Goal: Task Accomplishment & Management: Manage account settings

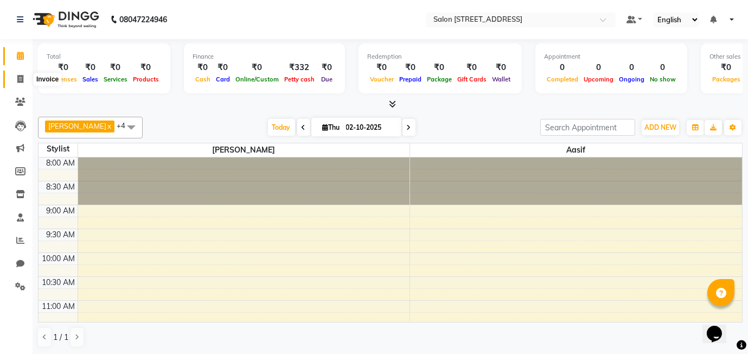
click at [18, 78] on icon at bounding box center [20, 79] width 6 height 8
select select "service"
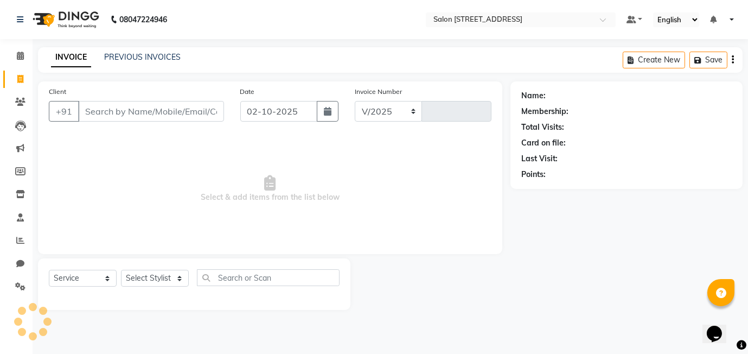
select select "8448"
type input "0590"
click at [165, 281] on select "Select Stylist Aasif harshada Manager Rashmi Titiksha" at bounding box center [155, 278] width 68 height 17
select select "84438"
click at [121, 270] on select "Select Stylist Aasif harshada Manager Rashmi Titiksha" at bounding box center [155, 278] width 68 height 17
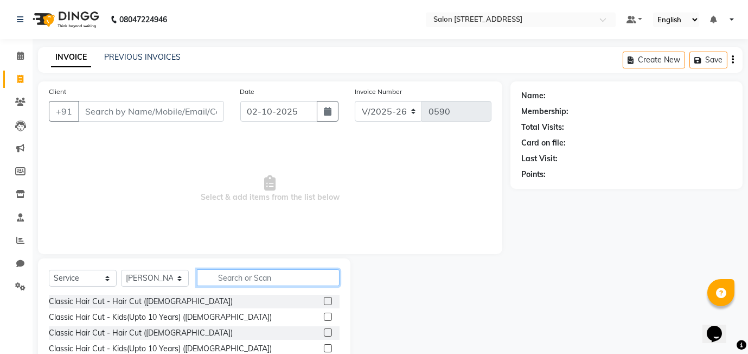
click at [219, 270] on input "text" at bounding box center [268, 277] width 143 height 17
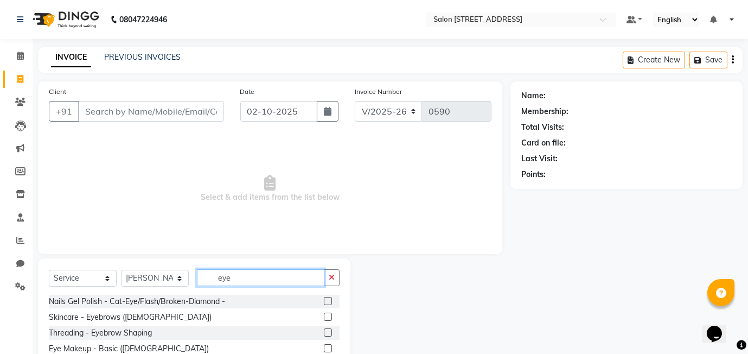
type input "eye"
click at [329, 317] on label at bounding box center [328, 317] width 8 height 8
click at [329, 317] on input "checkbox" at bounding box center [327, 317] width 7 height 7
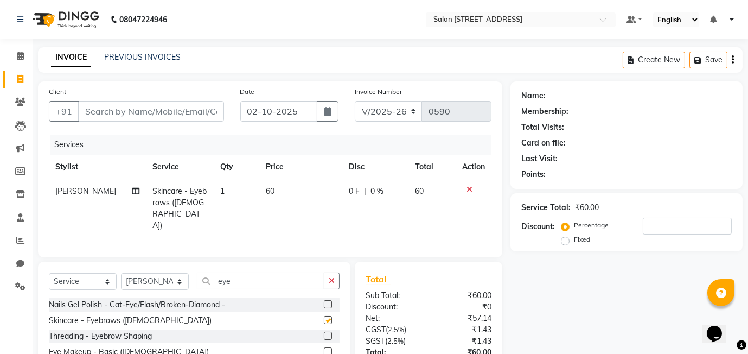
checkbox input "false"
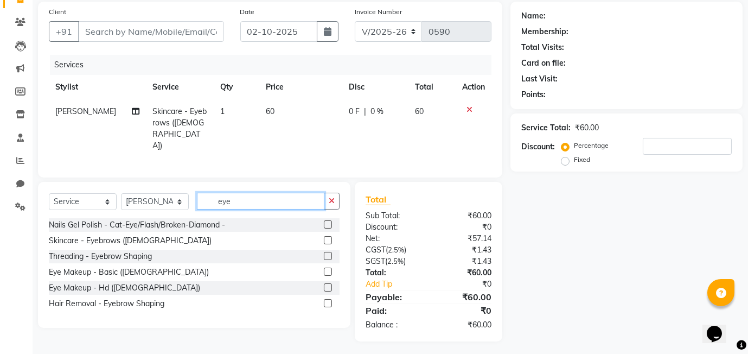
click at [245, 199] on input "eye" at bounding box center [261, 201] width 128 height 17
type input "e"
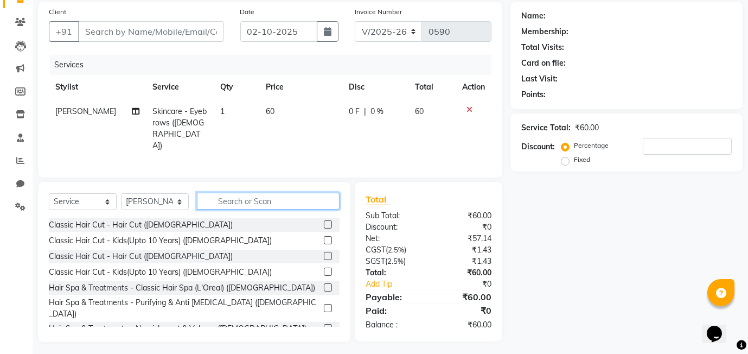
type input "i"
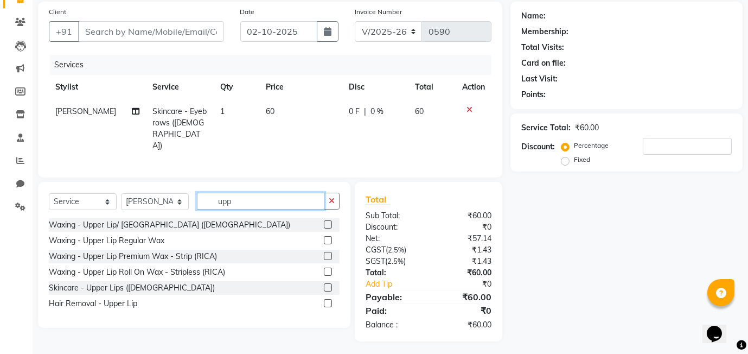
type input "upp"
click at [325, 285] on label at bounding box center [328, 287] width 8 height 8
click at [325, 285] on input "checkbox" at bounding box center [327, 287] width 7 height 7
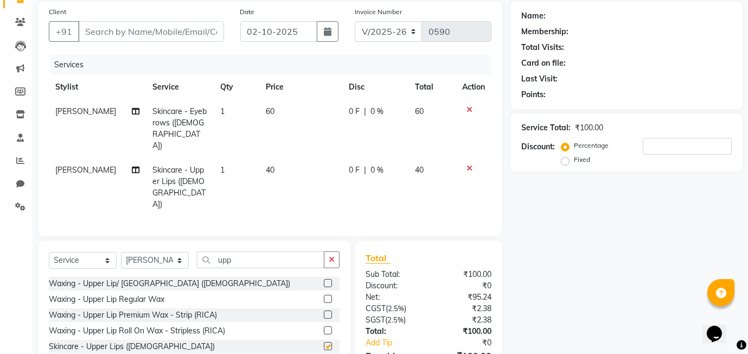
checkbox input "false"
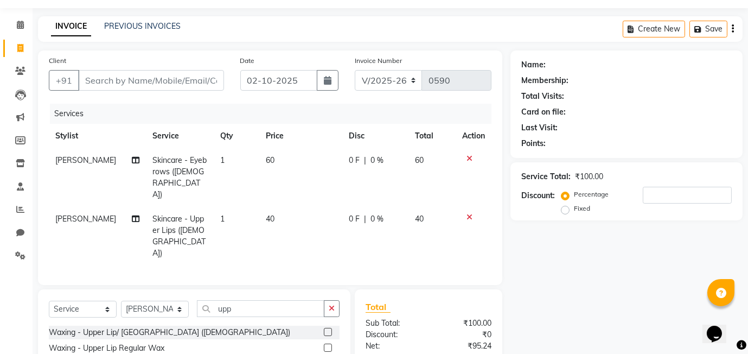
scroll to position [31, 0]
click at [469, 213] on icon at bounding box center [470, 217] width 6 height 8
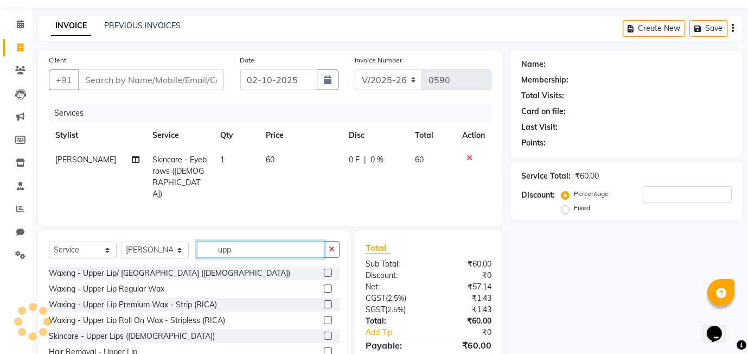
click at [255, 241] on input "upp" at bounding box center [261, 249] width 128 height 17
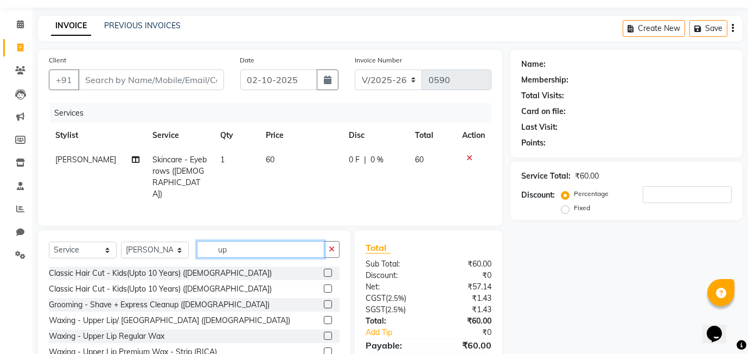
scroll to position [68, 0]
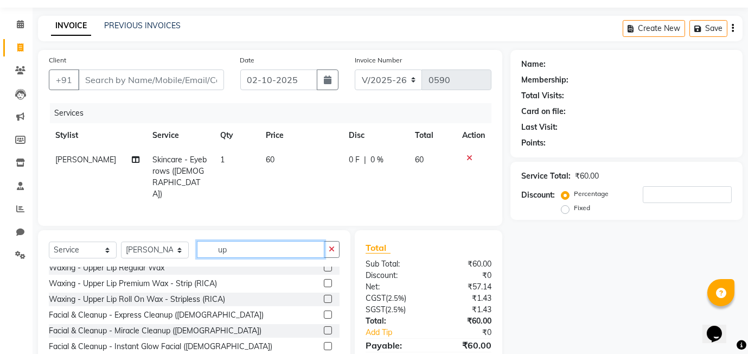
type input "up"
click at [327, 295] on label at bounding box center [328, 299] width 8 height 8
click at [327, 296] on input "checkbox" at bounding box center [327, 299] width 7 height 7
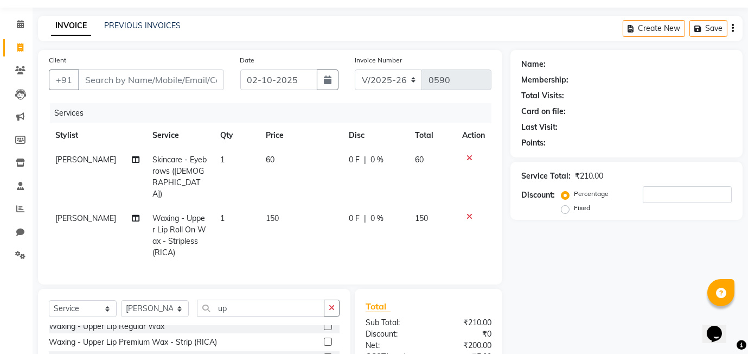
checkbox input "false"
click at [135, 72] on input "Client" at bounding box center [151, 79] width 146 height 21
type input "v"
type input "0"
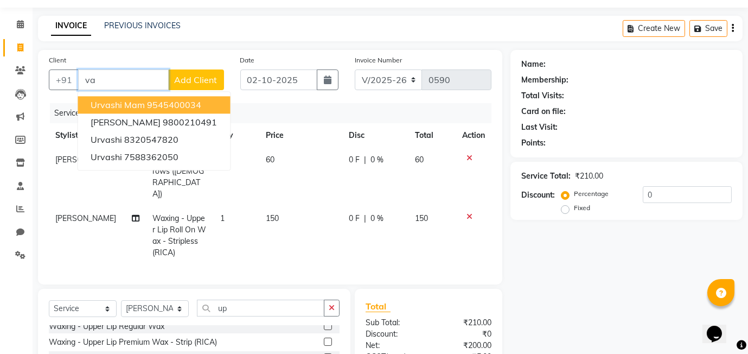
type input "v"
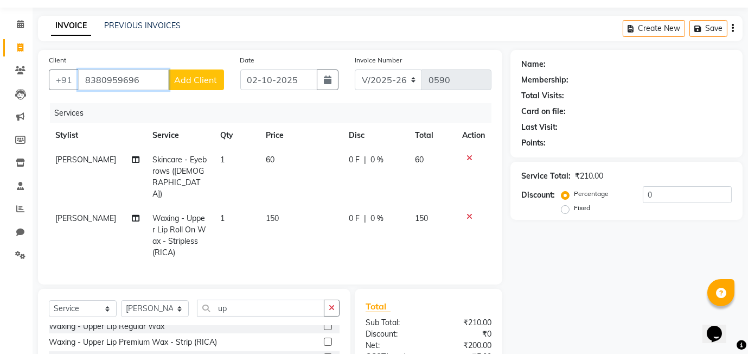
type input "8380959696"
click at [194, 81] on span "Add Client" at bounding box center [196, 79] width 43 height 11
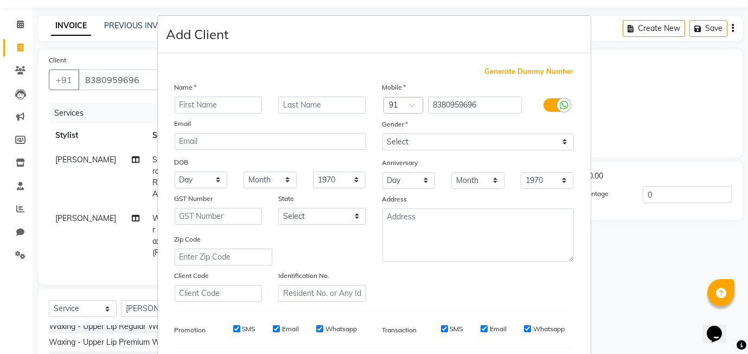
click at [236, 106] on input "text" at bounding box center [219, 105] width 88 height 17
type input "vasha"
click at [335, 99] on input "text" at bounding box center [322, 105] width 88 height 17
type input "deshmukh"
click at [422, 138] on select "Select Male Female Other Prefer Not To Say" at bounding box center [479, 142] width 192 height 17
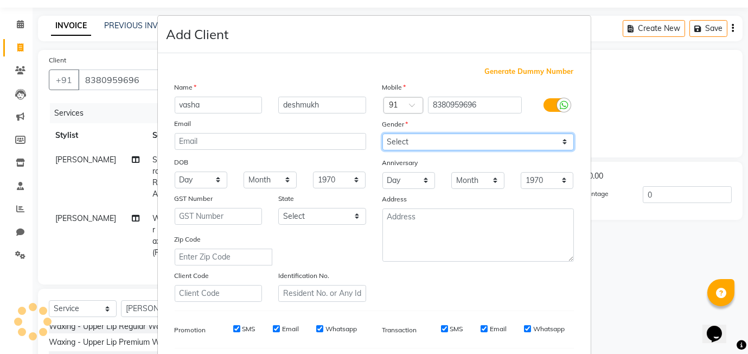
select select "female"
click at [383, 134] on select "Select Male Female Other Prefer Not To Say" at bounding box center [479, 142] width 192 height 17
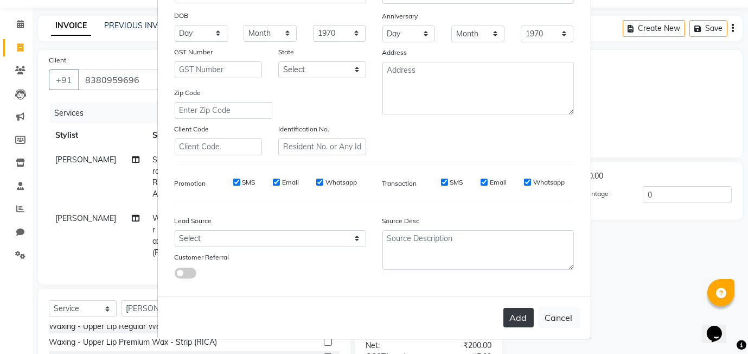
click at [515, 321] on button "Add" at bounding box center [519, 318] width 30 height 20
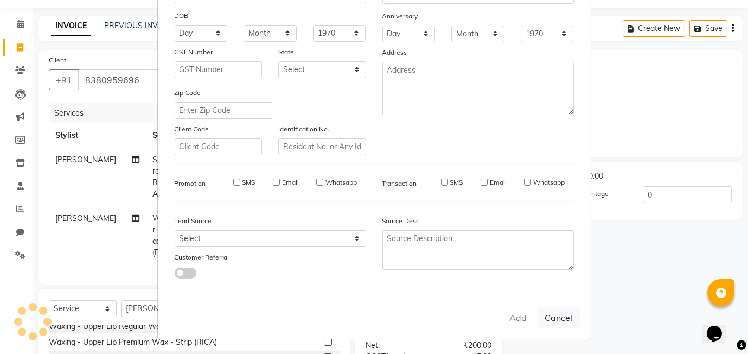
select select
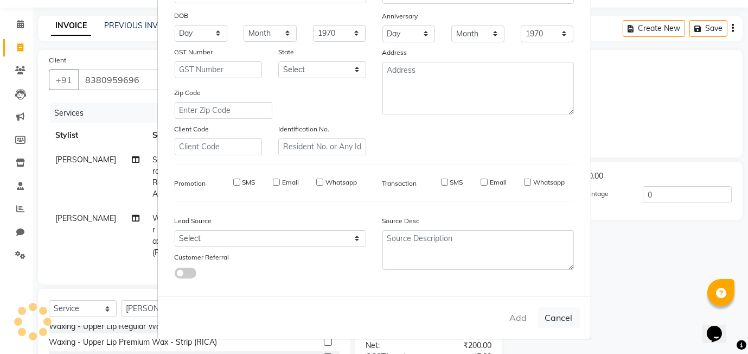
select select
checkbox input "false"
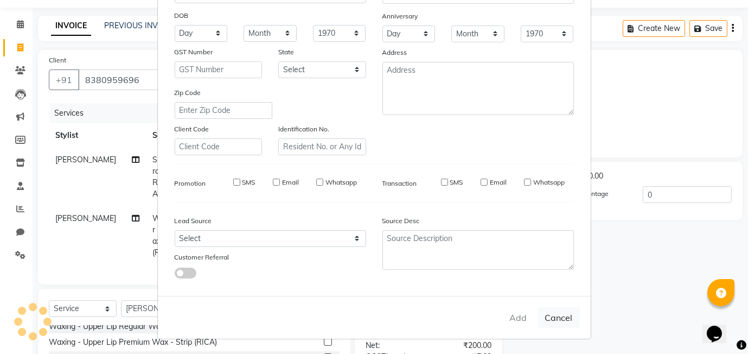
checkbox input "false"
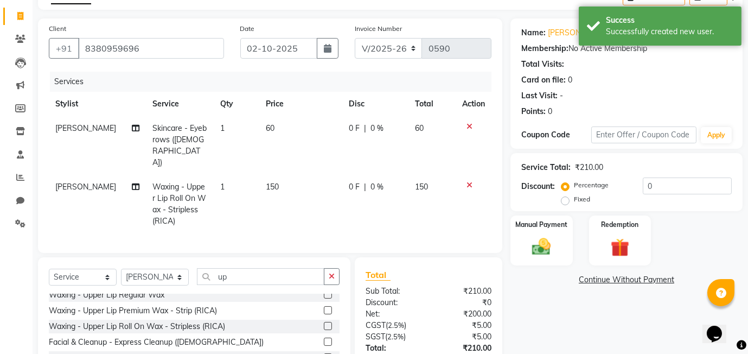
scroll to position [62, 0]
click at [278, 175] on td "150" at bounding box center [301, 204] width 84 height 59
select select "84438"
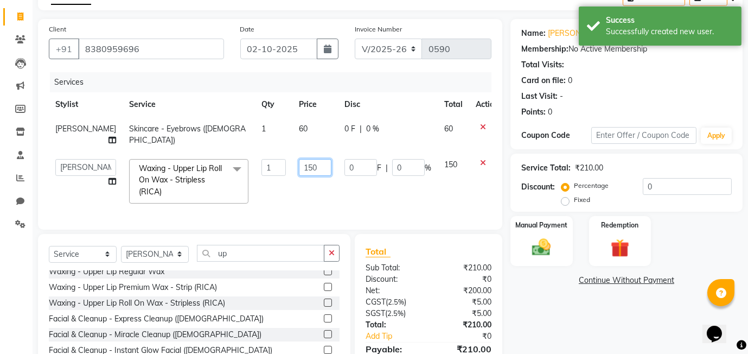
click at [313, 168] on input "150" at bounding box center [315, 167] width 33 height 17
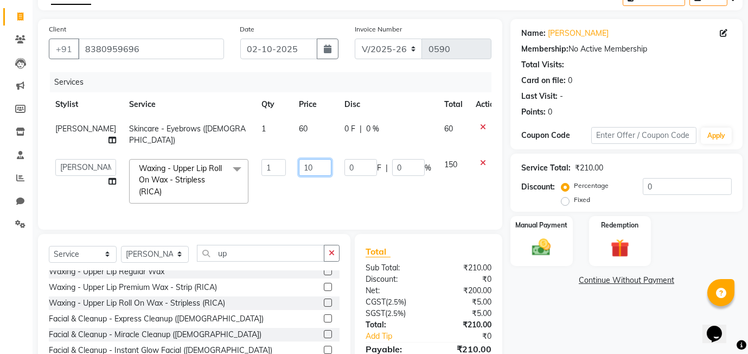
type input "100"
click at [334, 199] on tr "Aasif harshada Manager Rashmi Titiksha Waxing - Upper Lip Roll On Wax - Striple…" at bounding box center [277, 182] width 456 height 58
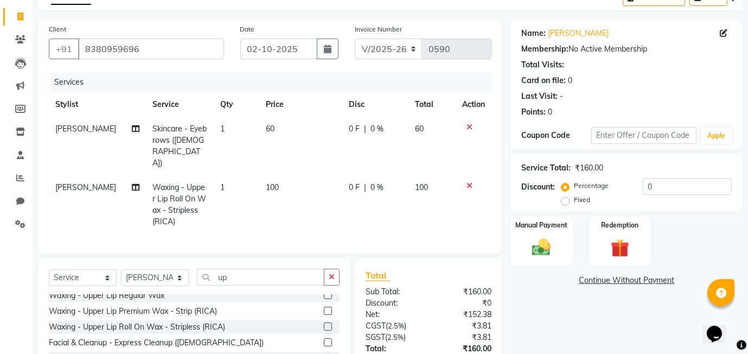
scroll to position [119, 0]
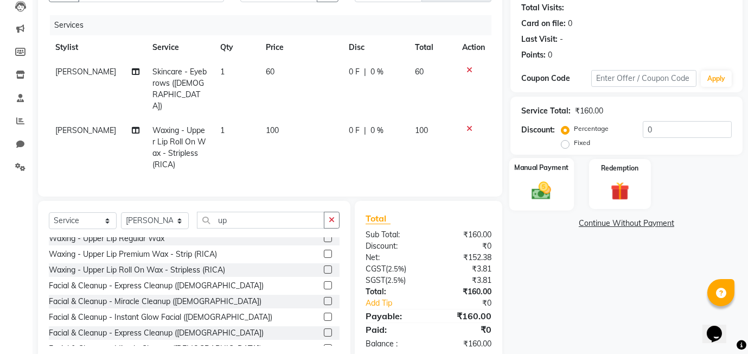
click at [559, 185] on div "Manual Payment" at bounding box center [542, 184] width 65 height 52
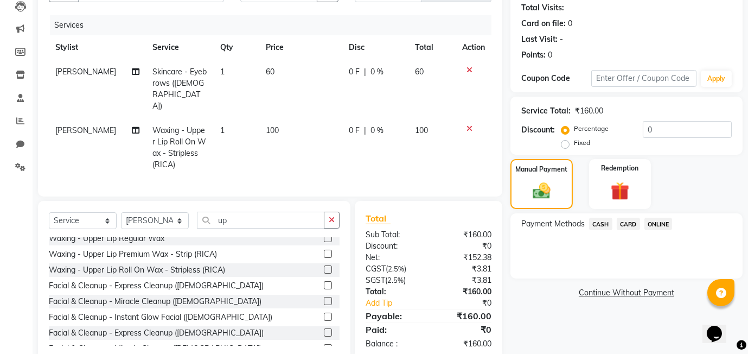
click at [668, 225] on span "ONLINE" at bounding box center [659, 224] width 28 height 12
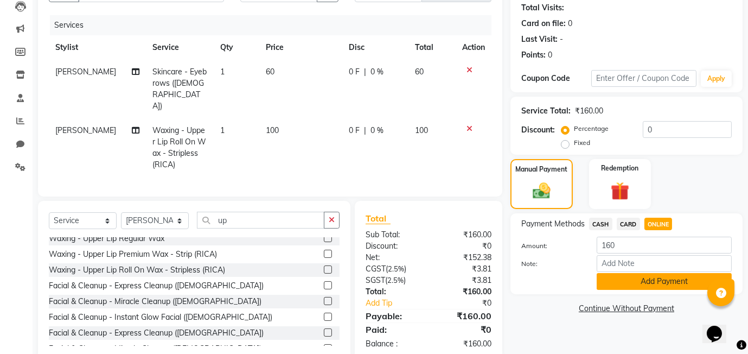
click at [647, 275] on button "Add Payment" at bounding box center [664, 281] width 135 height 17
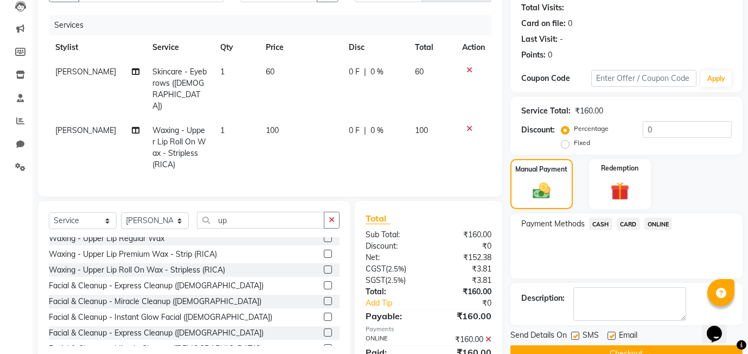
scroll to position [144, 0]
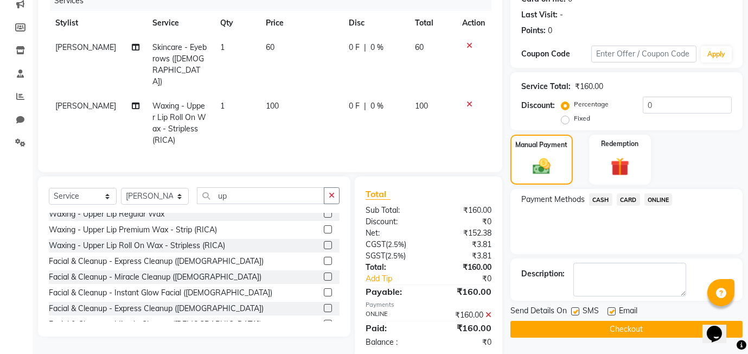
click at [581, 327] on button "Checkout" at bounding box center [627, 329] width 232 height 17
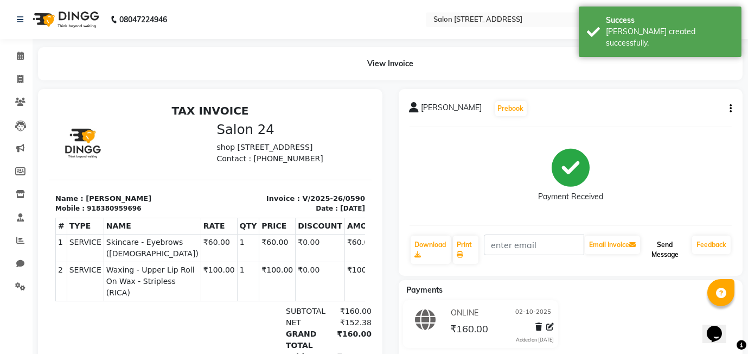
click at [669, 244] on button "Send Message" at bounding box center [666, 250] width 46 height 28
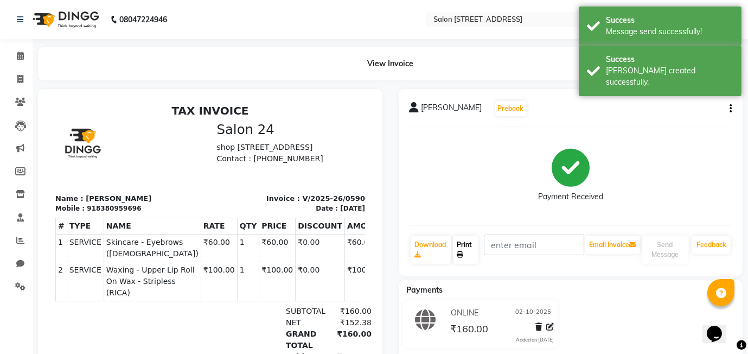
click at [468, 247] on link "Print" at bounding box center [466, 250] width 26 height 28
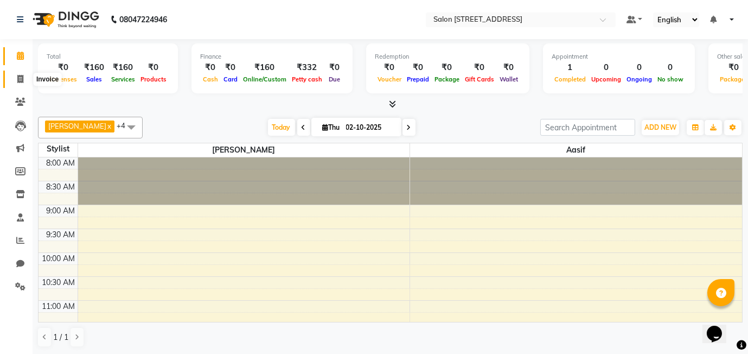
click at [20, 78] on icon at bounding box center [20, 79] width 6 height 8
select select "8448"
select select "service"
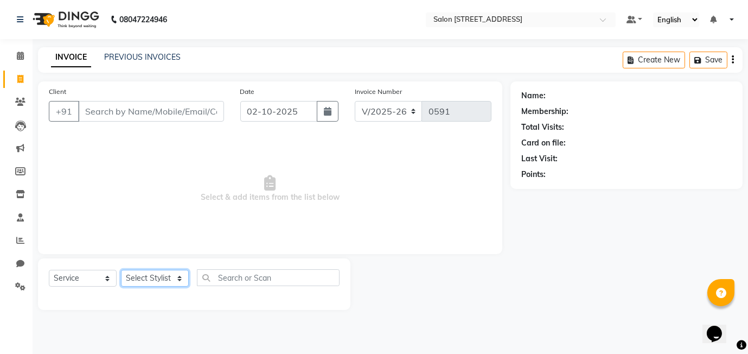
click at [157, 279] on select "Select Stylist [PERSON_NAME] Manager [PERSON_NAME]" at bounding box center [155, 278] width 68 height 17
select select "90774"
click at [121, 270] on select "Select Stylist Aasif harshada Manager Rashmi Titiksha" at bounding box center [155, 278] width 68 height 17
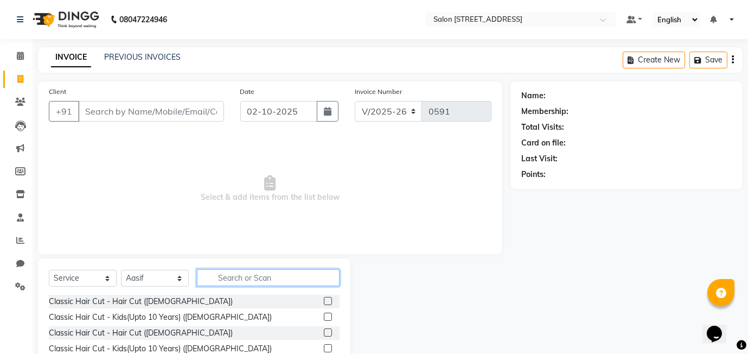
click at [265, 283] on input "text" at bounding box center [268, 277] width 143 height 17
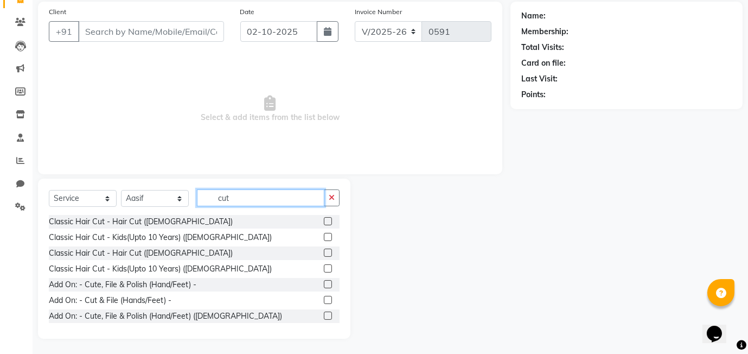
scroll to position [80, 0]
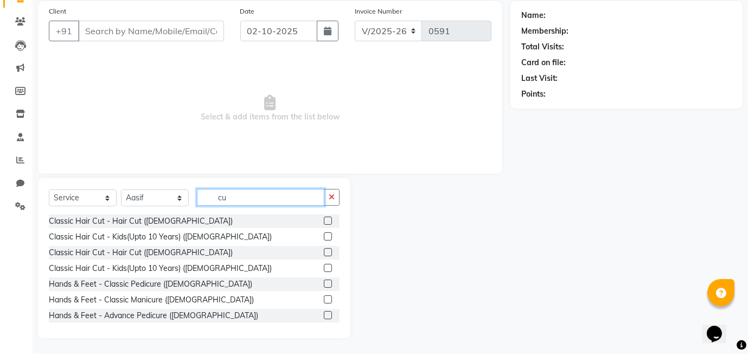
type input "c"
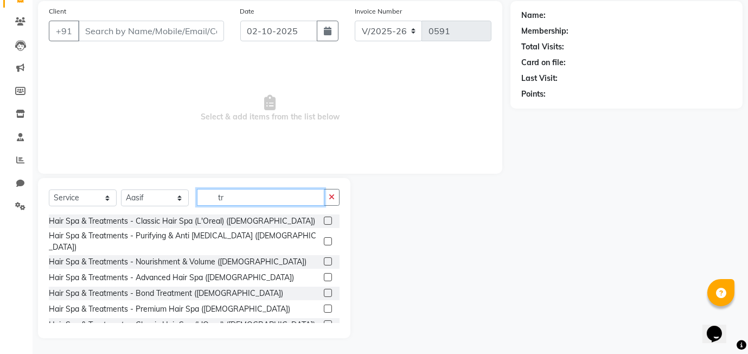
type input "t"
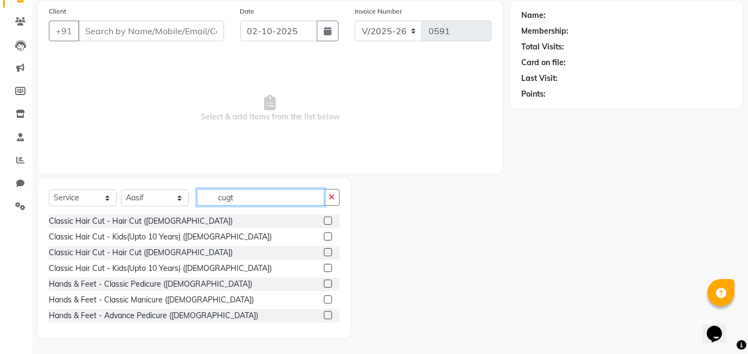
scroll to position [0, 0]
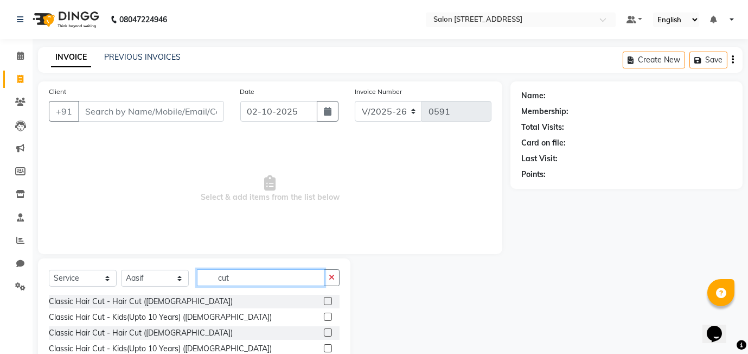
type input "cut"
click at [328, 335] on label at bounding box center [328, 332] width 8 height 8
click at [328, 335] on input "checkbox" at bounding box center [327, 332] width 7 height 7
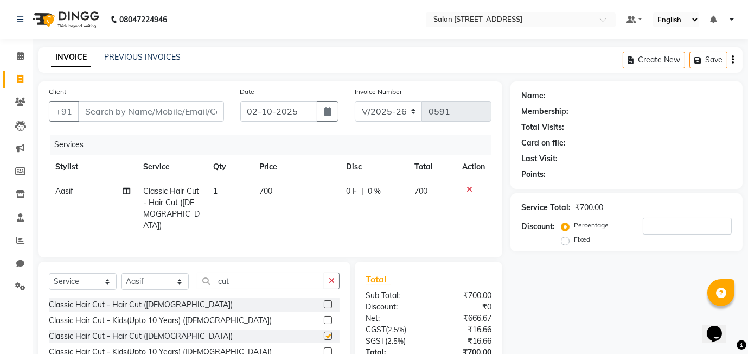
checkbox input "false"
click at [372, 192] on span "0 %" at bounding box center [374, 191] width 13 height 11
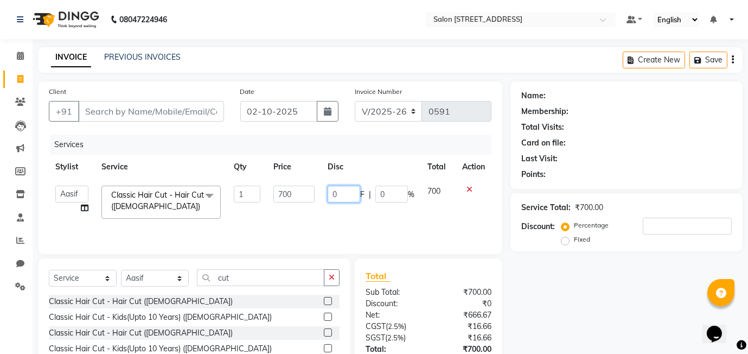
click at [347, 191] on input "0" at bounding box center [344, 194] width 33 height 17
type input "300"
click at [358, 215] on td "300 F | 0 %" at bounding box center [371, 202] width 100 height 46
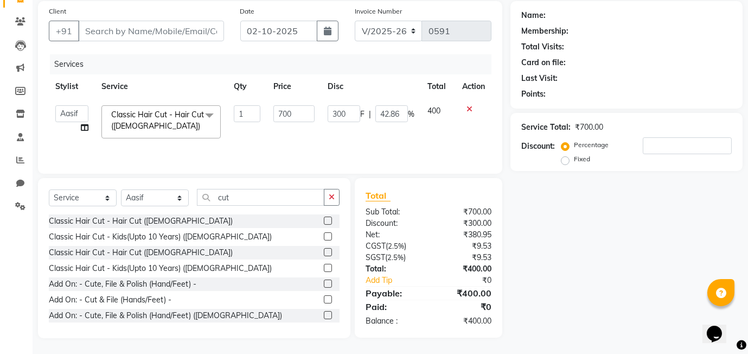
click at [399, 210] on div "Sub Total:" at bounding box center [393, 211] width 71 height 11
click at [428, 166] on div "Client +91 Date 02-10-2025 Invoice Number V/2025 V/2025-26 0591 Services Stylis…" at bounding box center [270, 87] width 465 height 173
click at [139, 202] on select "Select Stylist [PERSON_NAME] Manager [PERSON_NAME]" at bounding box center [155, 197] width 68 height 17
select select "84438"
click at [121, 189] on select "Select Stylist [PERSON_NAME] Manager [PERSON_NAME]" at bounding box center [155, 197] width 68 height 17
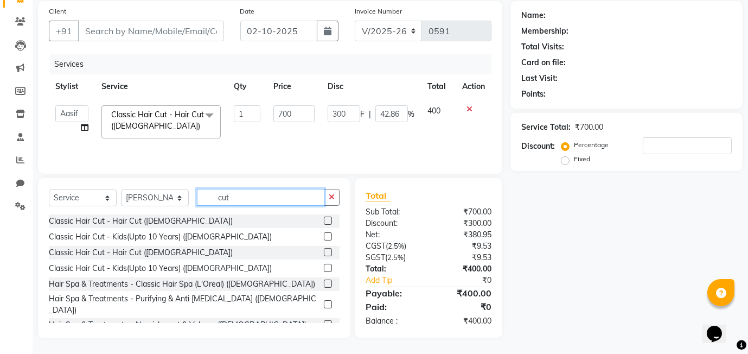
click at [256, 201] on input "cut" at bounding box center [261, 197] width 128 height 17
type input "c"
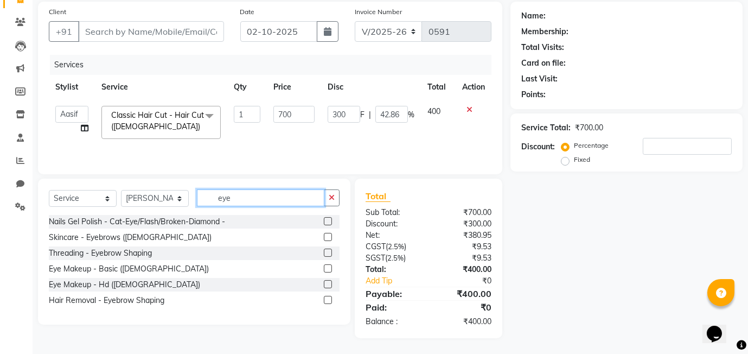
type input "eye"
click at [331, 250] on label at bounding box center [328, 253] width 8 height 8
click at [331, 250] on input "checkbox" at bounding box center [327, 253] width 7 height 7
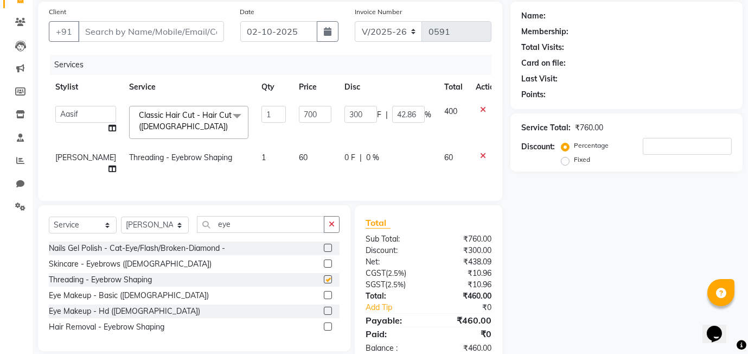
checkbox input "false"
click at [312, 112] on input "700" at bounding box center [315, 114] width 33 height 17
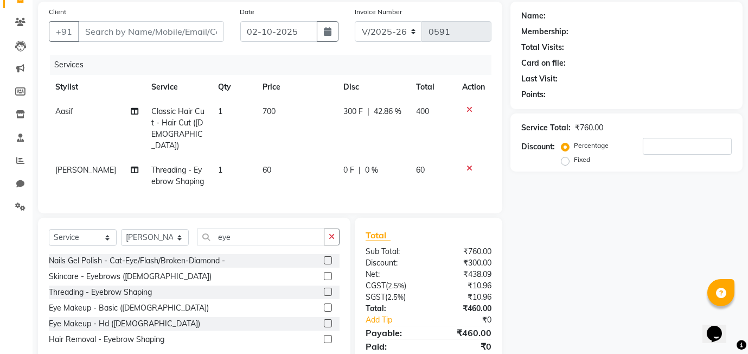
click at [351, 116] on span "300 F" at bounding box center [354, 111] width 20 height 11
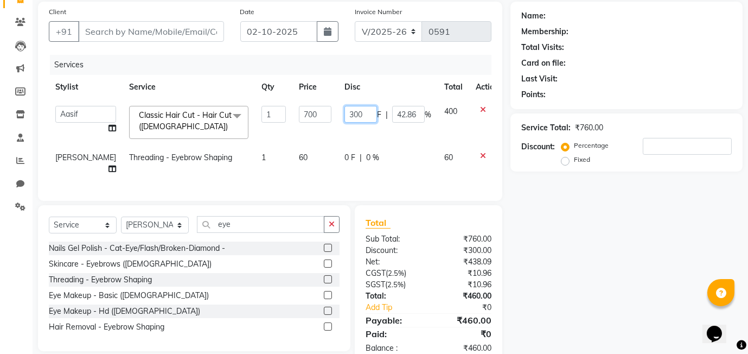
click at [352, 114] on input "300" at bounding box center [361, 114] width 33 height 17
type input "3"
type input "100"
click at [557, 194] on div "Name: Membership: Total Visits: Card on file: Last Visit: Points: Service Total…" at bounding box center [631, 183] width 240 height 363
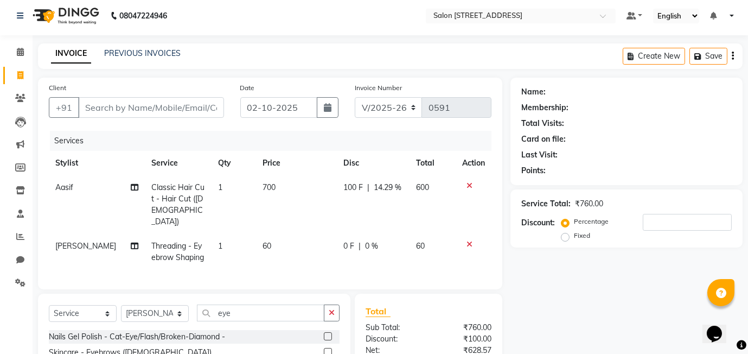
scroll to position [3, 0]
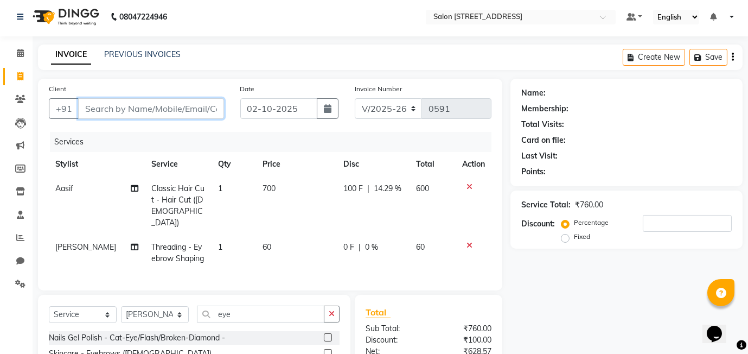
click at [172, 115] on input "Client" at bounding box center [151, 108] width 146 height 21
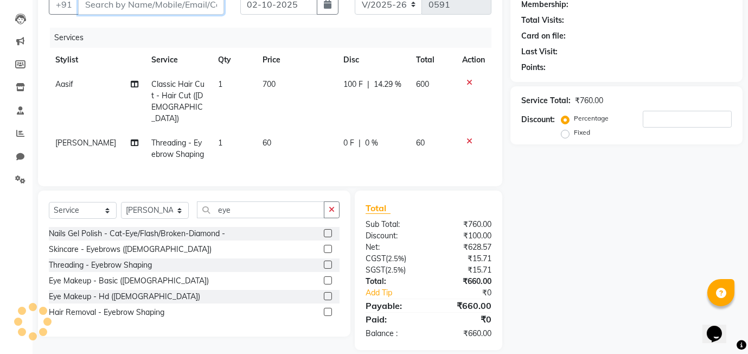
scroll to position [0, 0]
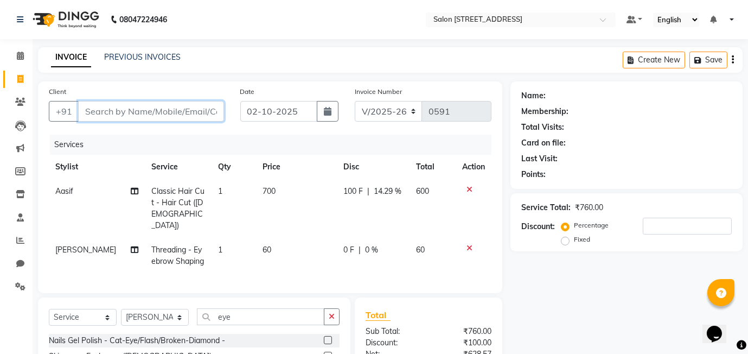
click at [123, 111] on input "Client" at bounding box center [151, 111] width 146 height 21
click at [140, 109] on input "Client" at bounding box center [151, 111] width 146 height 21
type input "8"
type input "0"
type input "8910764722"
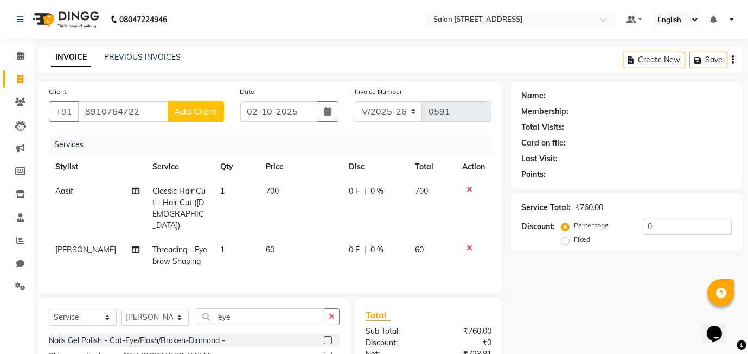
click at [193, 114] on span "Add Client" at bounding box center [196, 111] width 43 height 11
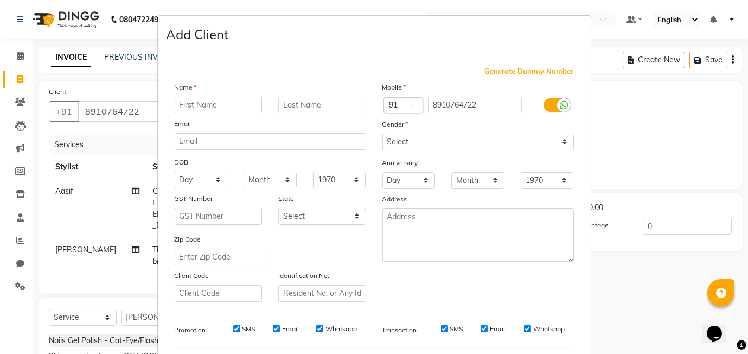
click at [224, 99] on input "text" at bounding box center [219, 105] width 88 height 17
type input "asiti"
click at [319, 100] on input "text" at bounding box center [322, 105] width 88 height 17
type input "agarwal"
click at [455, 145] on select "Select Male Female Other Prefer Not To Say" at bounding box center [479, 142] width 192 height 17
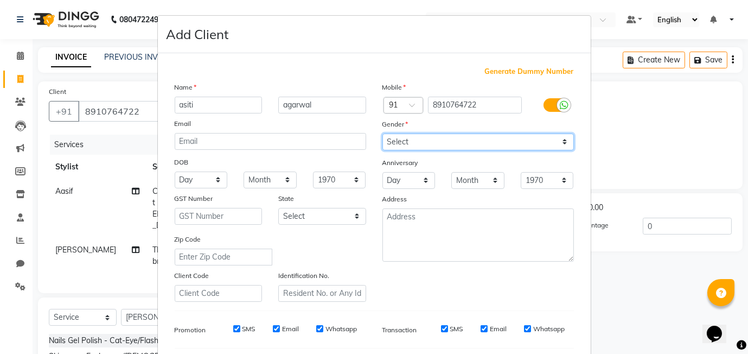
select select "female"
click at [383, 134] on select "Select Male Female Other Prefer Not To Say" at bounding box center [479, 142] width 192 height 17
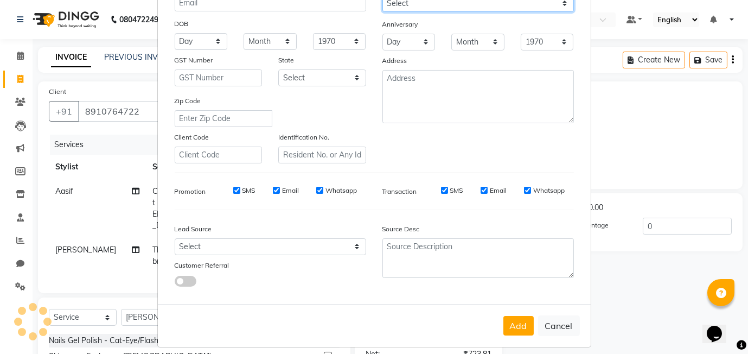
scroll to position [147, 0]
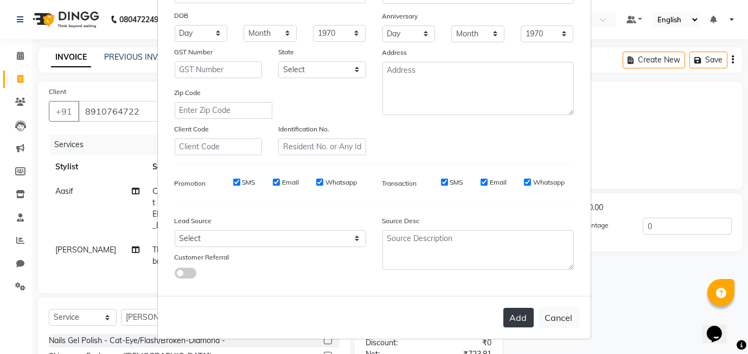
click at [525, 315] on button "Add" at bounding box center [519, 318] width 30 height 20
select select
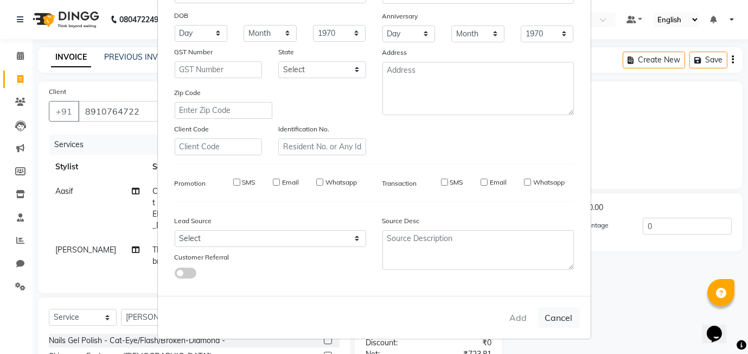
select select
checkbox input "false"
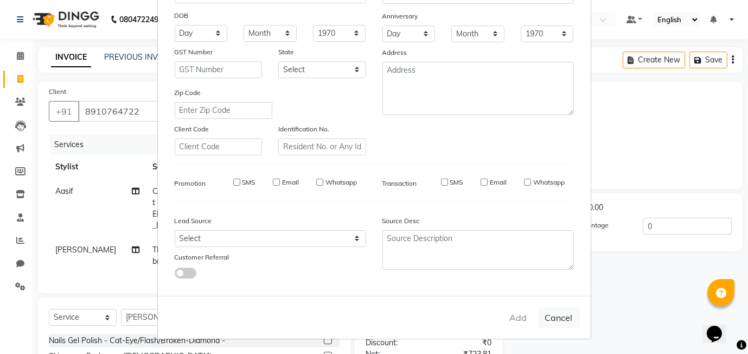
checkbox input "false"
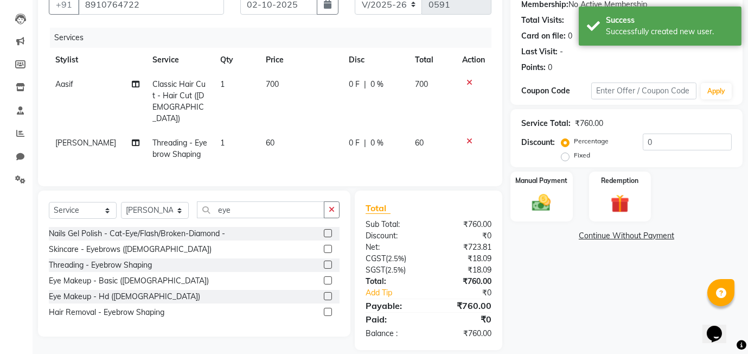
scroll to position [106, 0]
click at [356, 83] on span "0 F" at bounding box center [354, 84] width 11 height 11
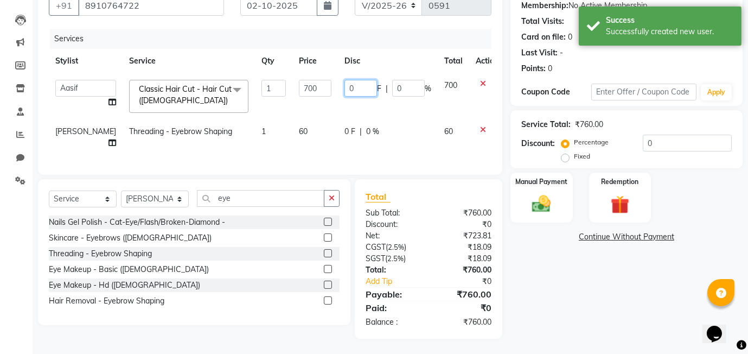
click at [345, 80] on input "0" at bounding box center [361, 88] width 33 height 17
type input "100"
click at [381, 161] on div "Services Stylist Service Qty Price Disc Total Action Aasif harshada Manager Ras…" at bounding box center [270, 96] width 443 height 135
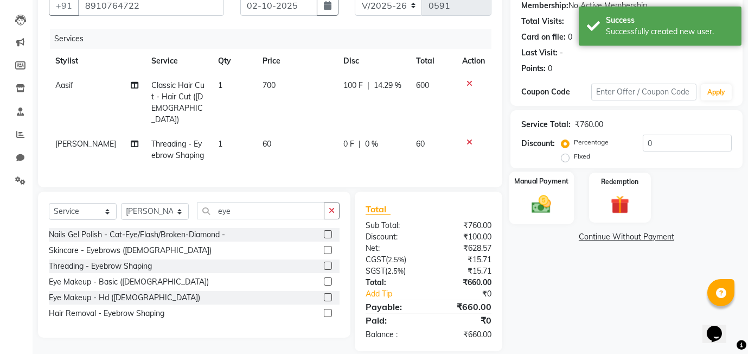
click at [563, 213] on div "Manual Payment" at bounding box center [542, 198] width 65 height 52
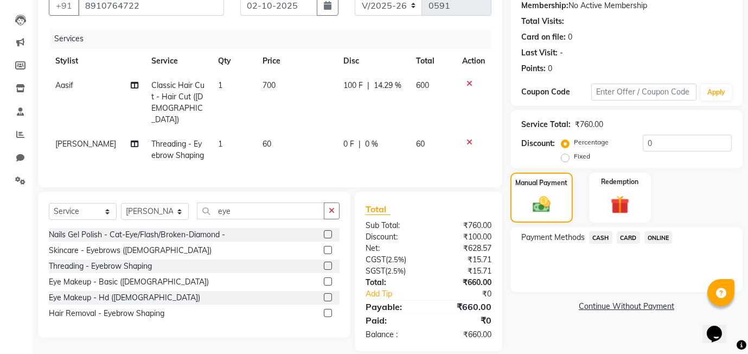
click at [663, 233] on span "ONLINE" at bounding box center [659, 237] width 28 height 12
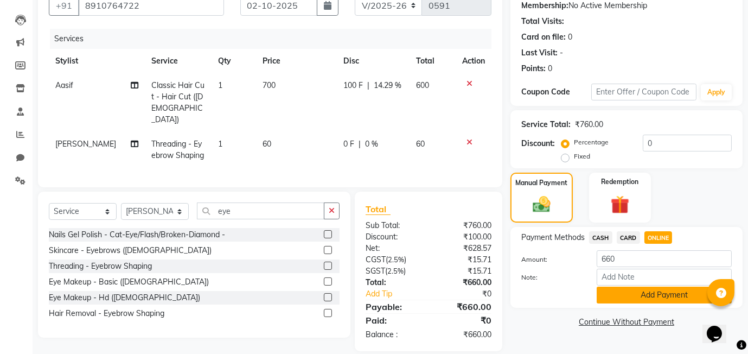
click at [645, 294] on button "Add Payment" at bounding box center [664, 295] width 135 height 17
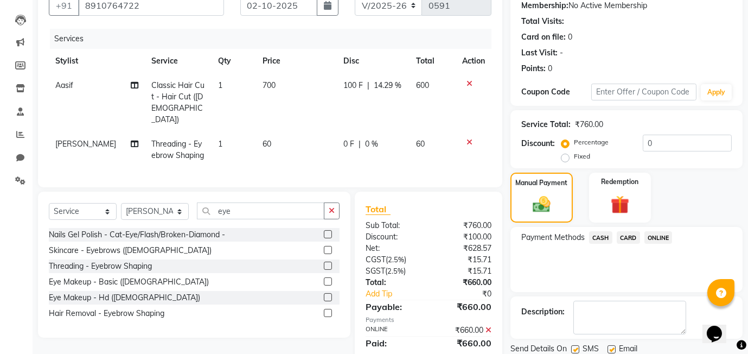
scroll to position [144, 0]
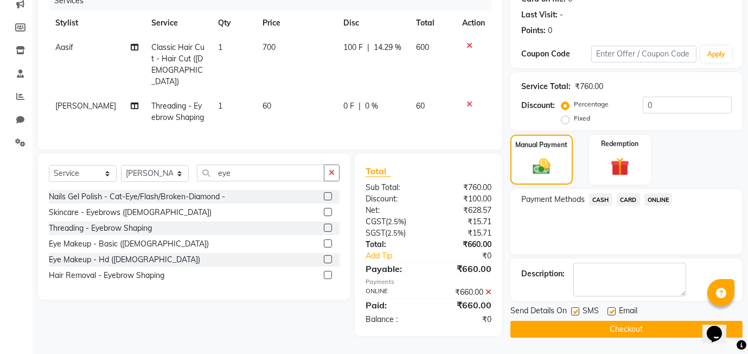
click at [591, 328] on button "Checkout" at bounding box center [627, 329] width 232 height 17
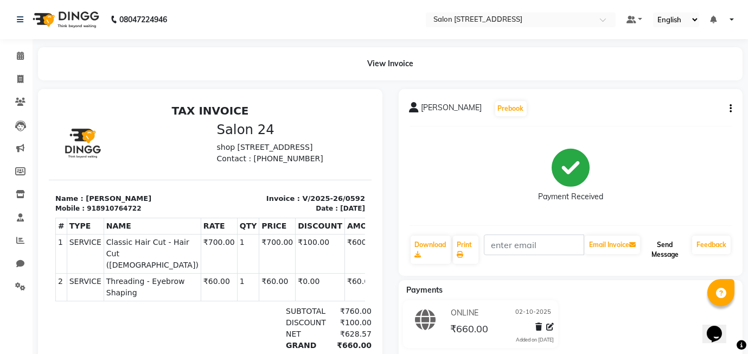
click at [668, 256] on button "Send Message" at bounding box center [666, 250] width 46 height 28
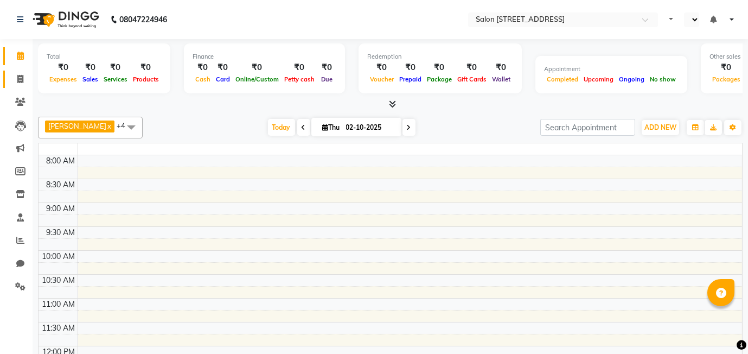
select select "en"
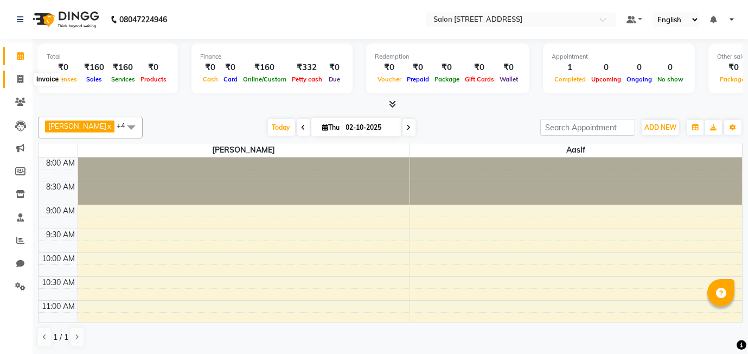
click at [22, 78] on icon at bounding box center [20, 79] width 6 height 8
select select "service"
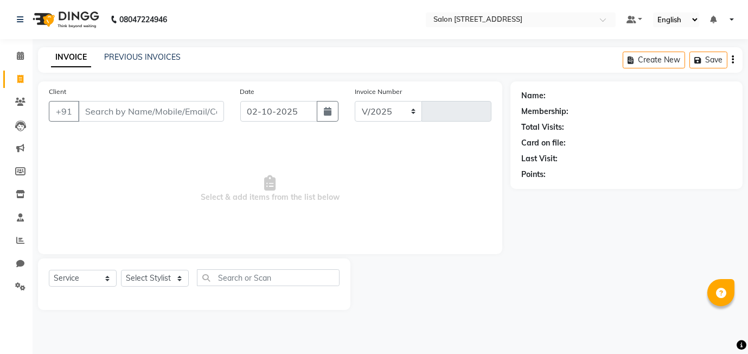
select select "8448"
type input "0591"
click at [135, 111] on input "Client" at bounding box center [151, 111] width 146 height 21
type input "9057012908"
click at [203, 110] on span "Add Client" at bounding box center [196, 111] width 43 height 11
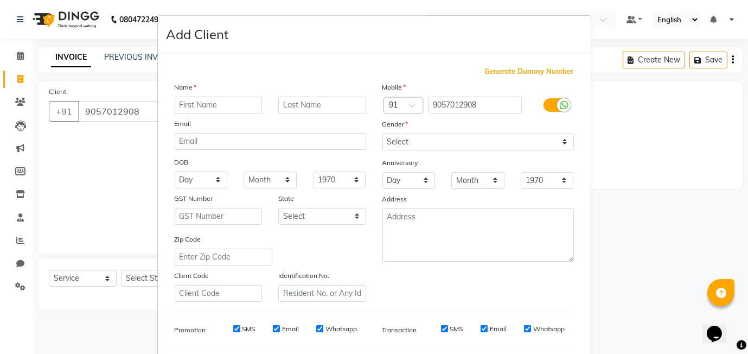
click at [207, 104] on input "text" at bounding box center [219, 105] width 88 height 17
type input "neeta"
click at [320, 102] on input "text" at bounding box center [322, 105] width 88 height 17
type input "bohra"
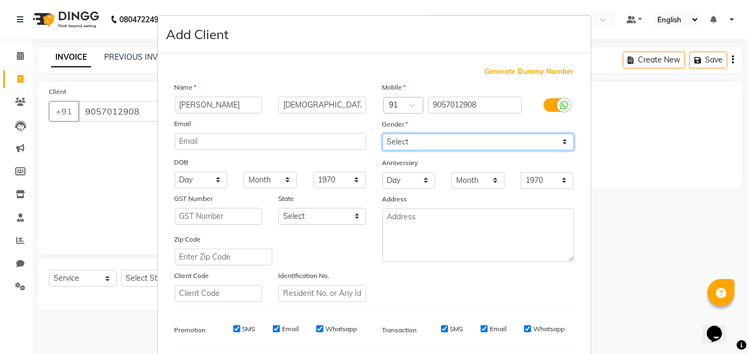
click at [433, 144] on select "Select Male Female Other Prefer Not To Say" at bounding box center [479, 142] width 192 height 17
select select "female"
click at [383, 134] on select "Select Male Female Other Prefer Not To Say" at bounding box center [479, 142] width 192 height 17
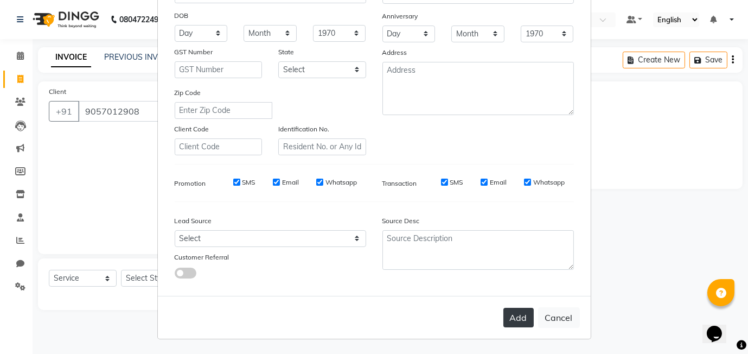
click at [517, 313] on button "Add" at bounding box center [519, 318] width 30 height 20
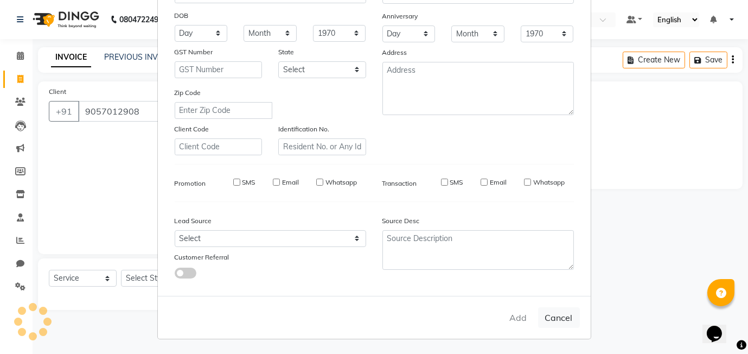
select select
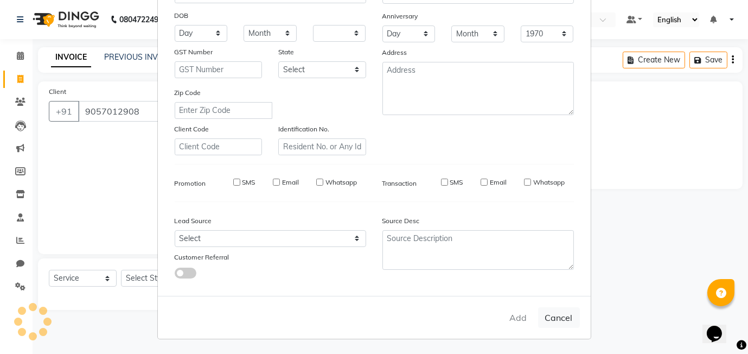
select select
checkbox input "false"
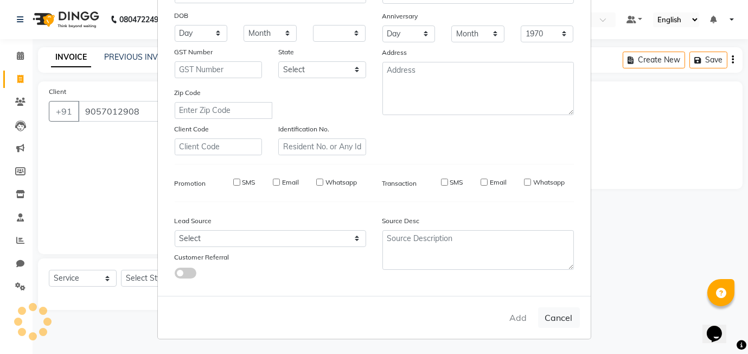
checkbox input "false"
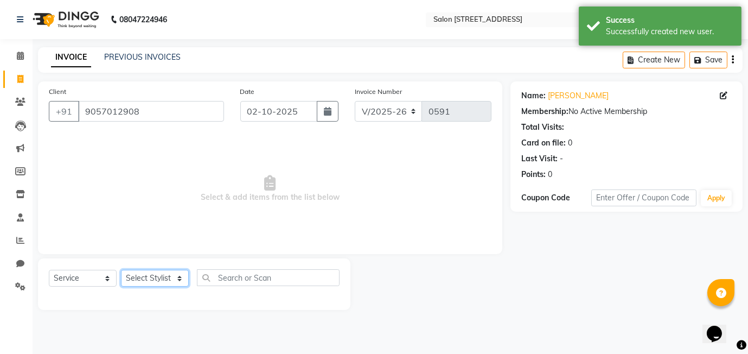
click at [144, 281] on select "Select Stylist [PERSON_NAME] Manager [PERSON_NAME]" at bounding box center [155, 278] width 68 height 17
select select "84438"
click at [121, 270] on select "Select Stylist [PERSON_NAME] Manager [PERSON_NAME]" at bounding box center [155, 278] width 68 height 17
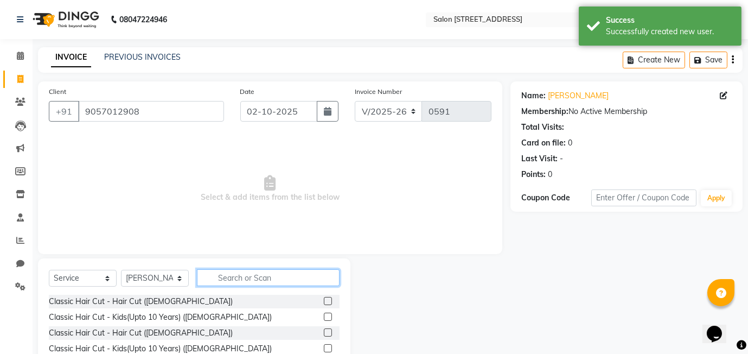
click at [250, 279] on input "text" at bounding box center [268, 277] width 143 height 17
type input "r"
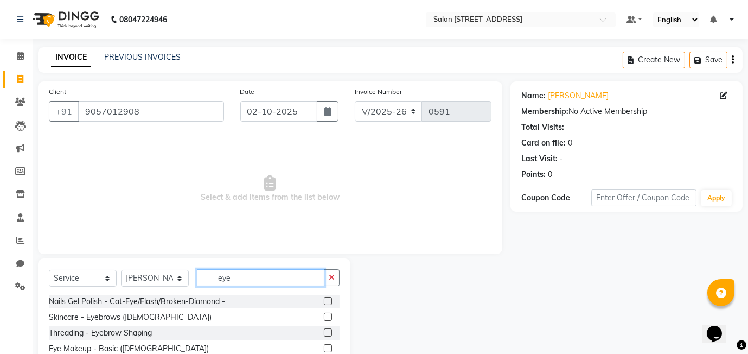
type input "eye"
click at [329, 334] on label at bounding box center [328, 332] width 8 height 8
click at [329, 334] on input "checkbox" at bounding box center [327, 332] width 7 height 7
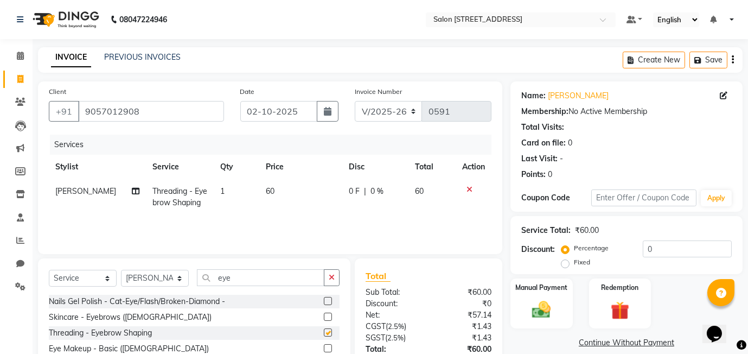
checkbox input "false"
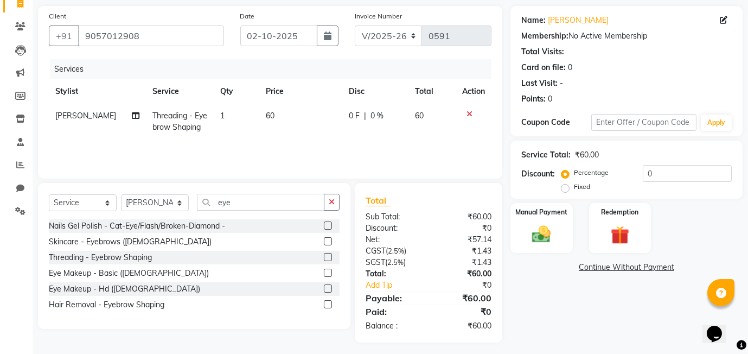
scroll to position [76, 0]
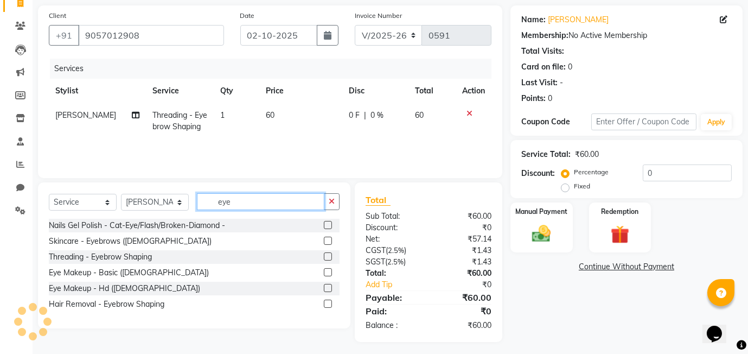
click at [262, 196] on input "eye" at bounding box center [261, 201] width 128 height 17
type input "e"
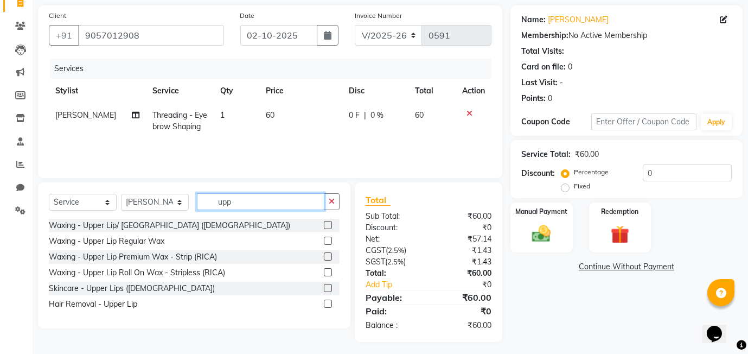
type input "upp"
click at [327, 288] on label at bounding box center [328, 288] width 8 height 8
click at [327, 288] on input "checkbox" at bounding box center [327, 288] width 7 height 7
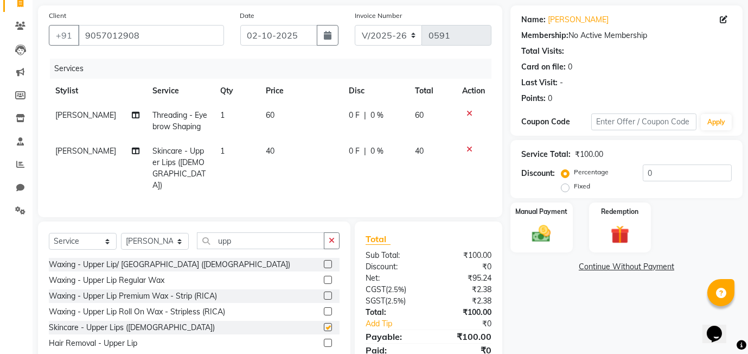
checkbox input "false"
click at [533, 236] on img at bounding box center [541, 234] width 31 height 22
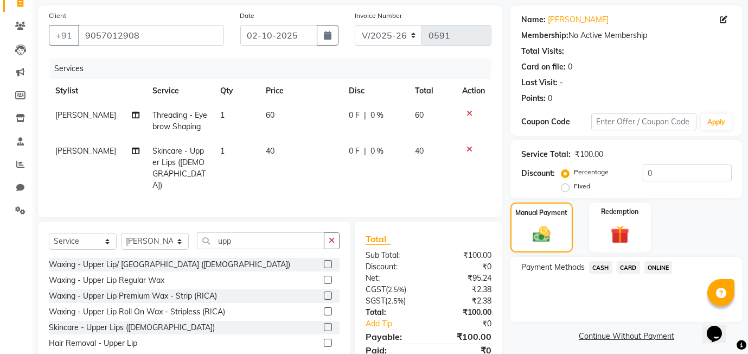
click at [600, 268] on span "CASH" at bounding box center [600, 267] width 23 height 12
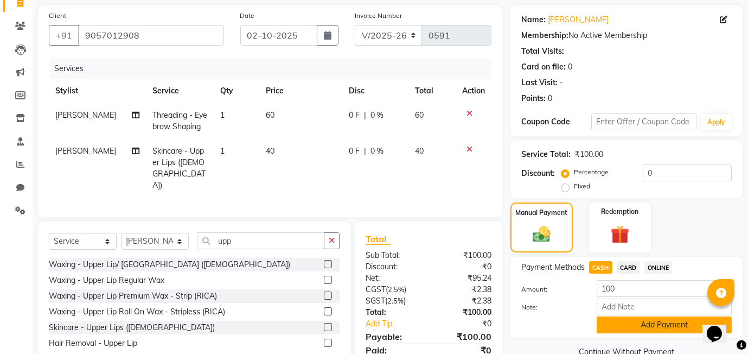
click at [626, 327] on button "Add Payment" at bounding box center [664, 324] width 135 height 17
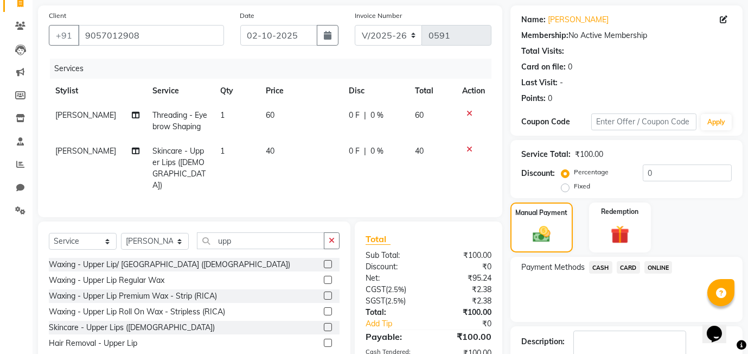
scroll to position [144, 0]
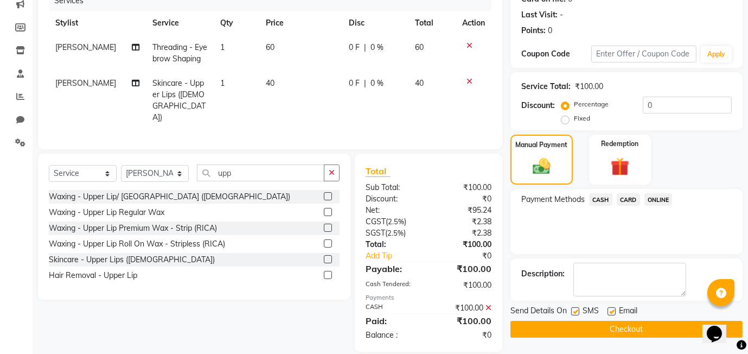
click at [574, 329] on button "Checkout" at bounding box center [627, 329] width 232 height 17
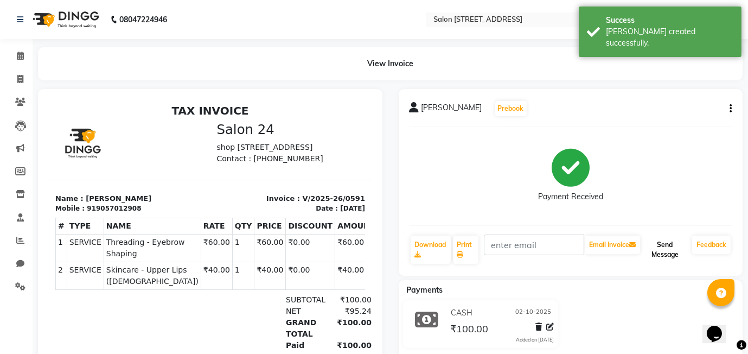
click at [675, 244] on button "Send Message" at bounding box center [666, 250] width 46 height 28
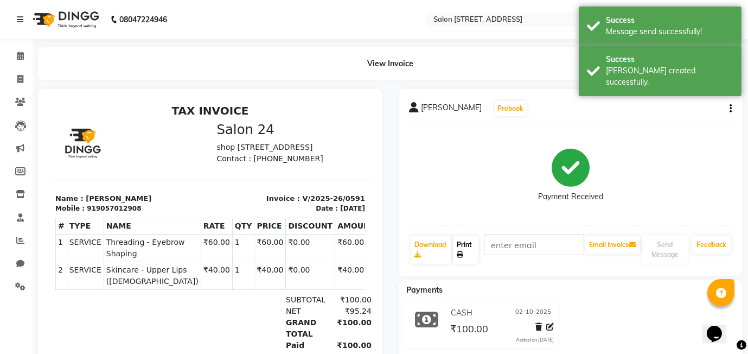
click at [471, 255] on link "Print" at bounding box center [466, 250] width 26 height 28
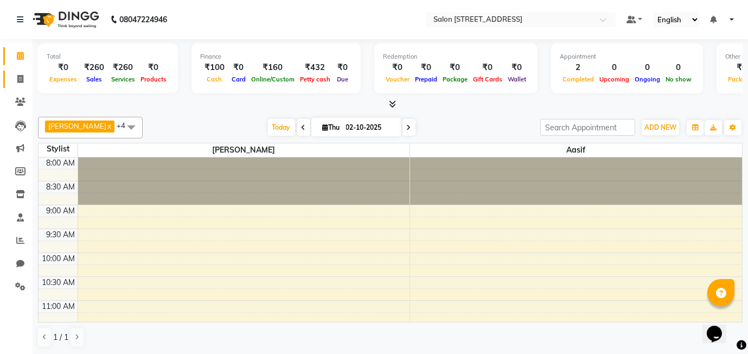
click at [17, 79] on icon at bounding box center [20, 79] width 6 height 8
select select "8448"
select select "service"
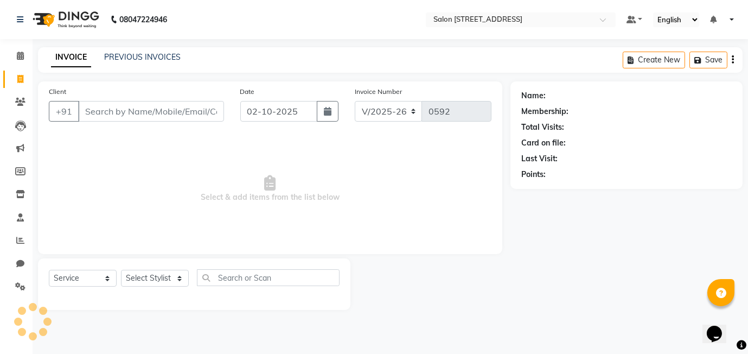
click at [113, 109] on input "Client" at bounding box center [151, 111] width 146 height 21
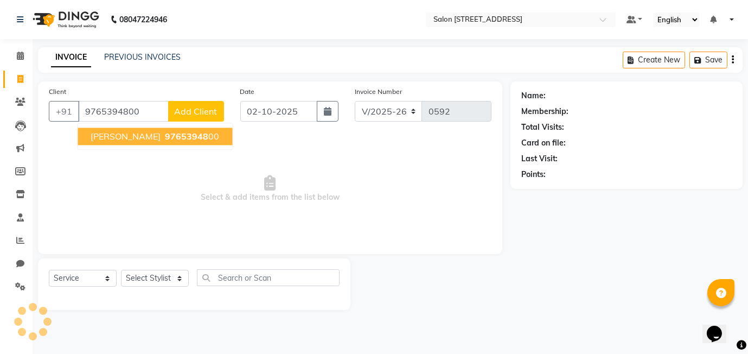
type input "9765394800"
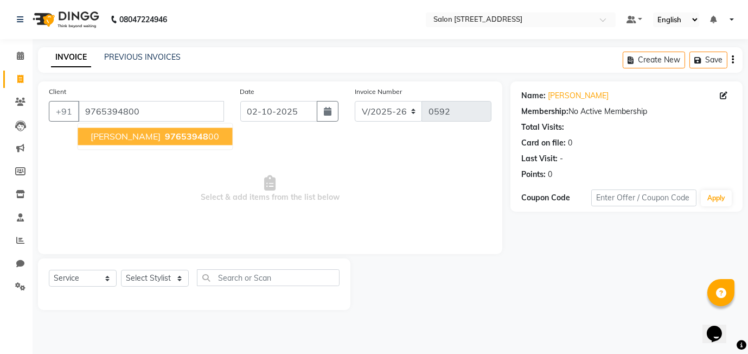
click at [165, 136] on span "97653948" at bounding box center [186, 136] width 43 height 11
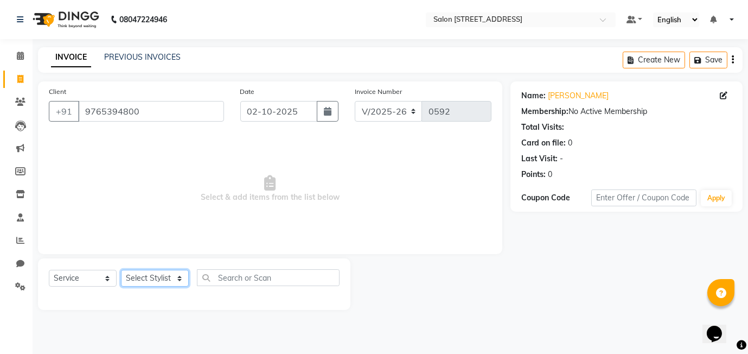
click at [163, 279] on select "Select Stylist [PERSON_NAME] Manager [PERSON_NAME]" at bounding box center [155, 278] width 68 height 17
select select "90774"
click at [121, 270] on select "Select Stylist [PERSON_NAME] Manager [PERSON_NAME]" at bounding box center [155, 278] width 68 height 17
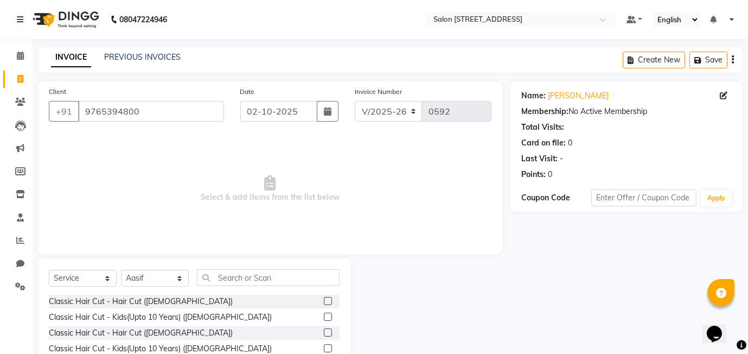
click at [328, 334] on label at bounding box center [328, 332] width 8 height 8
click at [328, 334] on input "checkbox" at bounding box center [327, 332] width 7 height 7
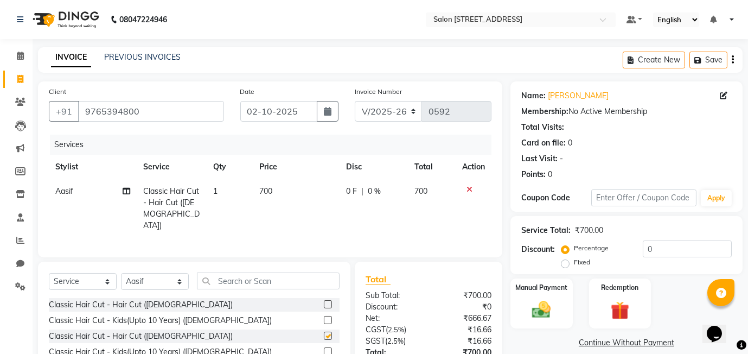
checkbox input "false"
click at [165, 280] on select "Select Stylist [PERSON_NAME] Manager [PERSON_NAME]" at bounding box center [155, 281] width 68 height 17
select select "91925"
click at [121, 273] on select "Select Stylist [PERSON_NAME] Manager [PERSON_NAME]" at bounding box center [155, 281] width 68 height 17
click at [328, 332] on label at bounding box center [328, 336] width 8 height 8
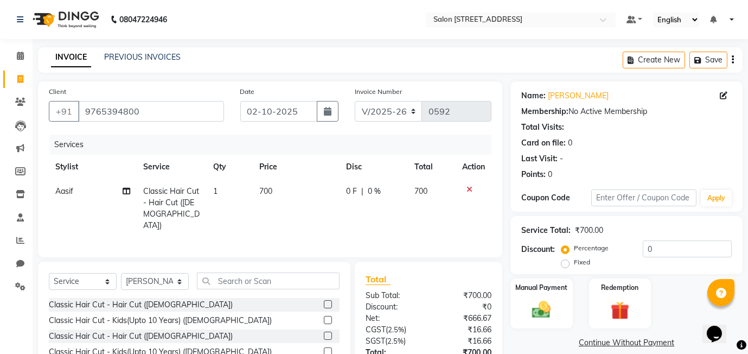
click at [328, 333] on input "checkbox" at bounding box center [327, 336] width 7 height 7
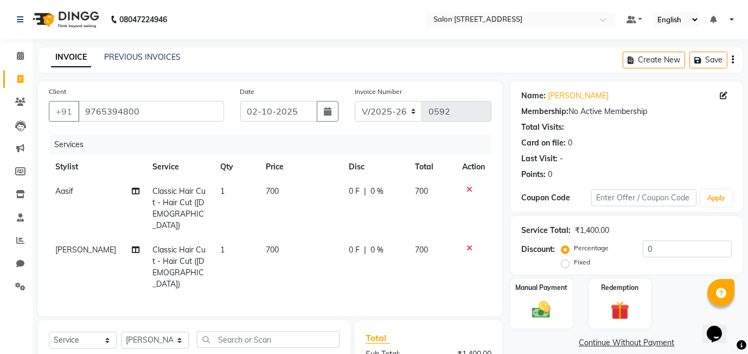
checkbox input "false"
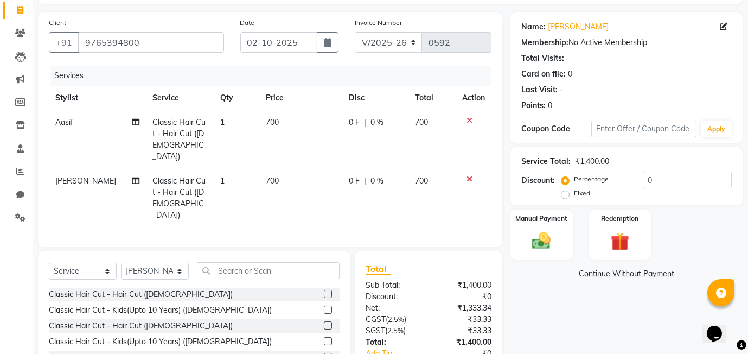
scroll to position [119, 0]
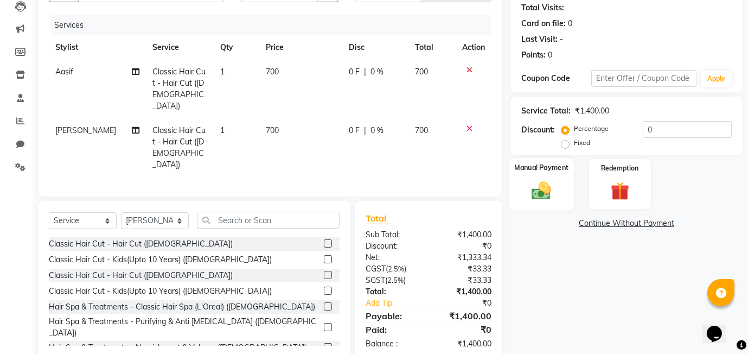
click at [540, 171] on label "Manual Payment" at bounding box center [542, 167] width 54 height 10
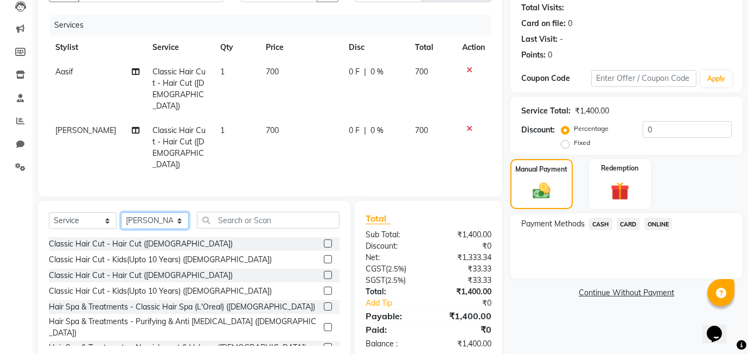
click at [163, 212] on select "Select Stylist [PERSON_NAME] Manager [PERSON_NAME]" at bounding box center [155, 220] width 68 height 17
select select "84438"
click at [121, 212] on select "Select Stylist [PERSON_NAME] Manager [PERSON_NAME]" at bounding box center [155, 220] width 68 height 17
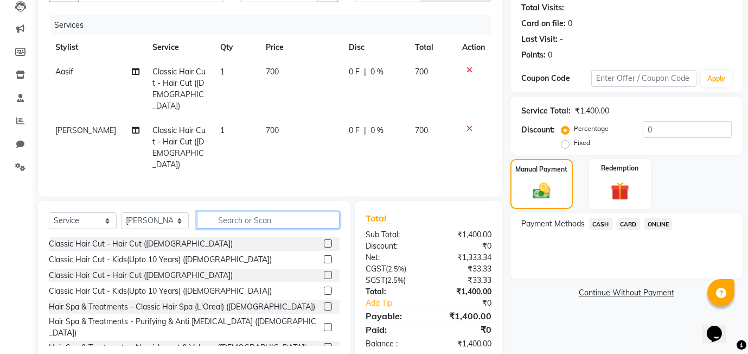
click at [232, 212] on input "text" at bounding box center [268, 220] width 143 height 17
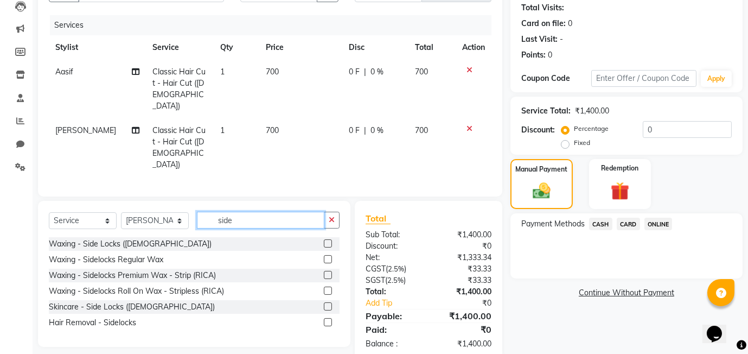
scroll to position [119, 0]
type input "side"
click at [328, 287] on label at bounding box center [328, 291] width 8 height 8
click at [328, 288] on input "checkbox" at bounding box center [327, 291] width 7 height 7
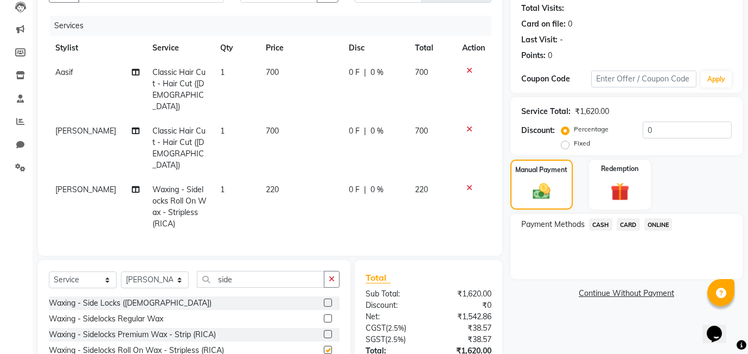
checkbox input "false"
click at [276, 177] on td "220" at bounding box center [301, 206] width 84 height 59
select select "84438"
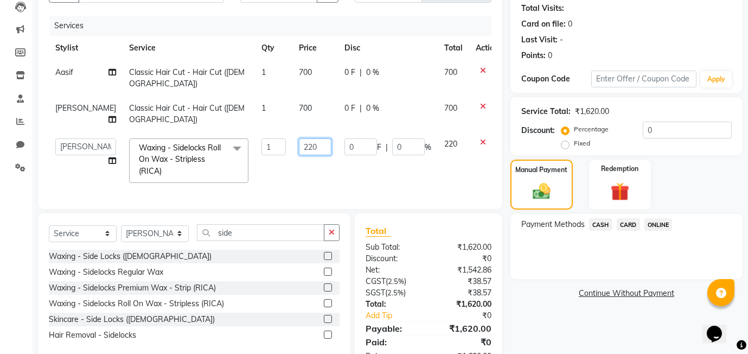
click at [307, 138] on input "220" at bounding box center [315, 146] width 33 height 17
type input "200"
click at [348, 164] on td "0 F | 0 %" at bounding box center [388, 161] width 100 height 58
select select "84438"
click at [252, 233] on input "side" at bounding box center [261, 232] width 128 height 17
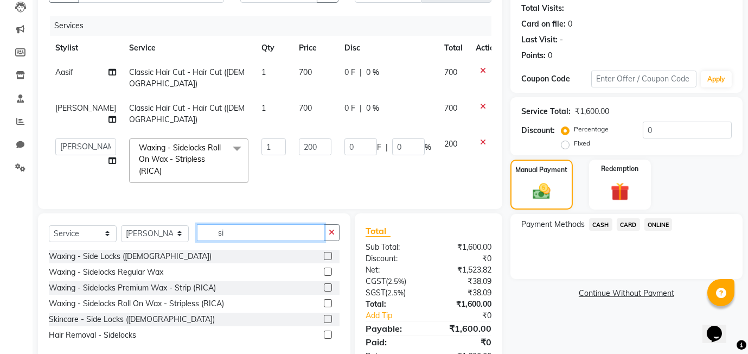
type input "s"
type input "upper"
click at [326, 321] on label at bounding box center [328, 319] width 8 height 8
click at [326, 321] on input "checkbox" at bounding box center [327, 319] width 7 height 7
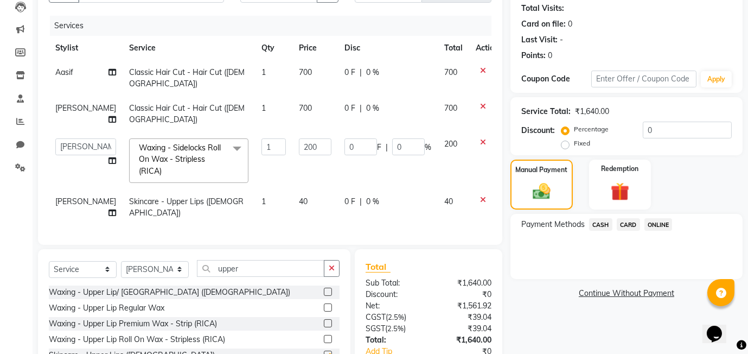
checkbox input "false"
click at [256, 263] on input "upper" at bounding box center [261, 268] width 128 height 17
type input "u"
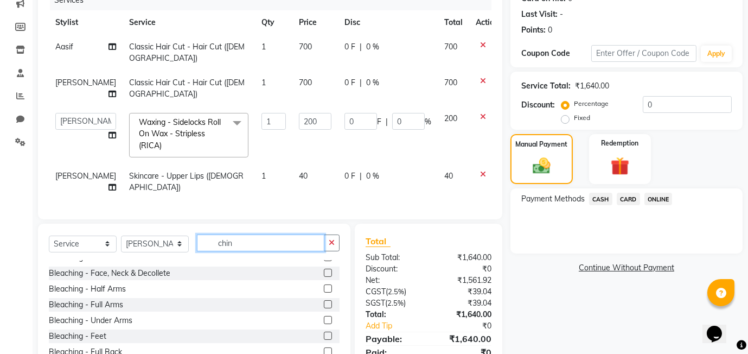
scroll to position [0, 0]
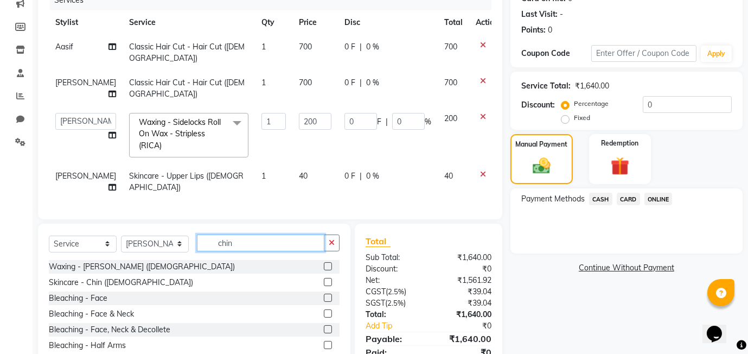
type input "chin"
click at [325, 265] on label at bounding box center [328, 266] width 8 height 8
click at [325, 265] on input "checkbox" at bounding box center [327, 266] width 7 height 7
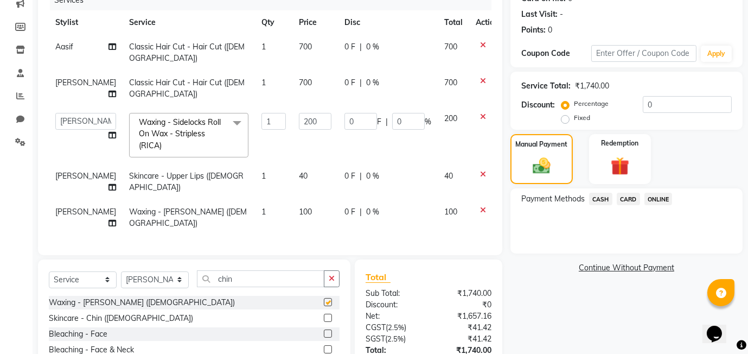
checkbox input "false"
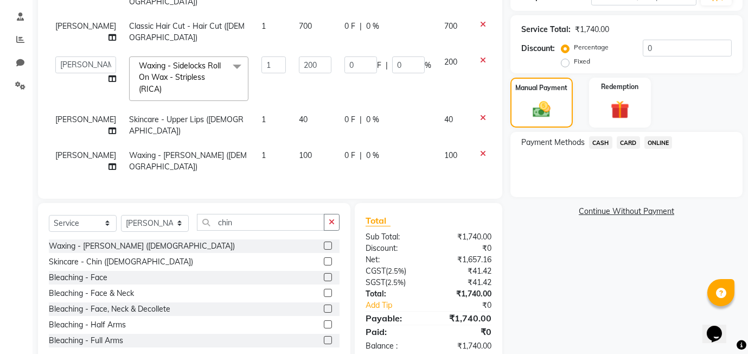
scroll to position [226, 0]
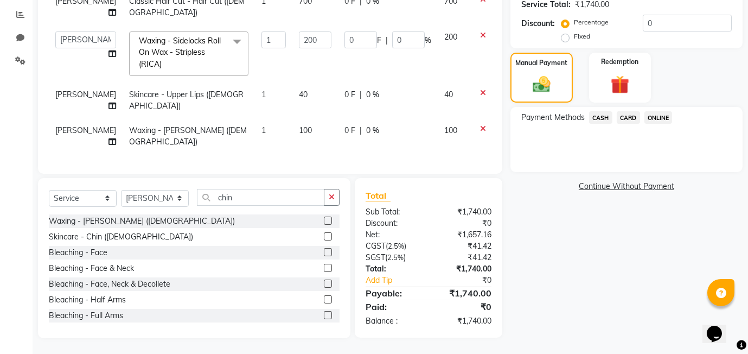
click at [409, 238] on div "Net:" at bounding box center [393, 234] width 71 height 11
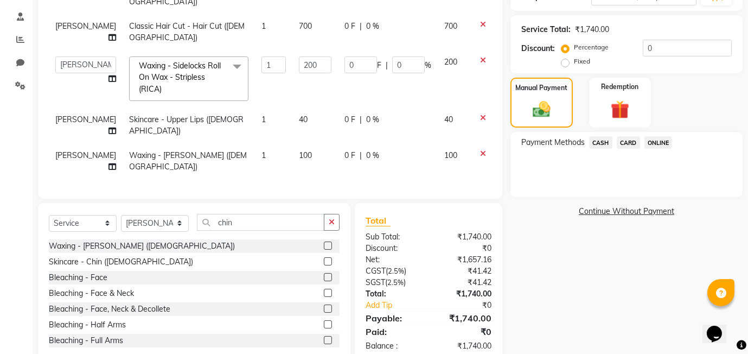
scroll to position [198, 0]
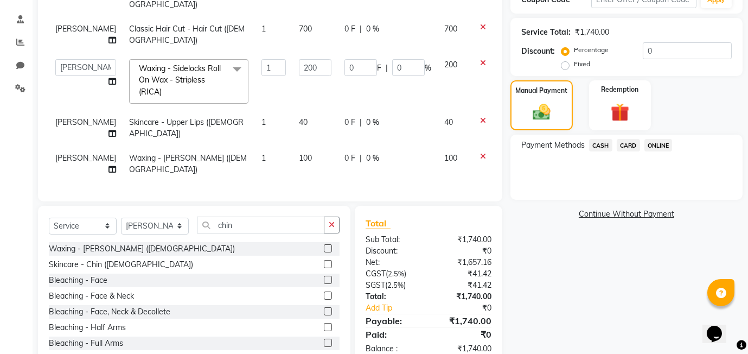
click at [661, 143] on span "ONLINE" at bounding box center [659, 145] width 28 height 12
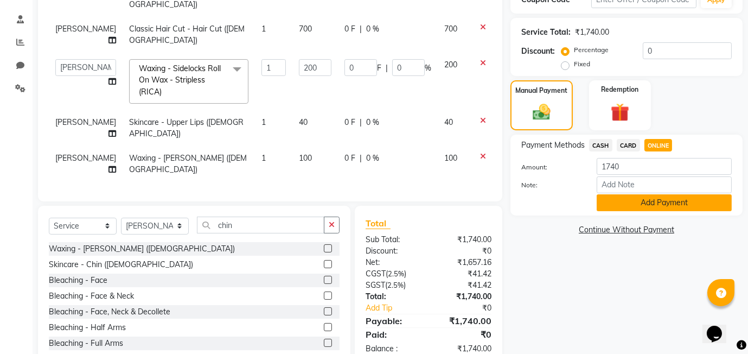
click at [657, 204] on button "Add Payment" at bounding box center [664, 202] width 135 height 17
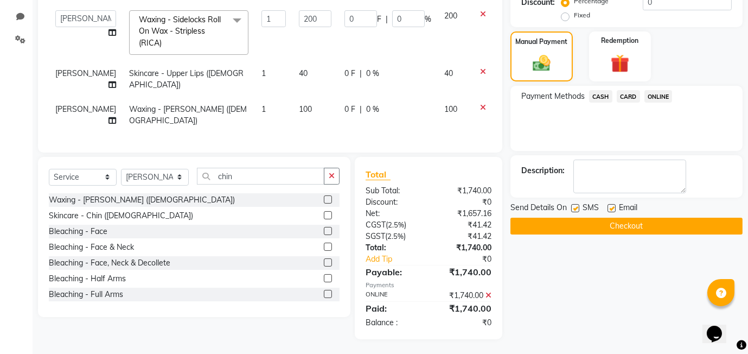
scroll to position [248, 0]
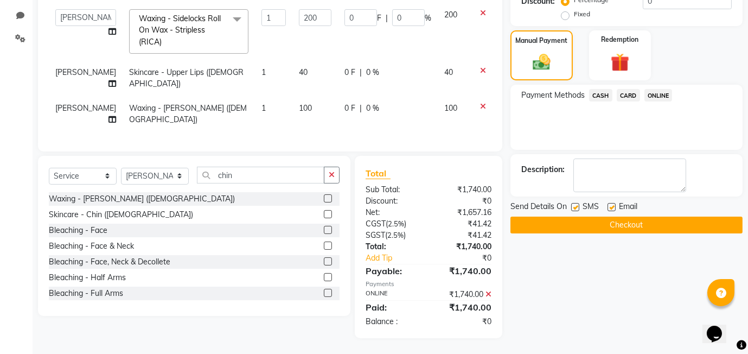
click at [628, 224] on button "Checkout" at bounding box center [627, 225] width 232 height 17
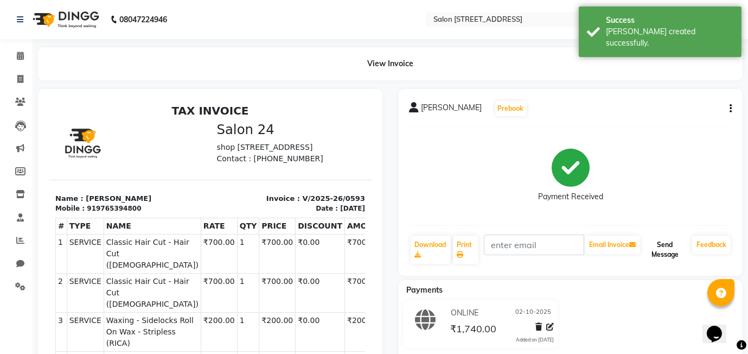
click at [674, 246] on button "Send Message" at bounding box center [666, 250] width 46 height 28
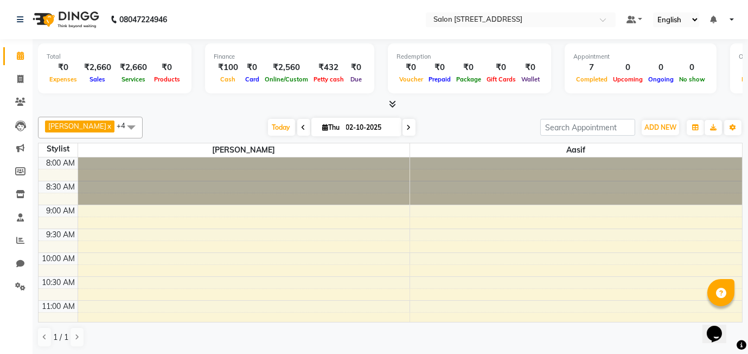
click at [363, 22] on nav "08047224946 Select Location × Salon 24, Baner Pashan Link Road Default Panel My…" at bounding box center [374, 19] width 748 height 39
click at [21, 75] on icon at bounding box center [20, 79] width 6 height 8
select select "8448"
select select "service"
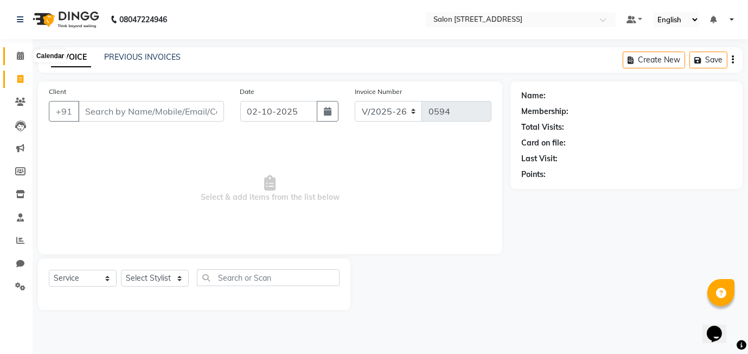
click at [22, 55] on icon at bounding box center [20, 56] width 7 height 8
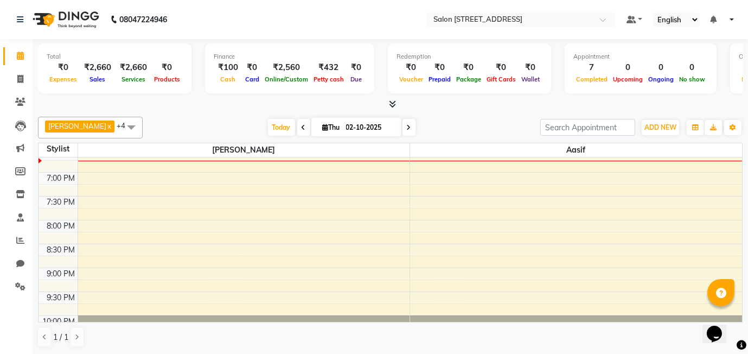
scroll to position [550, 0]
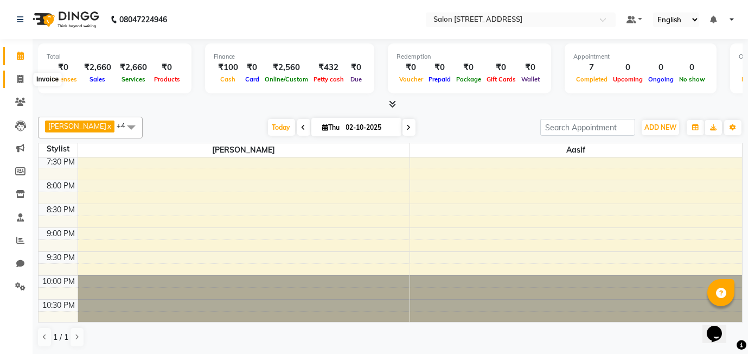
click at [14, 74] on span at bounding box center [20, 79] width 19 height 12
select select "service"
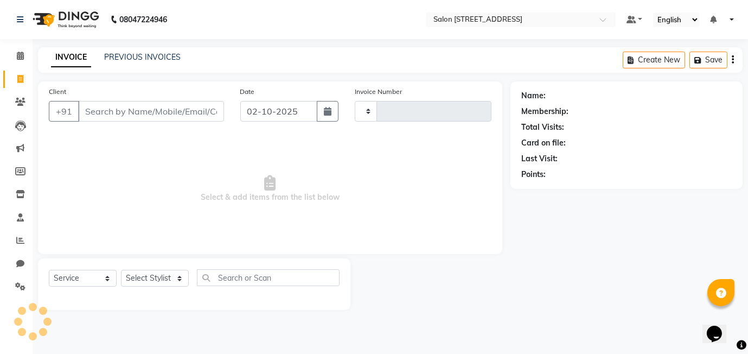
type input "0594"
select select "8448"
click at [122, 52] on link "PREVIOUS INVOICES" at bounding box center [142, 57] width 77 height 10
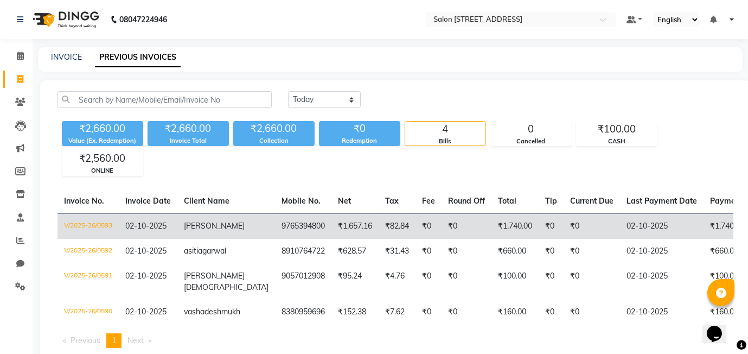
scroll to position [40, 0]
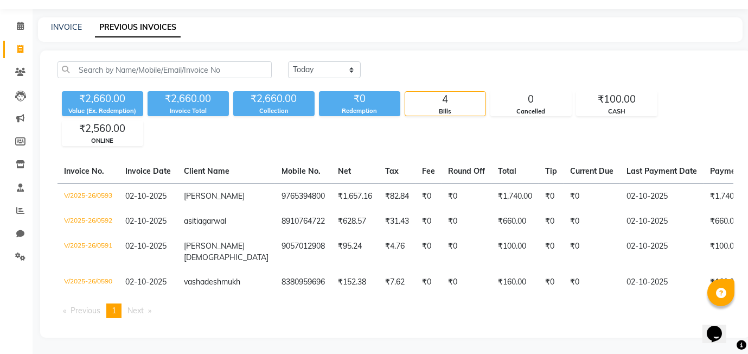
click at [140, 308] on span "Next page" at bounding box center [136, 311] width 16 height 10
click at [119, 313] on li "You're on page 1" at bounding box center [113, 310] width 15 height 15
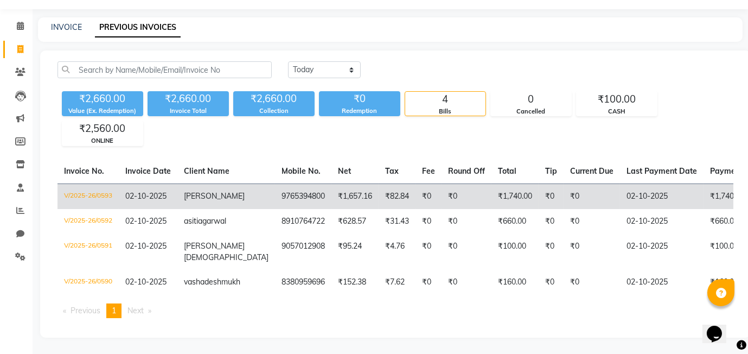
click at [97, 183] on td "V/2025-26/0593" at bounding box center [88, 196] width 61 height 26
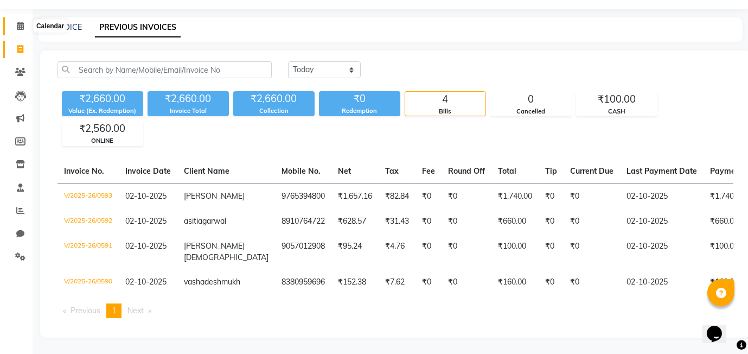
click at [17, 22] on icon at bounding box center [20, 26] width 7 height 8
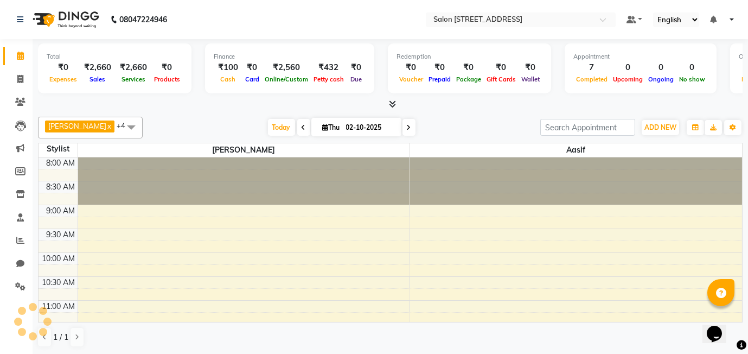
scroll to position [526, 0]
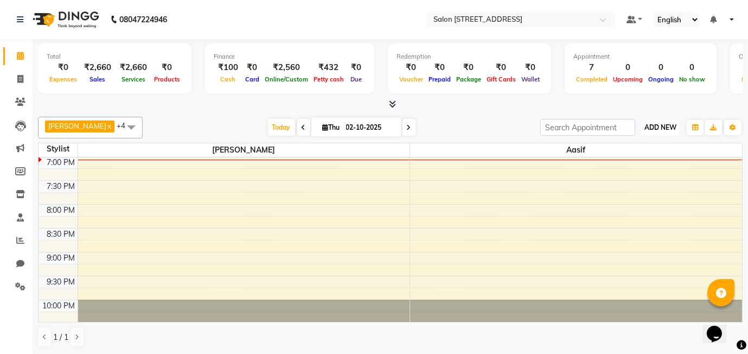
click at [678, 127] on button "ADD NEW Toggle Dropdown" at bounding box center [660, 127] width 37 height 15
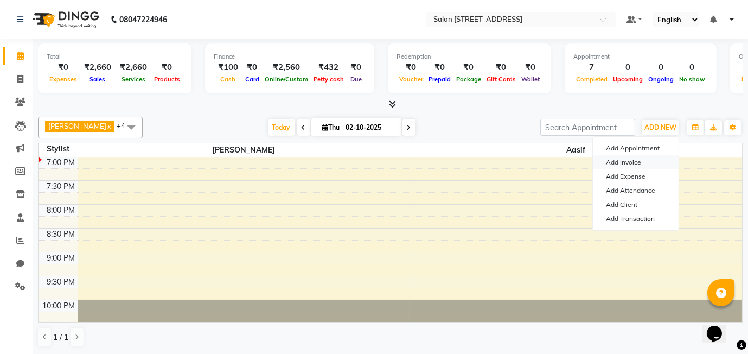
click at [645, 162] on link "Add Invoice" at bounding box center [636, 162] width 86 height 14
select select "8448"
select select "service"
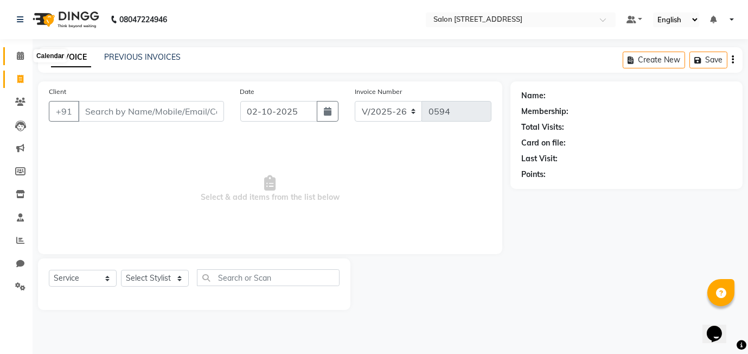
click at [18, 58] on icon at bounding box center [20, 56] width 7 height 8
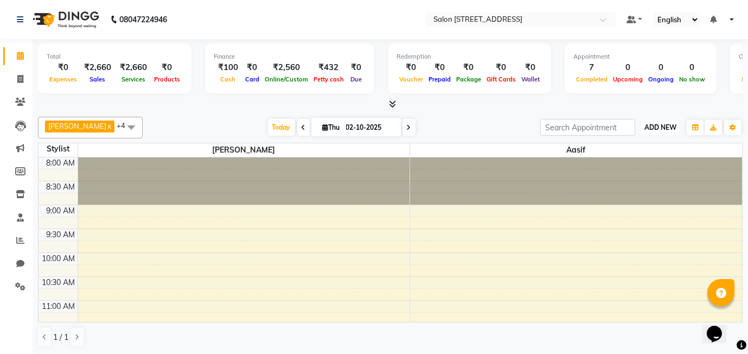
click at [666, 125] on span "ADD NEW" at bounding box center [661, 127] width 32 height 8
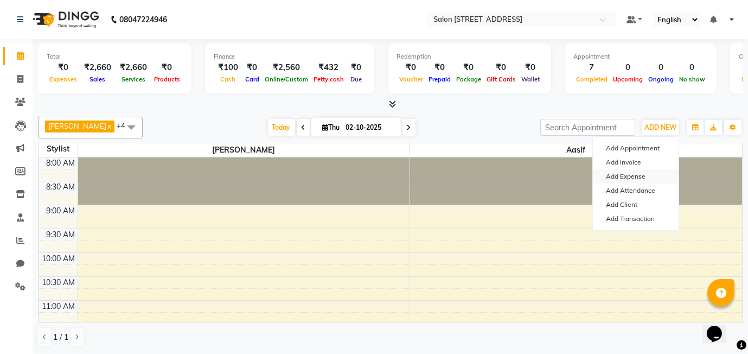
click at [635, 175] on link "Add Expense" at bounding box center [636, 176] width 86 height 14
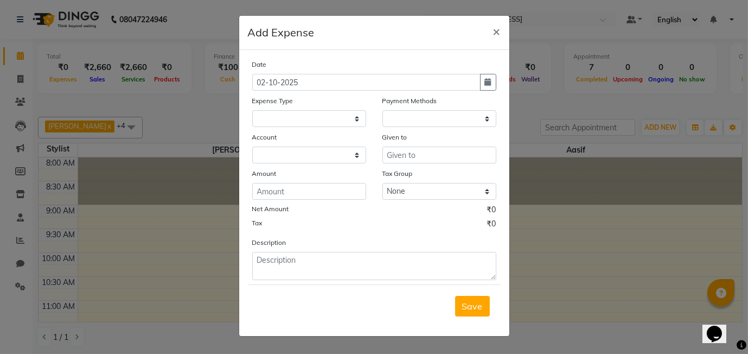
select select "1"
select select "7572"
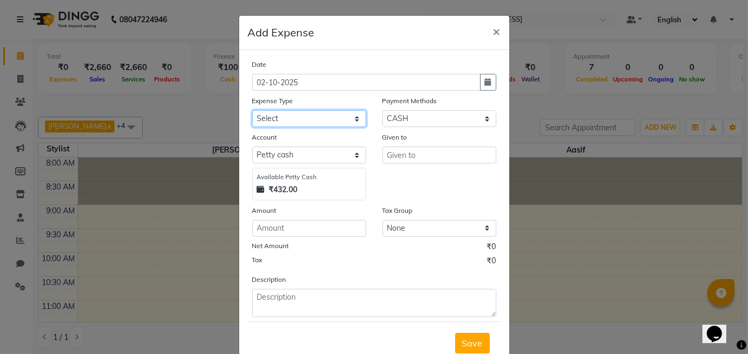
click at [327, 122] on select "Select Advance Salary Bank charges Car maintenance Cash transfer to bank Cash t…" at bounding box center [309, 118] width 114 height 17
select select "22709"
click at [252, 110] on select "Select Advance Salary Bank charges Car maintenance Cash transfer to bank Cash t…" at bounding box center [309, 118] width 114 height 17
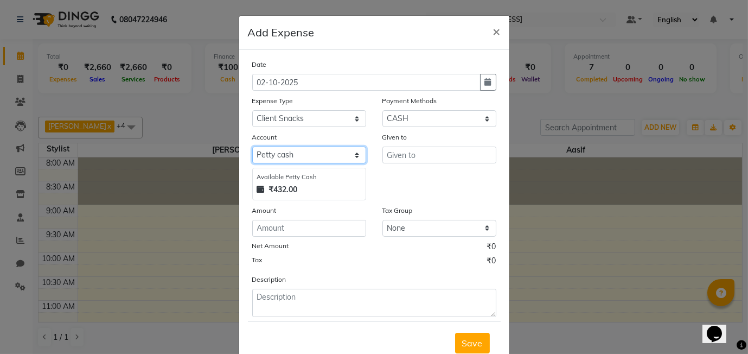
click at [326, 155] on select "Select Petty cash Default account" at bounding box center [309, 155] width 114 height 17
click at [252, 147] on select "Select Petty cash Default account" at bounding box center [309, 155] width 114 height 17
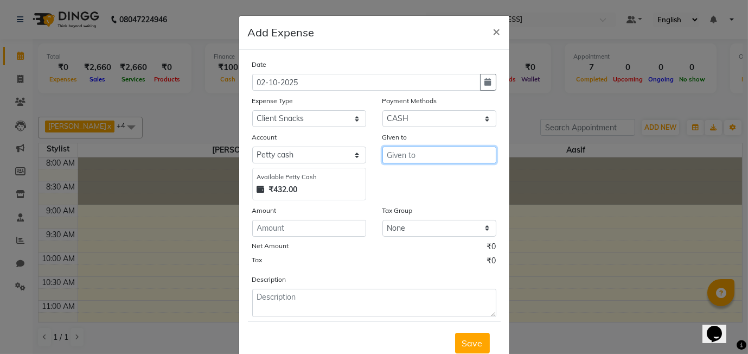
click at [410, 156] on input "text" at bounding box center [440, 155] width 114 height 17
type input "prashant"
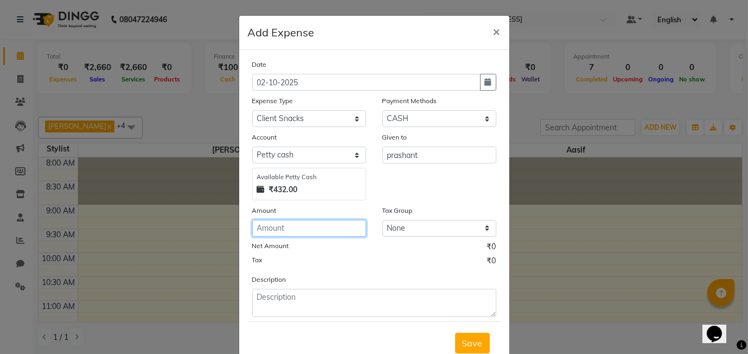
click at [312, 223] on input "number" at bounding box center [309, 228] width 114 height 17
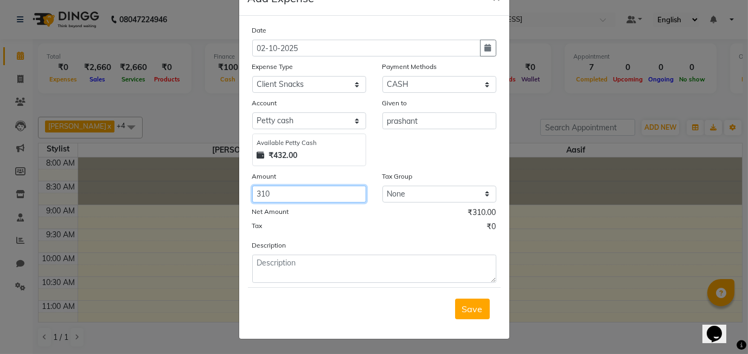
type input "310"
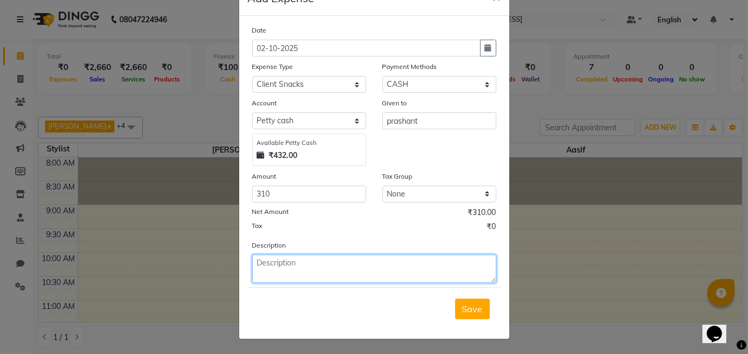
click at [275, 263] on textarea at bounding box center [374, 269] width 244 height 28
type textarea "snacks for staff"
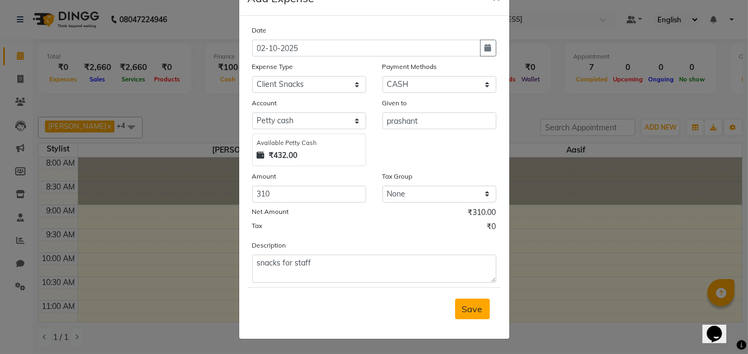
click at [486, 307] on button "Save" at bounding box center [472, 309] width 35 height 21
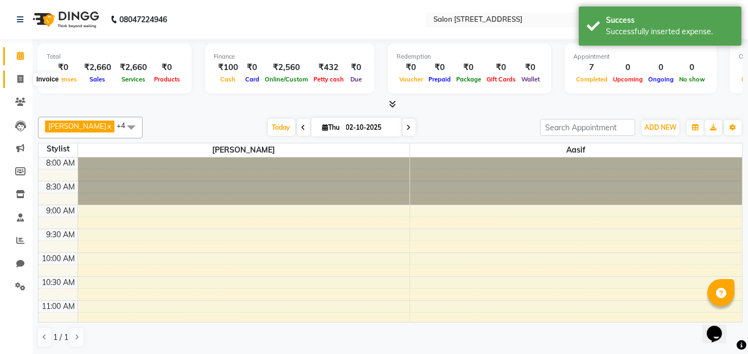
click at [19, 79] on icon at bounding box center [20, 79] width 6 height 8
select select "service"
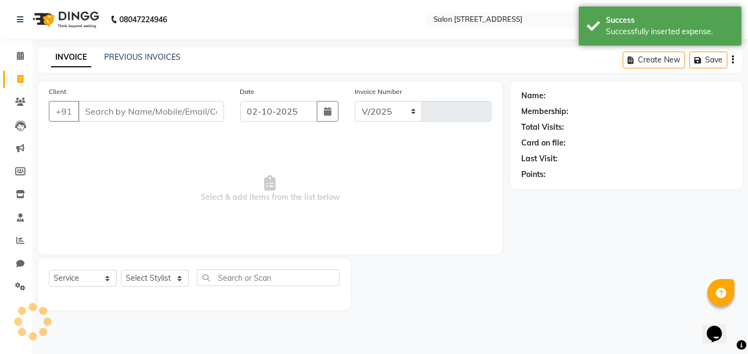
select select "8448"
type input "0594"
click at [104, 106] on input "Client" at bounding box center [151, 111] width 146 height 21
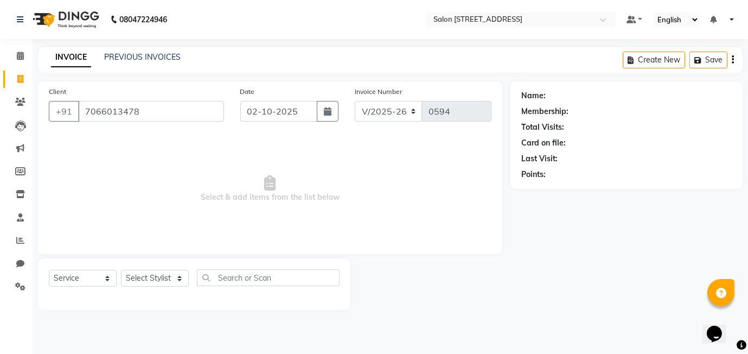
type input "7066013478"
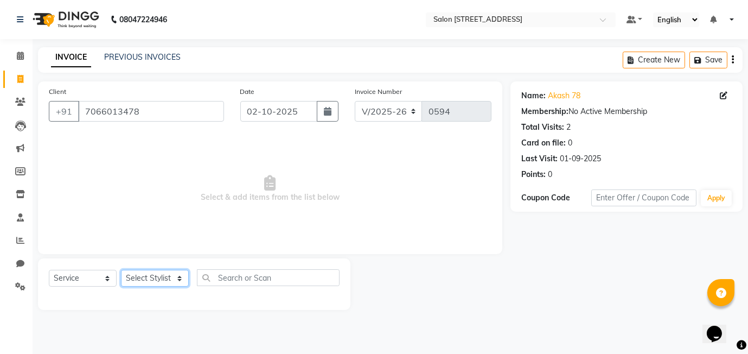
click at [168, 280] on select "Select Stylist [PERSON_NAME] Manager [PERSON_NAME]" at bounding box center [155, 278] width 68 height 17
select select "90774"
click at [121, 270] on select "Select Stylist [PERSON_NAME] Manager [PERSON_NAME]" at bounding box center [155, 278] width 68 height 17
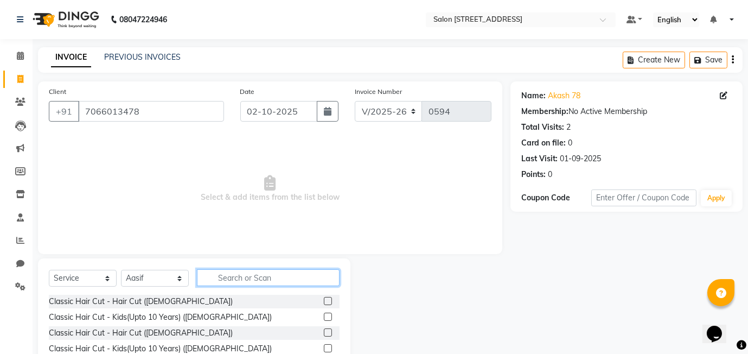
click at [242, 274] on input "text" at bounding box center [268, 277] width 143 height 17
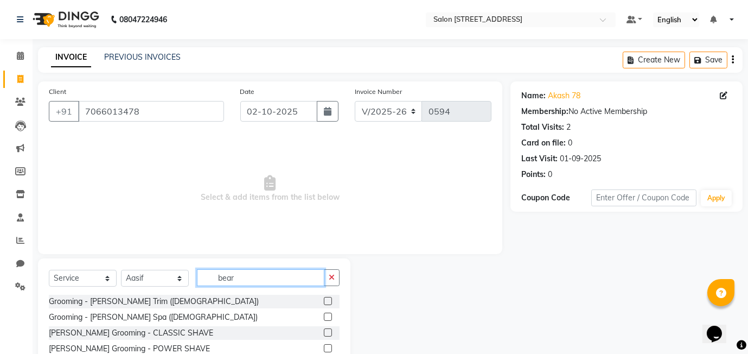
scroll to position [17, 0]
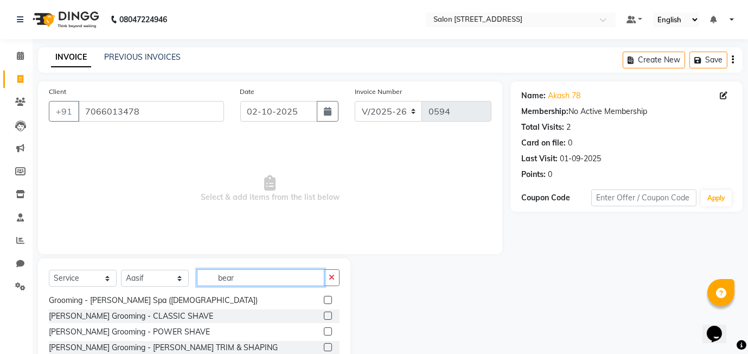
type input "bear"
click at [327, 345] on label at bounding box center [328, 347] width 8 height 8
click at [327, 345] on input "checkbox" at bounding box center [327, 347] width 7 height 7
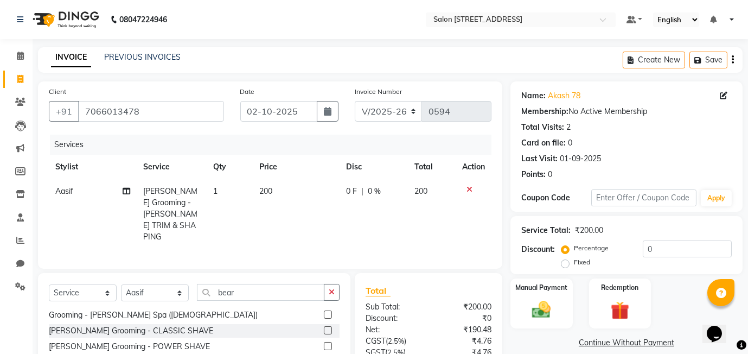
checkbox input "false"
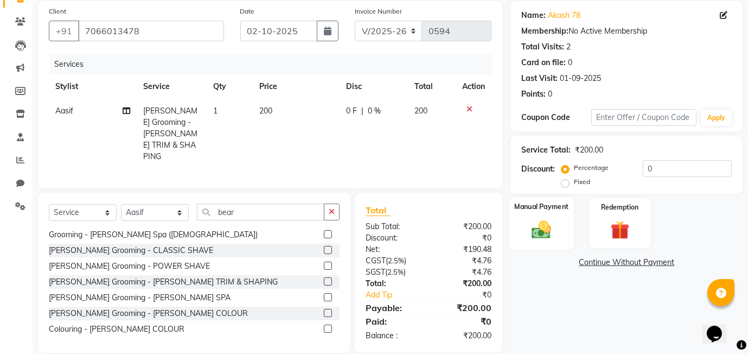
click at [545, 233] on img at bounding box center [541, 229] width 31 height 22
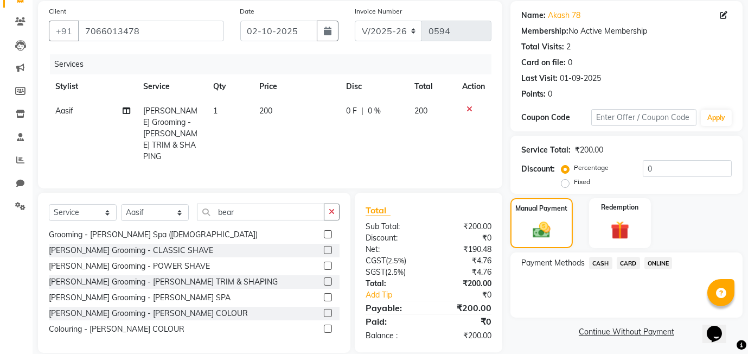
click at [650, 264] on span "ONLINE" at bounding box center [659, 263] width 28 height 12
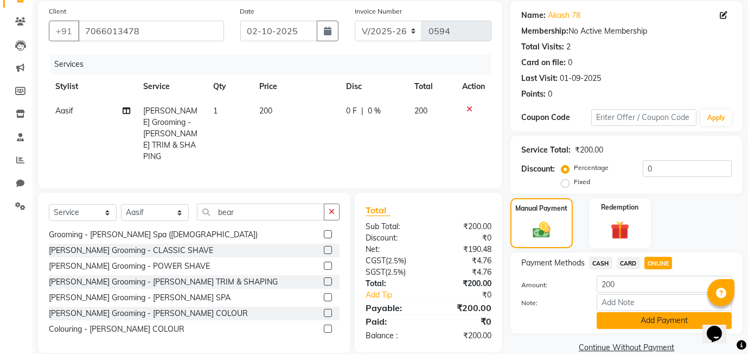
click at [629, 322] on button "Add Payment" at bounding box center [664, 320] width 135 height 17
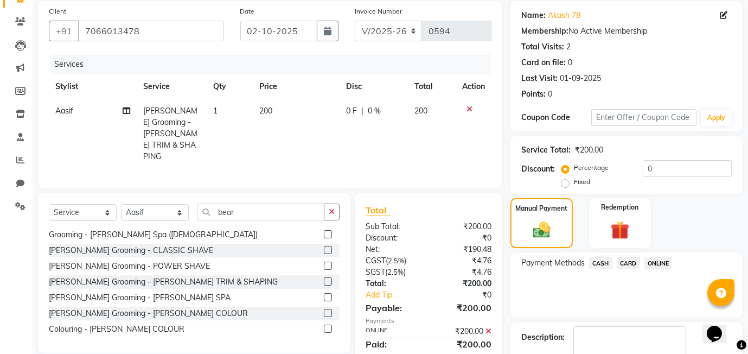
scroll to position [144, 0]
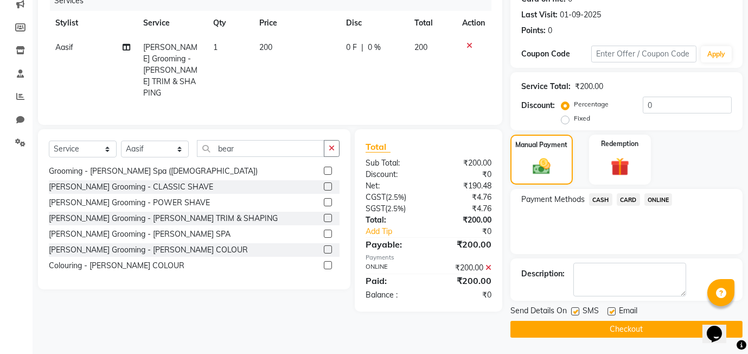
click at [581, 332] on button "Checkout" at bounding box center [627, 329] width 232 height 17
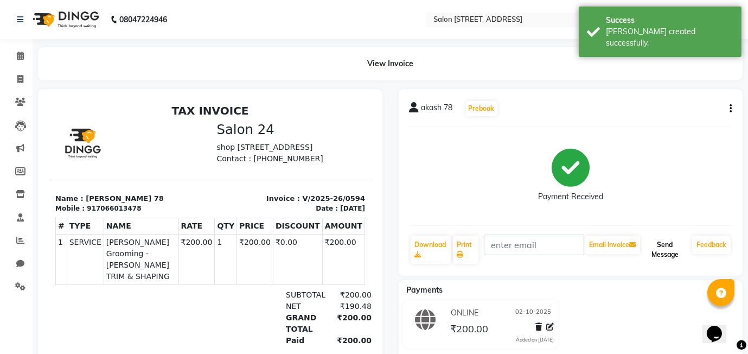
click at [674, 240] on button "Send Message" at bounding box center [666, 250] width 46 height 28
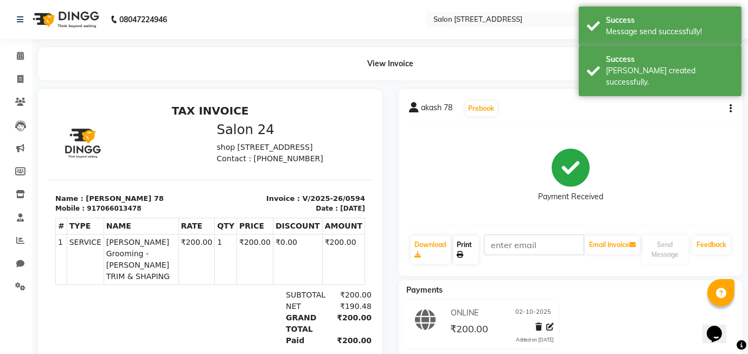
click at [473, 243] on link "Print" at bounding box center [466, 250] width 26 height 28
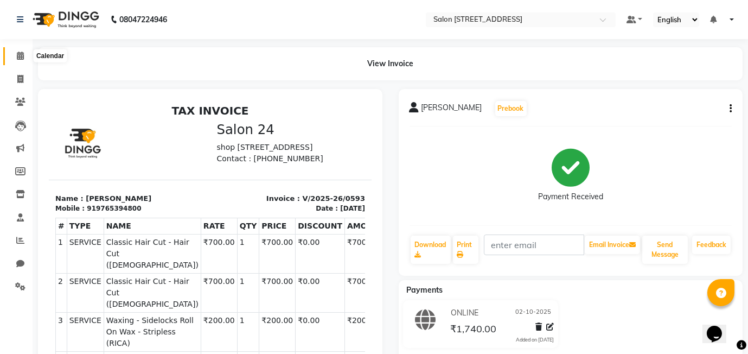
click at [25, 56] on span at bounding box center [20, 56] width 19 height 12
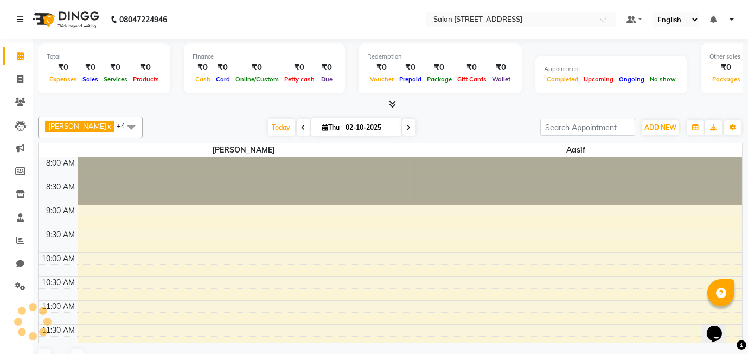
click at [20, 14] on link at bounding box center [22, 19] width 11 height 30
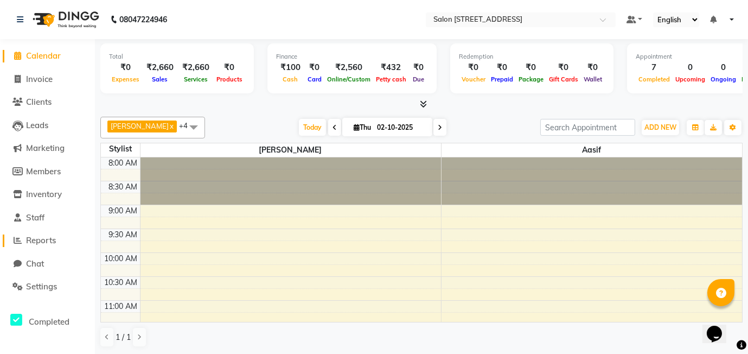
click at [40, 241] on span "Reports" at bounding box center [41, 240] width 30 height 10
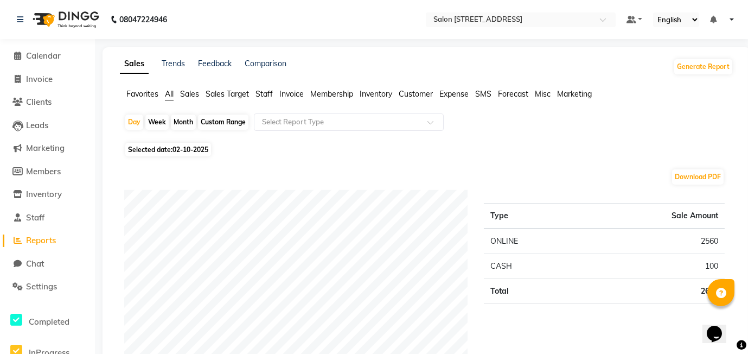
click at [187, 125] on div "Month" at bounding box center [183, 122] width 25 height 15
select select "10"
select select "2025"
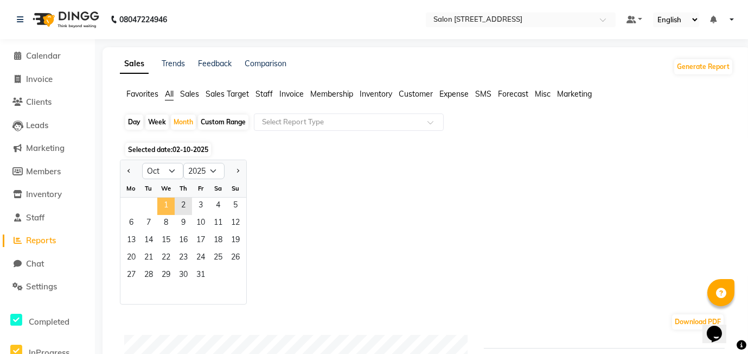
click at [165, 205] on span "1" at bounding box center [165, 206] width 17 height 17
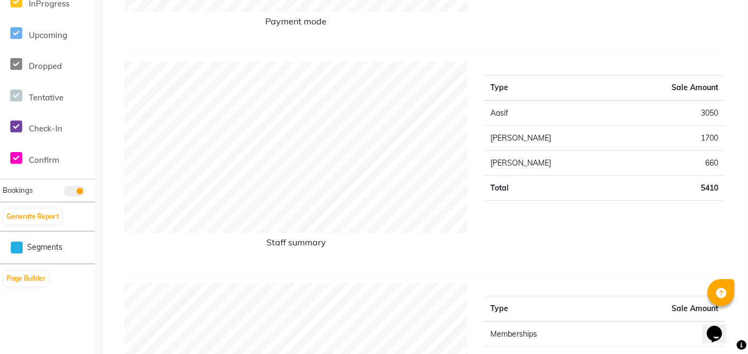
scroll to position [350, 0]
click at [656, 142] on td "1700" at bounding box center [671, 137] width 107 height 25
click at [708, 141] on td "1700" at bounding box center [671, 137] width 107 height 25
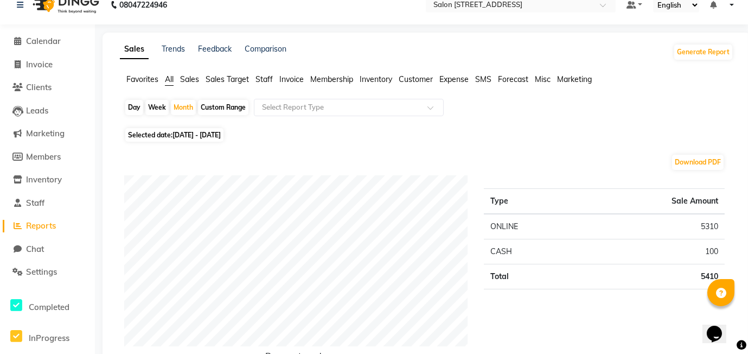
scroll to position [0, 0]
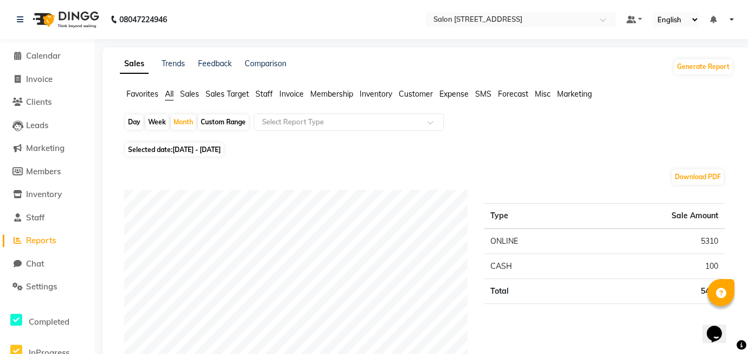
click at [258, 92] on span "Staff" at bounding box center [264, 94] width 17 height 10
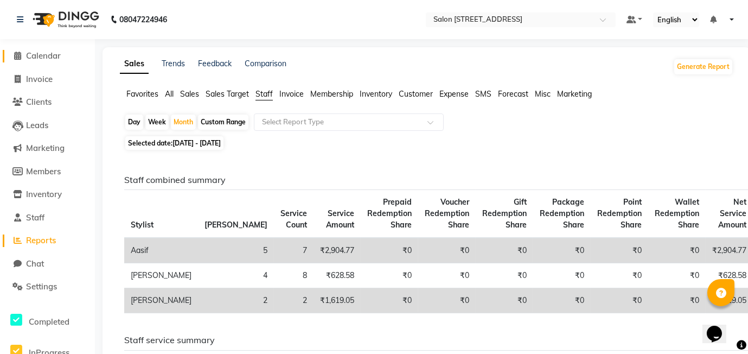
click at [43, 57] on span "Calendar" at bounding box center [43, 55] width 35 height 10
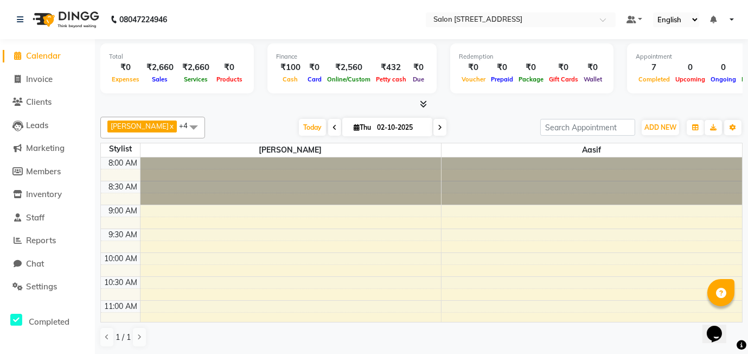
click at [43, 57] on span "Calendar" at bounding box center [43, 55] width 35 height 10
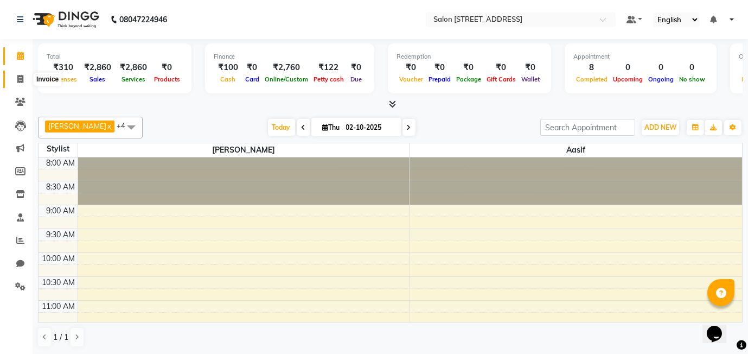
click at [19, 80] on icon at bounding box center [20, 79] width 6 height 8
select select "8448"
select select "service"
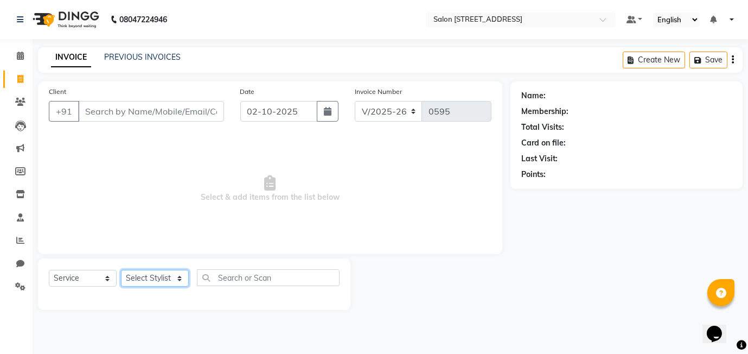
click at [169, 278] on select "Select Stylist [PERSON_NAME] Manager [PERSON_NAME]" at bounding box center [155, 278] width 68 height 17
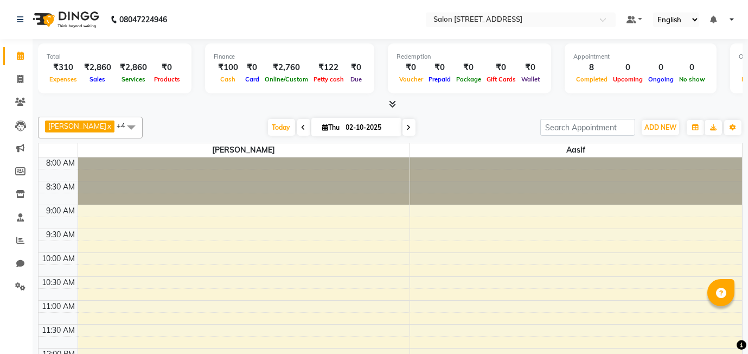
select select "en"
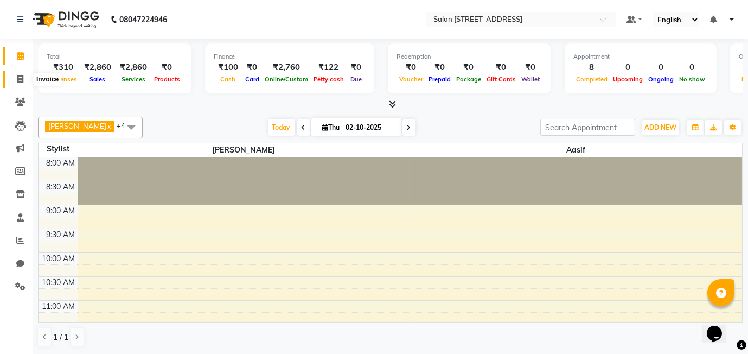
click at [20, 77] on icon at bounding box center [20, 79] width 6 height 8
select select "8448"
select select "service"
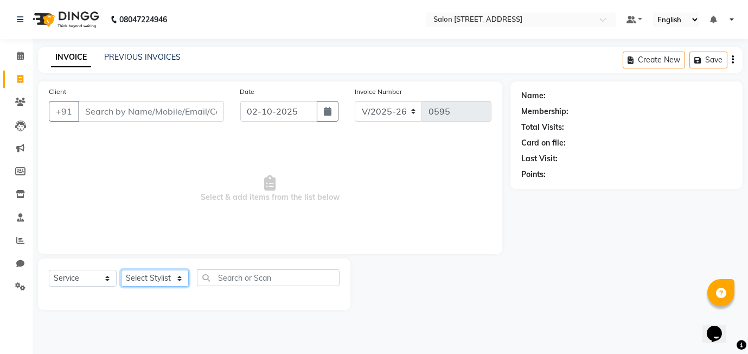
click at [168, 282] on select "Select Stylist [PERSON_NAME] Manager [PERSON_NAME]" at bounding box center [155, 278] width 68 height 17
select select "91925"
click at [121, 270] on select "Select Stylist [PERSON_NAME] Manager [PERSON_NAME]" at bounding box center [155, 278] width 68 height 17
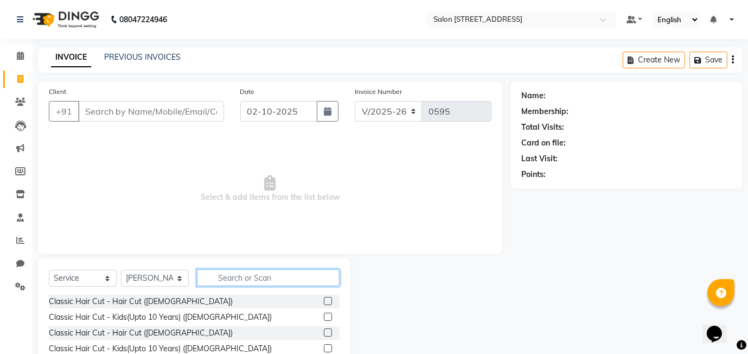
click at [238, 278] on input "text" at bounding box center [268, 277] width 143 height 17
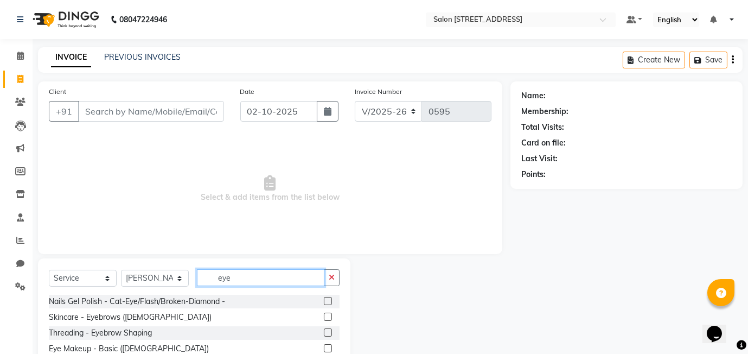
type input "eye"
click at [329, 334] on label at bounding box center [328, 332] width 8 height 8
click at [329, 334] on input "checkbox" at bounding box center [327, 332] width 7 height 7
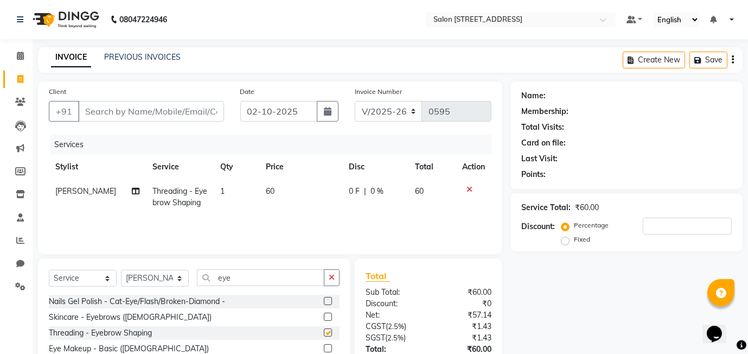
checkbox input "false"
click at [259, 278] on input "eye" at bounding box center [261, 277] width 128 height 17
type input "e"
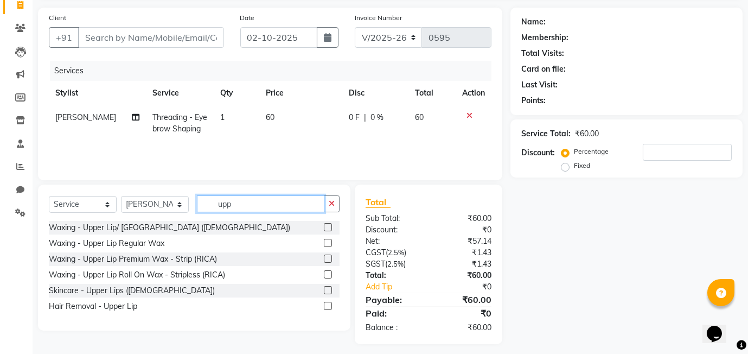
scroll to position [76, 0]
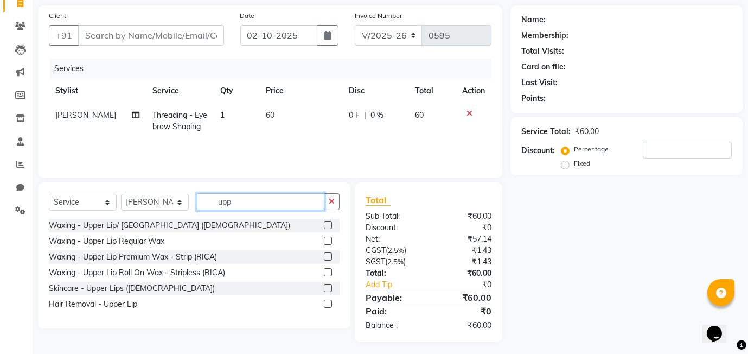
type input "upp"
click at [330, 290] on label at bounding box center [328, 288] width 8 height 8
click at [330, 290] on input "checkbox" at bounding box center [327, 288] width 7 height 7
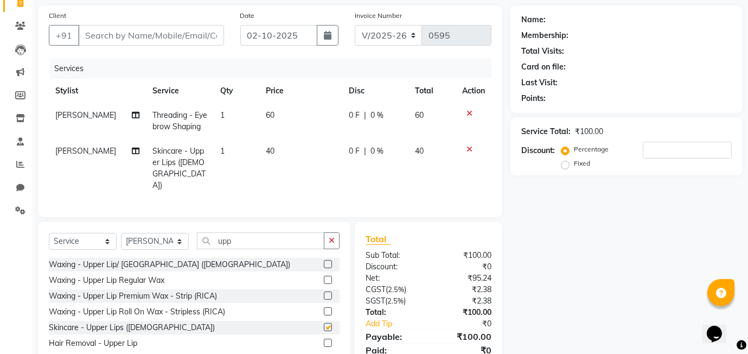
checkbox input "false"
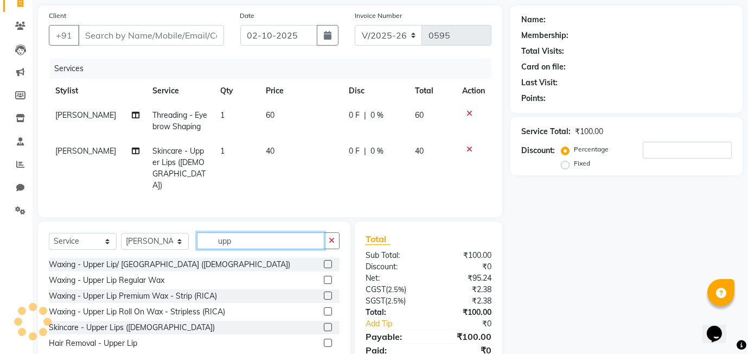
click at [251, 232] on input "upp" at bounding box center [261, 240] width 128 height 17
type input "u"
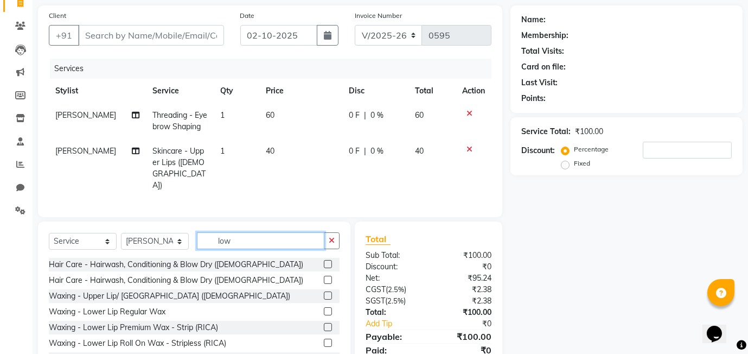
type input "low"
click at [330, 291] on label at bounding box center [328, 295] width 8 height 8
click at [330, 293] on input "checkbox" at bounding box center [327, 296] width 7 height 7
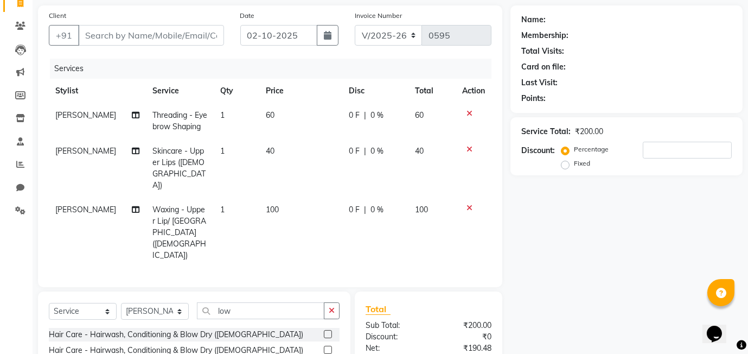
checkbox input "false"
click at [270, 302] on input "low" at bounding box center [261, 310] width 128 height 17
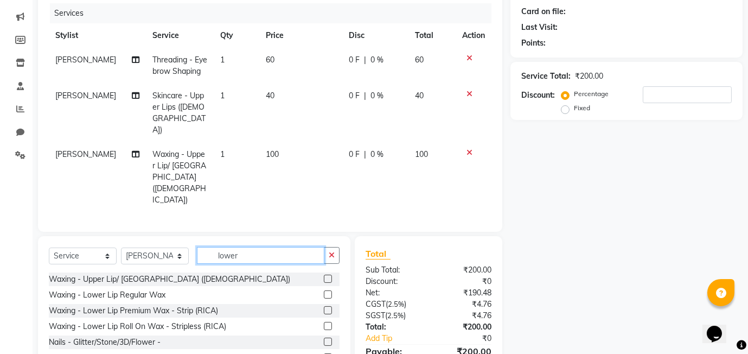
scroll to position [135, 0]
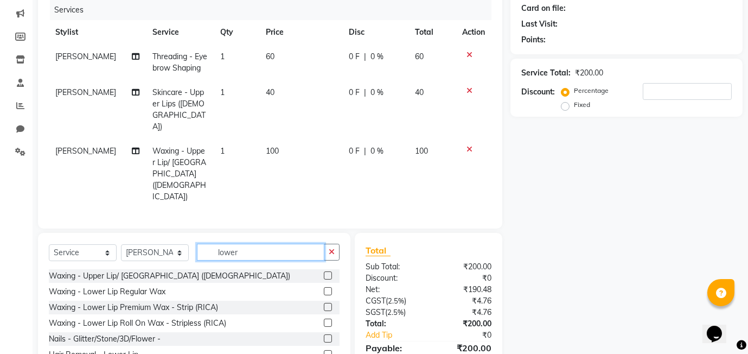
type input "lower"
click at [328, 350] on label at bounding box center [328, 354] width 8 height 8
click at [328, 351] on input "checkbox" at bounding box center [327, 354] width 7 height 7
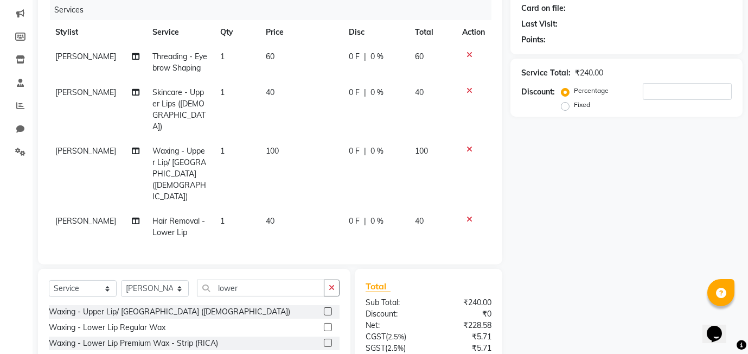
checkbox input "false"
click at [469, 145] on icon at bounding box center [470, 149] width 6 height 8
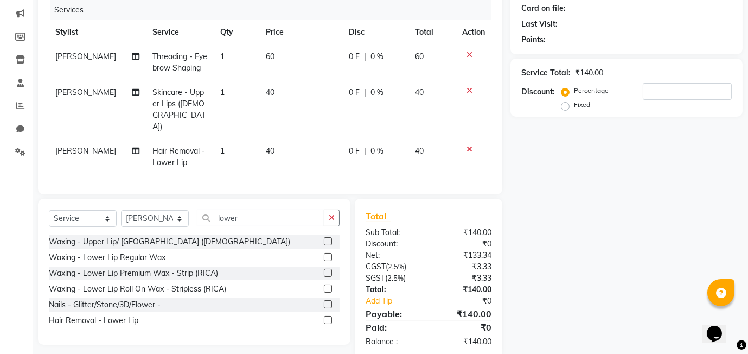
scroll to position [132, 0]
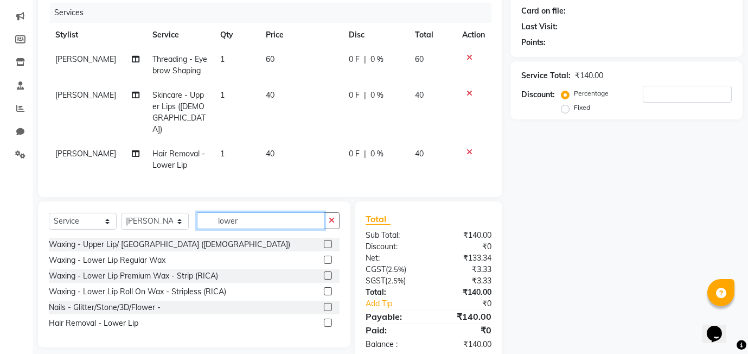
click at [263, 212] on input "lower" at bounding box center [261, 220] width 128 height 17
type input "l"
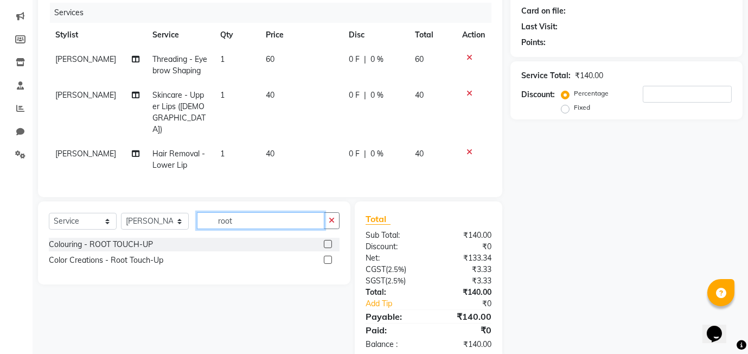
type input "root"
click at [328, 240] on label at bounding box center [328, 244] width 8 height 8
click at [328, 241] on input "checkbox" at bounding box center [327, 244] width 7 height 7
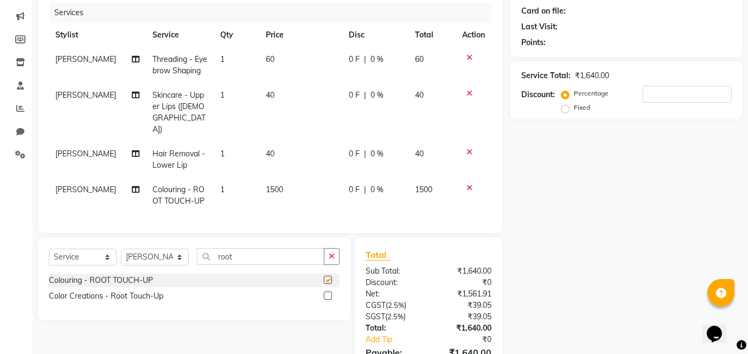
checkbox input "false"
click at [326, 291] on label at bounding box center [328, 295] width 8 height 8
click at [326, 293] on input "checkbox" at bounding box center [327, 296] width 7 height 7
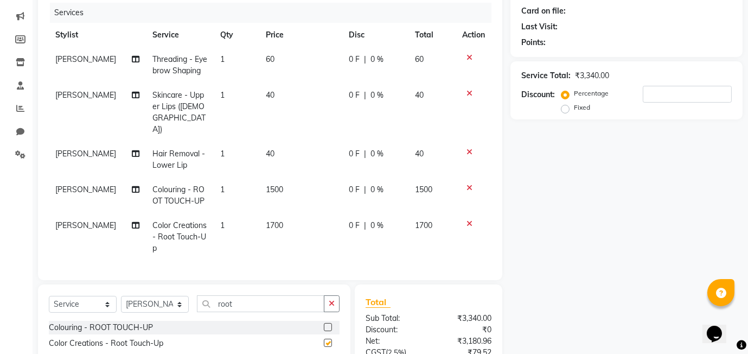
checkbox input "false"
click at [470, 184] on icon at bounding box center [470, 188] width 6 height 8
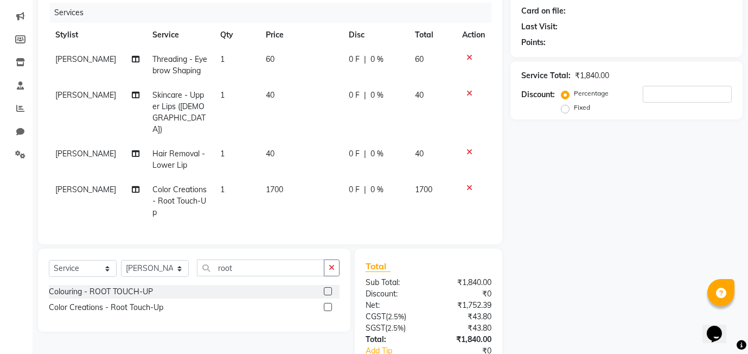
scroll to position [162, 0]
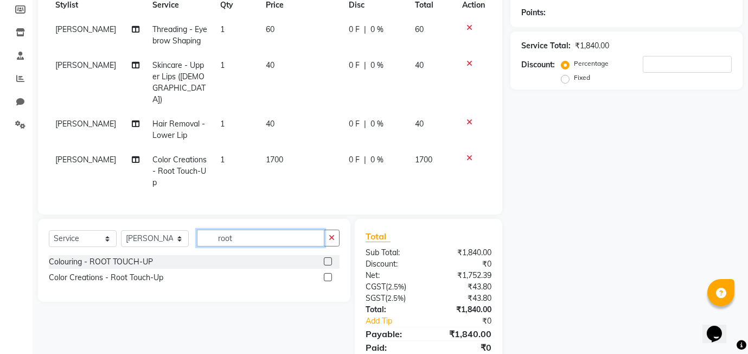
click at [255, 230] on input "root" at bounding box center [261, 238] width 128 height 17
type input "r"
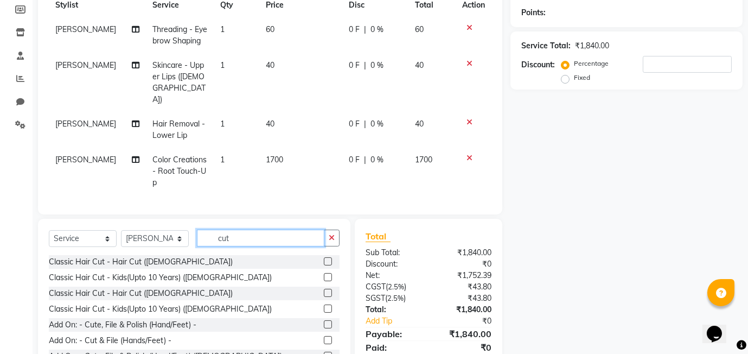
type input "cut"
click at [328, 289] on label at bounding box center [328, 293] width 8 height 8
click at [328, 290] on input "checkbox" at bounding box center [327, 293] width 7 height 7
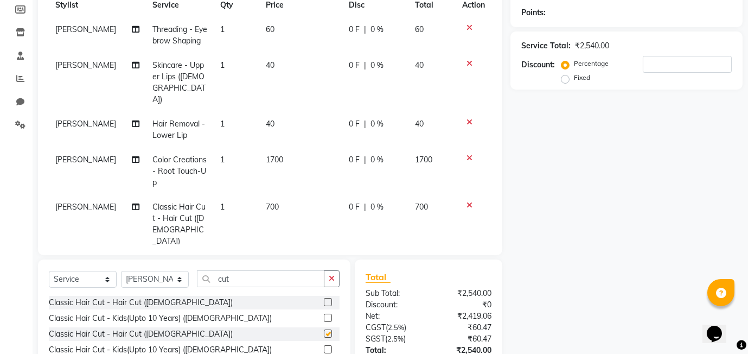
checkbox input "false"
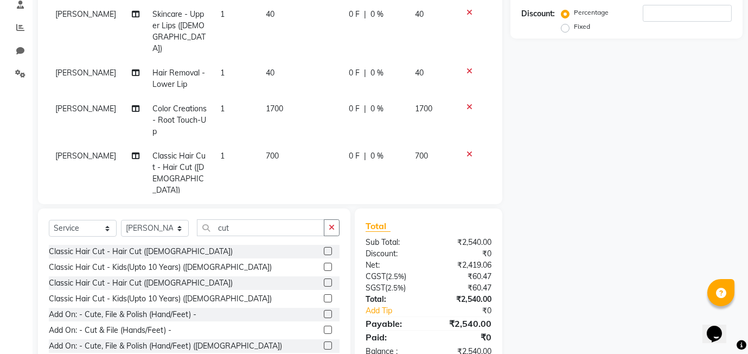
scroll to position [226, 0]
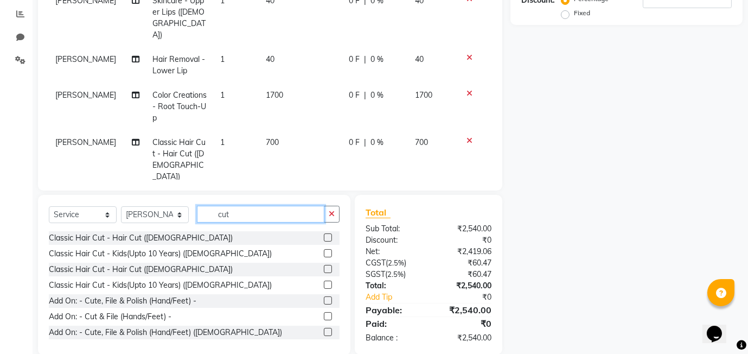
click at [249, 206] on input "cut" at bounding box center [261, 214] width 128 height 17
click at [68, 206] on select "Select Service Product Membership Package Voucher Prepaid Gift Card" at bounding box center [83, 214] width 68 height 17
select select "product"
click at [49, 206] on select "Select Service Product Membership Package Voucher Prepaid Gift Card" at bounding box center [83, 214] width 68 height 17
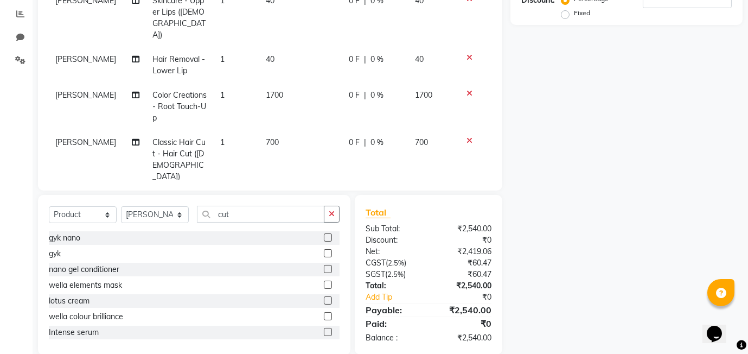
click at [328, 281] on label at bounding box center [328, 285] width 8 height 8
click at [328, 282] on input "checkbox" at bounding box center [327, 285] width 7 height 7
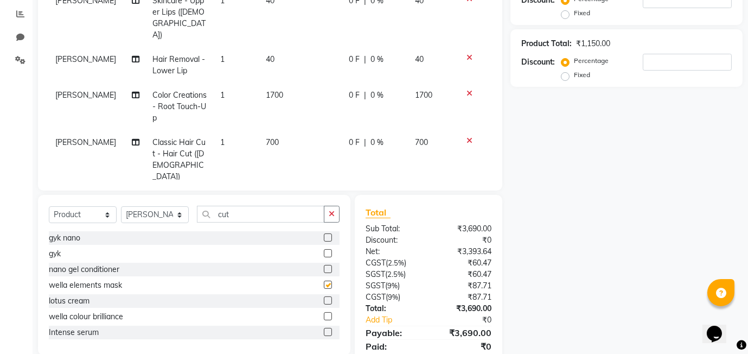
checkbox input "false"
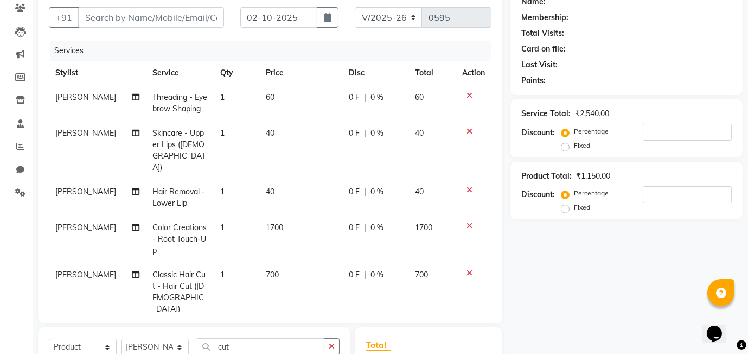
scroll to position [91, 0]
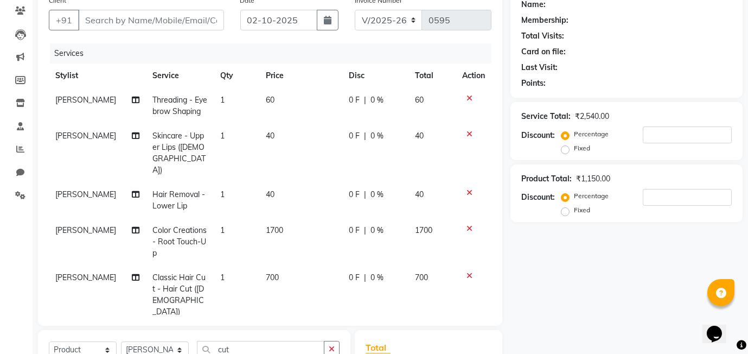
click at [388, 218] on td "0 F | 0 %" at bounding box center [375, 241] width 66 height 47
select select "91925"
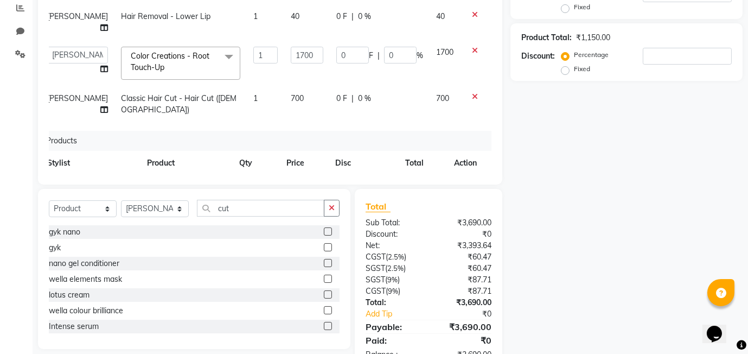
scroll to position [233, 0]
click at [461, 181] on icon at bounding box center [462, 185] width 6 height 8
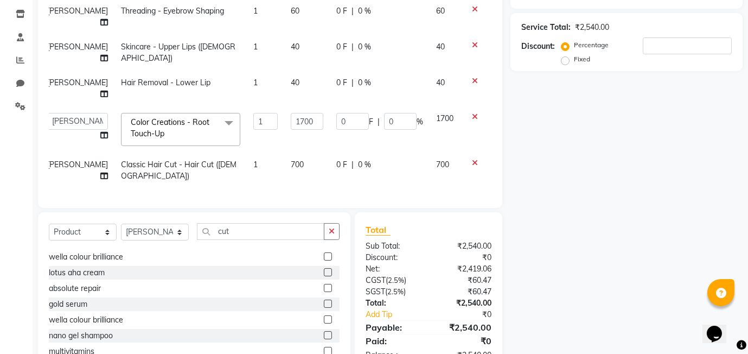
scroll to position [138, 0]
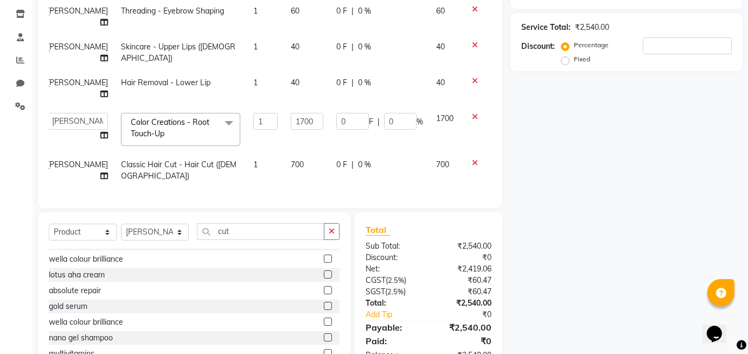
click at [326, 270] on label at bounding box center [328, 274] width 8 height 8
click at [326, 271] on input "checkbox" at bounding box center [327, 274] width 7 height 7
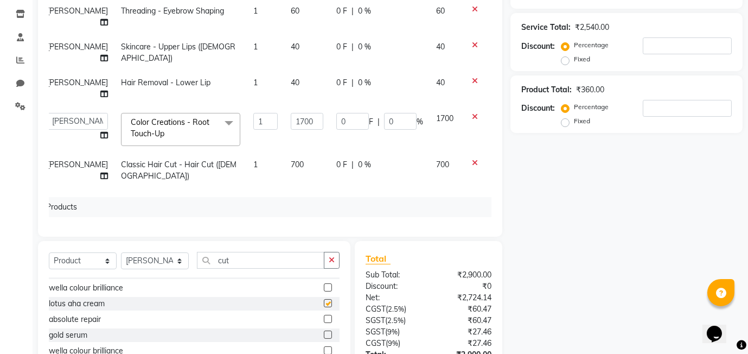
checkbox input "false"
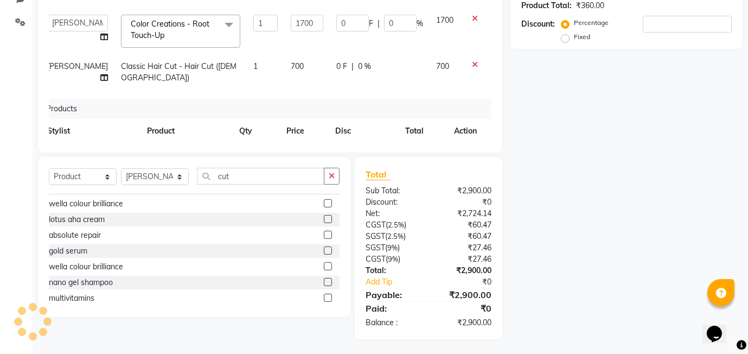
scroll to position [265, 0]
click at [327, 264] on label at bounding box center [328, 265] width 8 height 8
click at [327, 264] on input "checkbox" at bounding box center [327, 265] width 7 height 7
checkbox input "false"
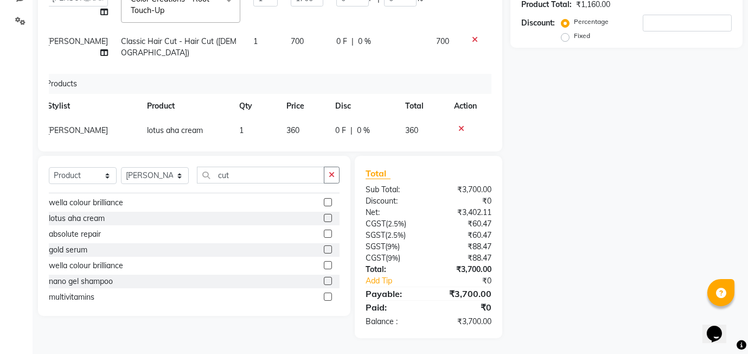
scroll to position [38, 8]
click at [464, 125] on div at bounding box center [466, 129] width 23 height 8
click at [461, 125] on icon at bounding box center [462, 129] width 6 height 8
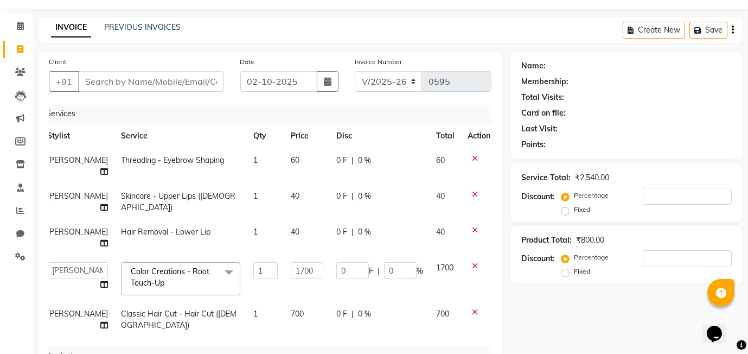
scroll to position [0, 8]
click at [114, 82] on input "Client" at bounding box center [151, 81] width 146 height 21
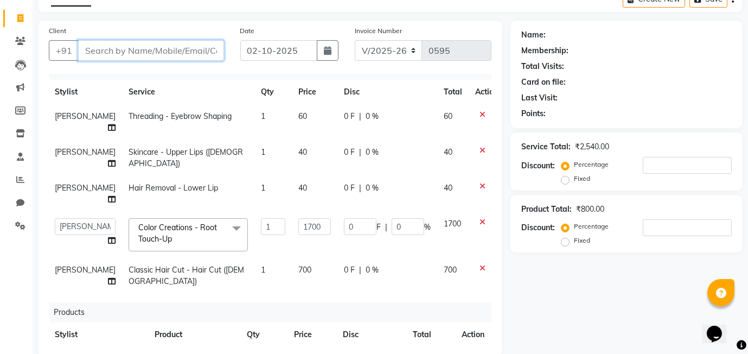
scroll to position [45, 0]
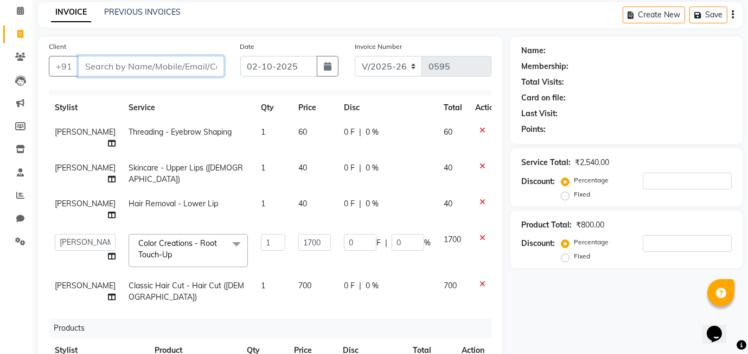
click at [114, 60] on input "Client" at bounding box center [151, 66] width 146 height 21
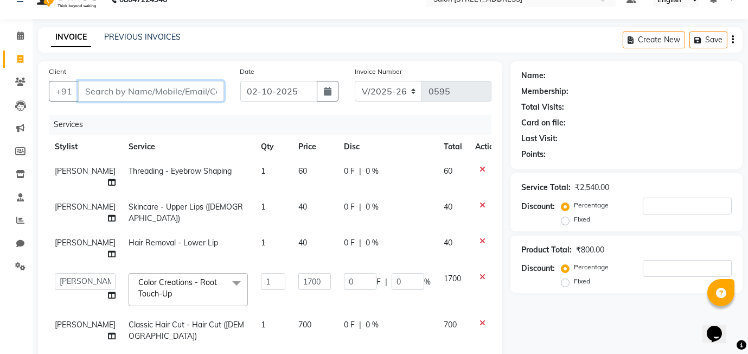
scroll to position [0, 0]
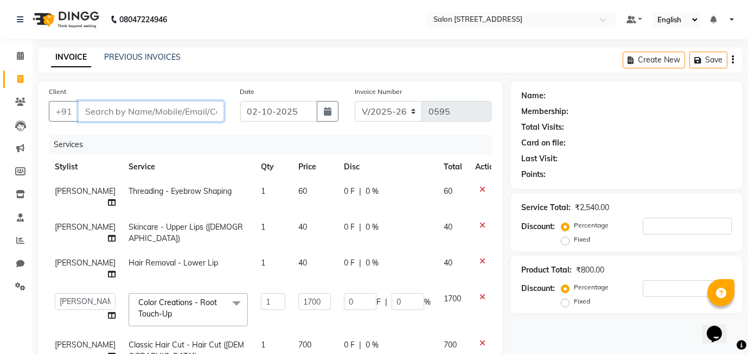
type input "8"
type input "0"
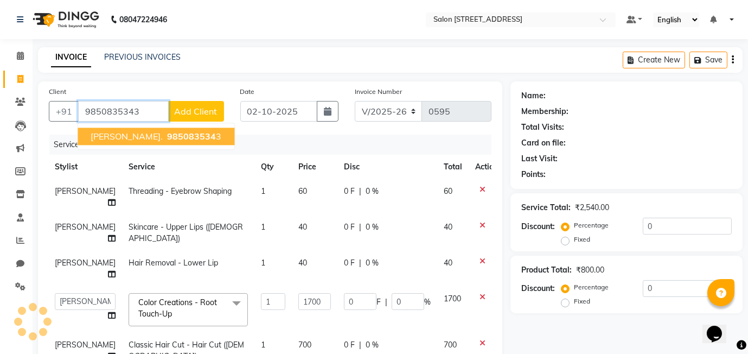
type input "9850835343"
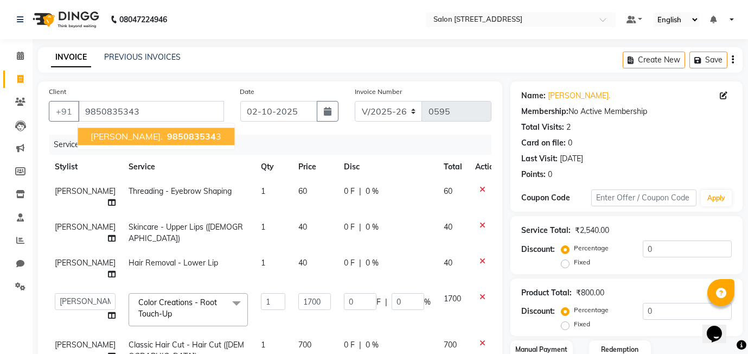
click at [167, 141] on span "985083534" at bounding box center [191, 136] width 49 height 11
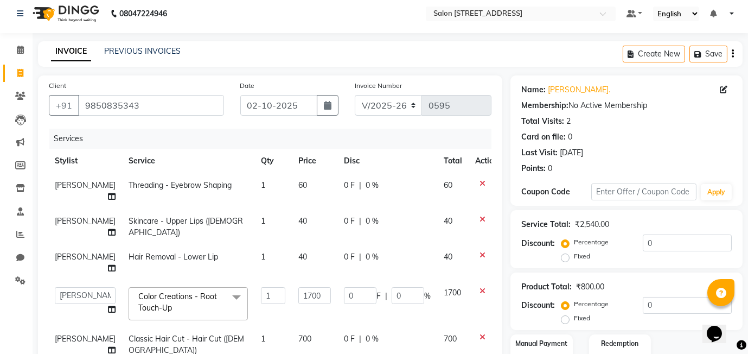
scroll to position [8, 0]
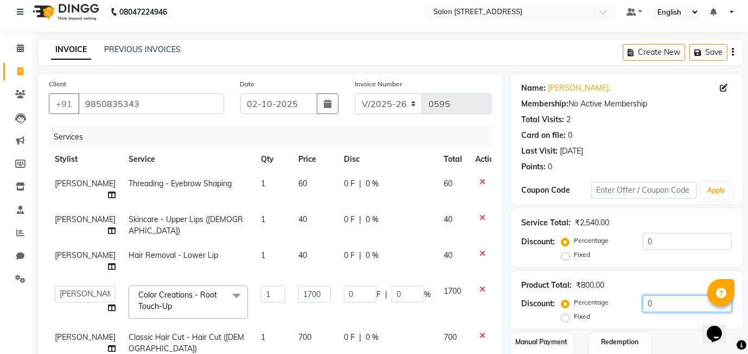
click at [643, 306] on input "0" at bounding box center [687, 303] width 89 height 17
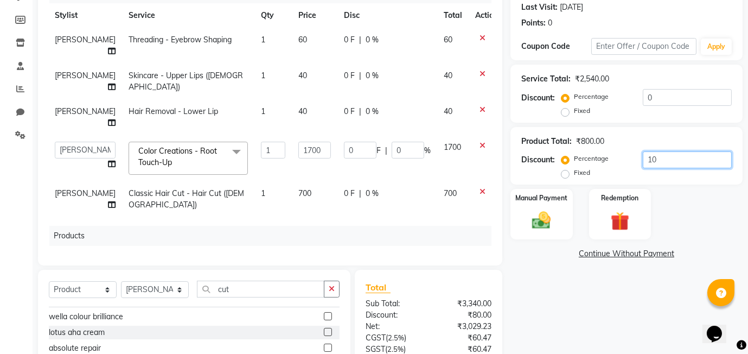
scroll to position [14, 1]
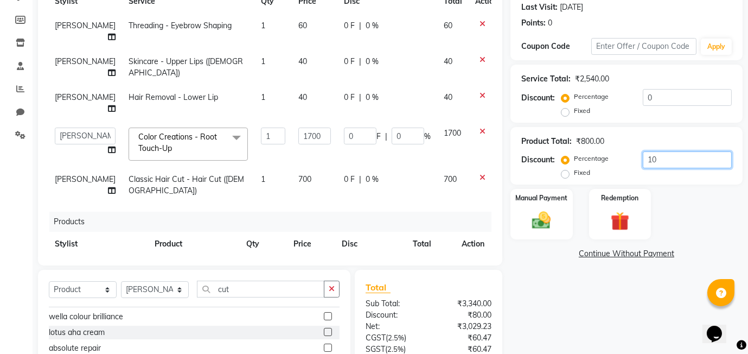
type input "10"
click at [342, 263] on span "80 F" at bounding box center [349, 268] width 15 height 11
select select "91925"
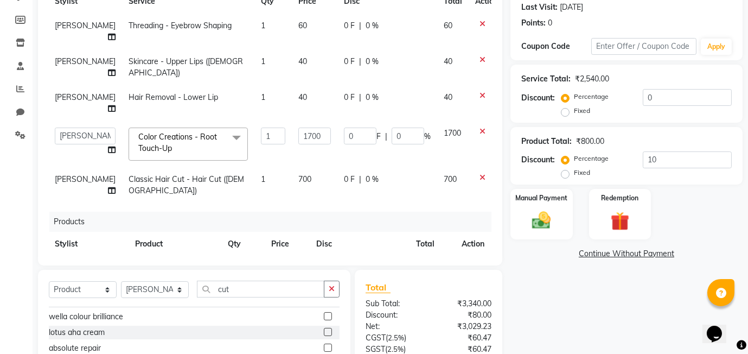
click at [334, 263] on input "80" at bounding box center [332, 271] width 33 height 17
type input "8"
click at [578, 300] on div "Name: Jidnyasa. Membership: No Active Membership Total Visits: 2 Card on file: …" at bounding box center [631, 191] width 240 height 522
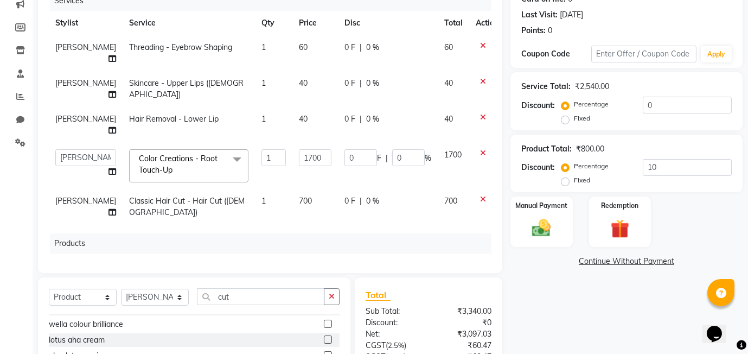
scroll to position [14, 0]
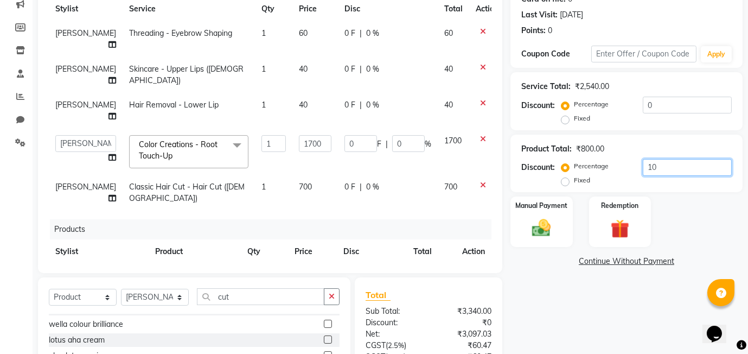
click at [662, 170] on input "10" at bounding box center [687, 167] width 89 height 17
type input "1"
type input "10"
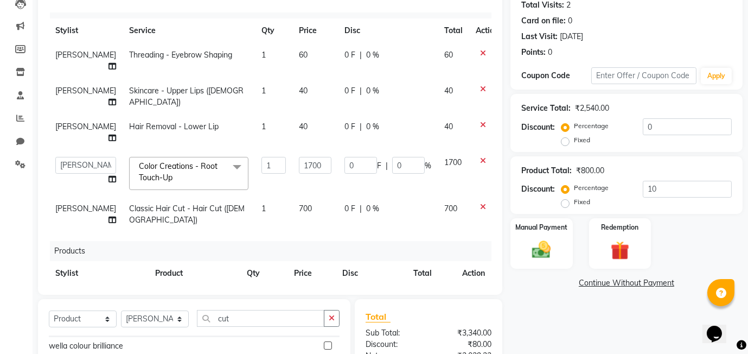
click at [379, 292] on span "10 %" at bounding box center [377, 297] width 17 height 11
select select "91925"
click at [380, 292] on input "10" at bounding box center [381, 300] width 33 height 17
type input "1"
click at [347, 62] on td "0 F | 0 %" at bounding box center [388, 61] width 100 height 36
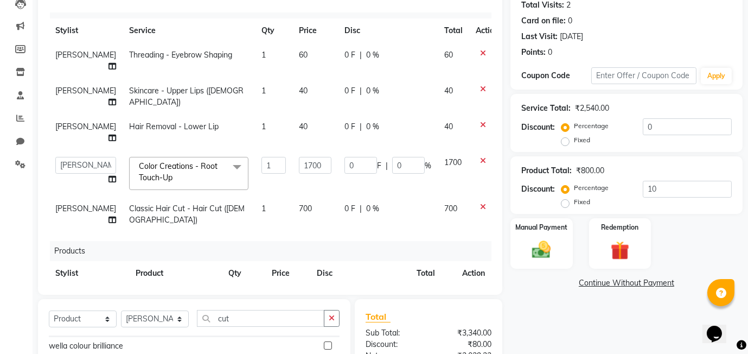
select select "91925"
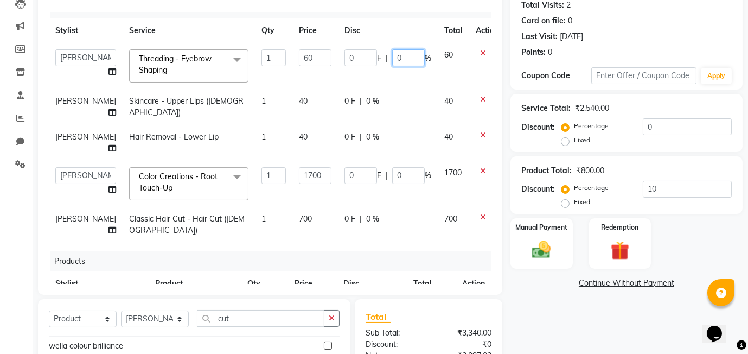
click at [392, 56] on input "0" at bounding box center [408, 57] width 33 height 17
type input "10"
click at [364, 101] on tbody "Aasif harshada Manager Rashmi Titiksha Threading - Eyebrow Shaping x Classic Ha…" at bounding box center [277, 143] width 456 height 200
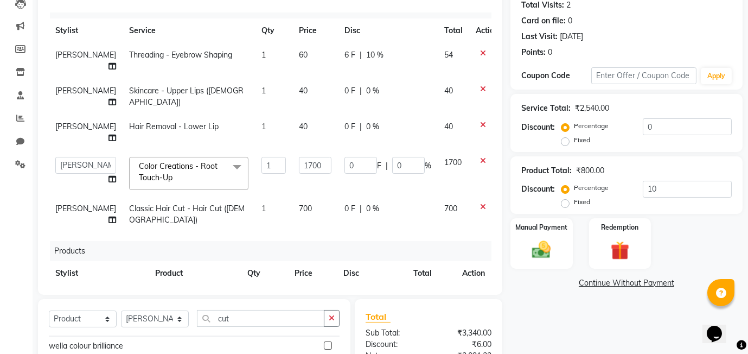
click at [350, 79] on td "0 F | 0 %" at bounding box center [388, 97] width 100 height 36
select select "91925"
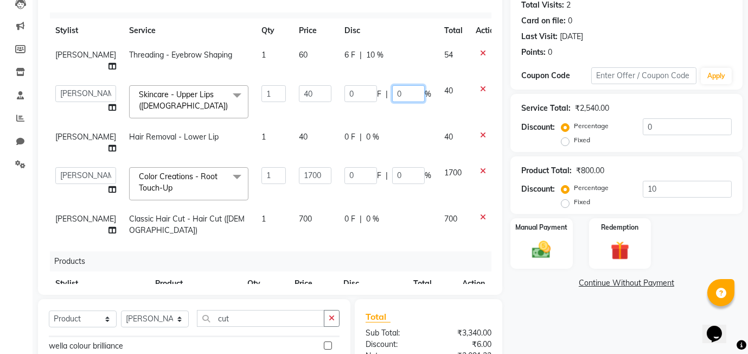
click at [392, 85] on input "0" at bounding box center [408, 93] width 33 height 17
type input "10"
click at [371, 125] on tbody "Titiksha Threading - Eyebrow Shaping 1 60 6 F | 10 % 54 Aasif harshada Manager …" at bounding box center [277, 143] width 456 height 200
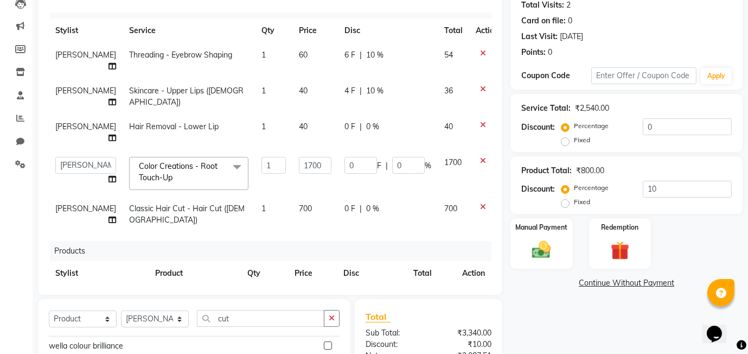
click at [356, 115] on td "0 F | 0 %" at bounding box center [388, 133] width 100 height 36
select select "91925"
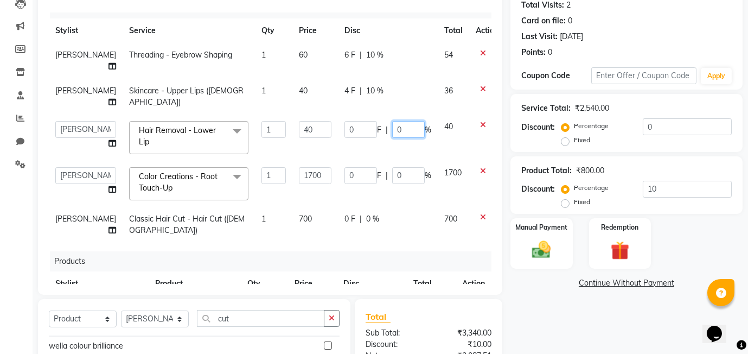
click at [392, 121] on input "0" at bounding box center [408, 129] width 33 height 17
type input "10"
click at [378, 161] on td "0 F | 0 %" at bounding box center [388, 184] width 100 height 46
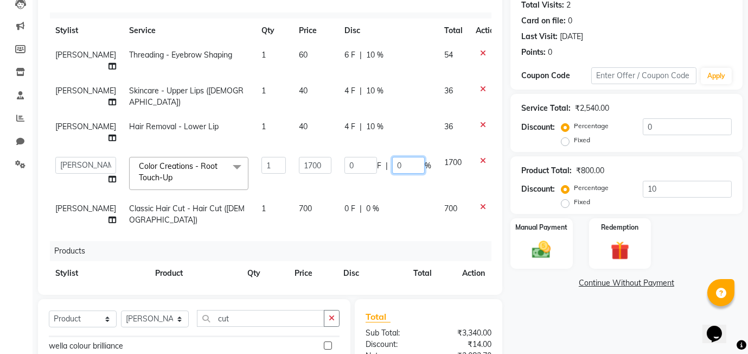
type input "10"
click at [359, 182] on tbody "Titiksha Threading - Eyebrow Shaping 1 60 6 F | 10 % 54 Titiksha Skincare - Upp…" at bounding box center [277, 137] width 456 height 189
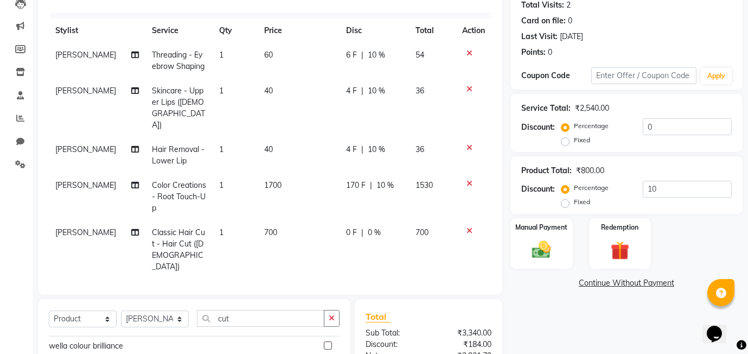
click at [370, 227] on span "0 %" at bounding box center [374, 232] width 13 height 11
select select "91925"
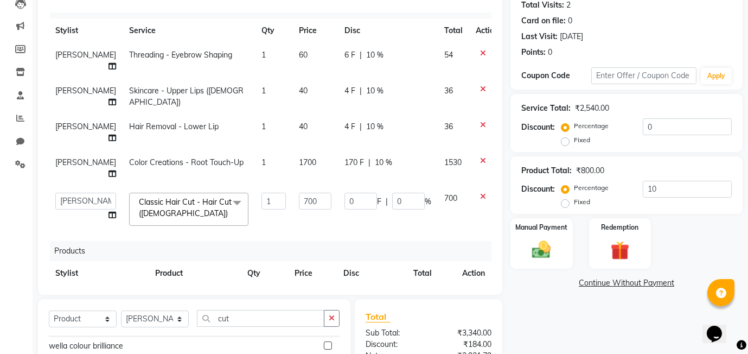
scroll to position [3, 0]
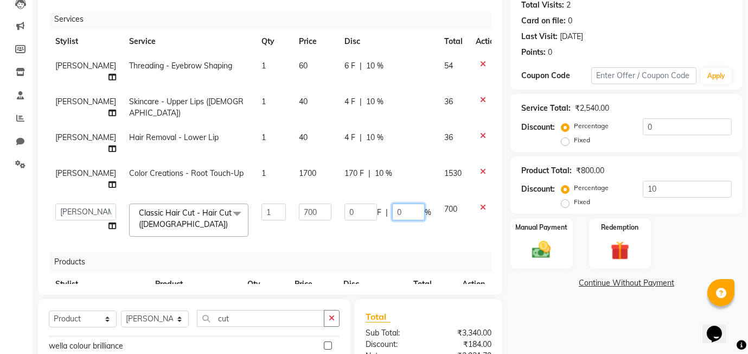
click at [392, 204] on input "0" at bounding box center [408, 212] width 33 height 17
type input "10"
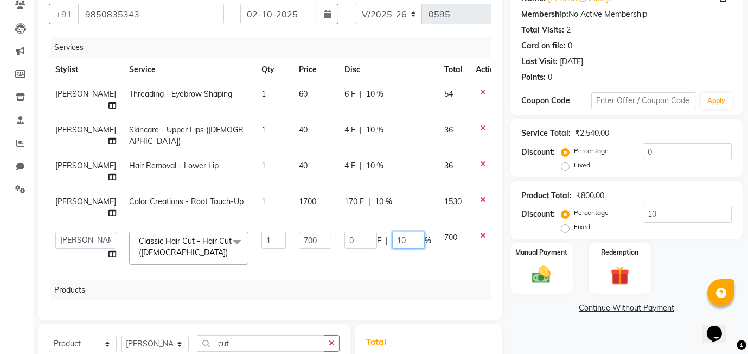
scroll to position [96, 0]
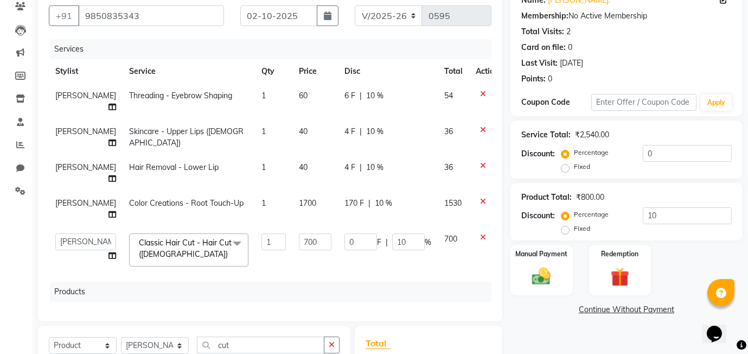
click at [397, 219] on tbody "Titiksha Threading - Eyebrow Shaping 1 60 6 F | 10 % 54 Titiksha Skincare - Upp…" at bounding box center [277, 178] width 456 height 189
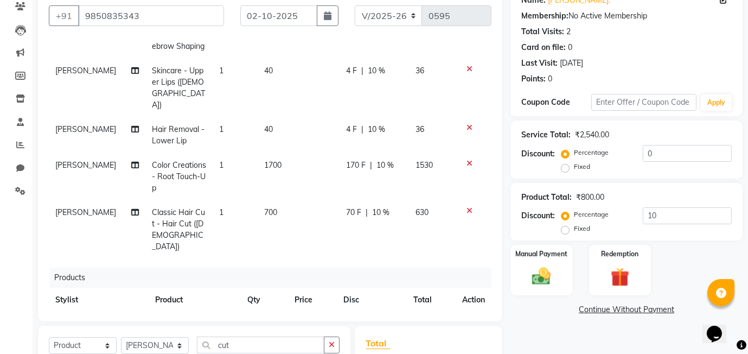
scroll to position [265, 0]
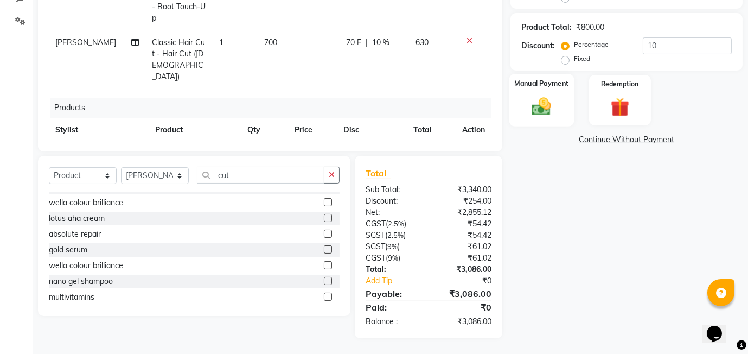
click at [564, 108] on div "Manual Payment" at bounding box center [542, 100] width 65 height 52
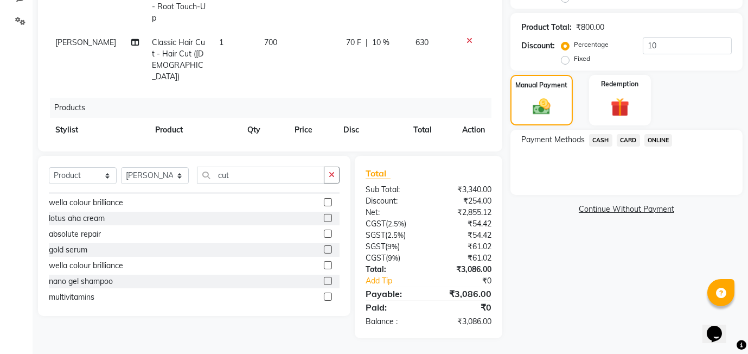
click at [669, 137] on span "ONLINE" at bounding box center [659, 140] width 28 height 12
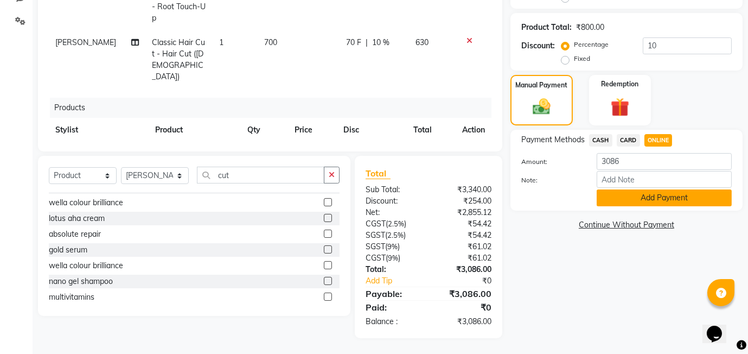
click at [667, 198] on button "Add Payment" at bounding box center [664, 197] width 135 height 17
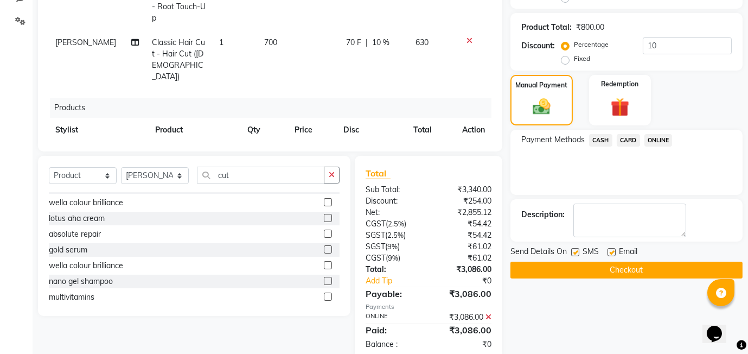
scroll to position [288, 0]
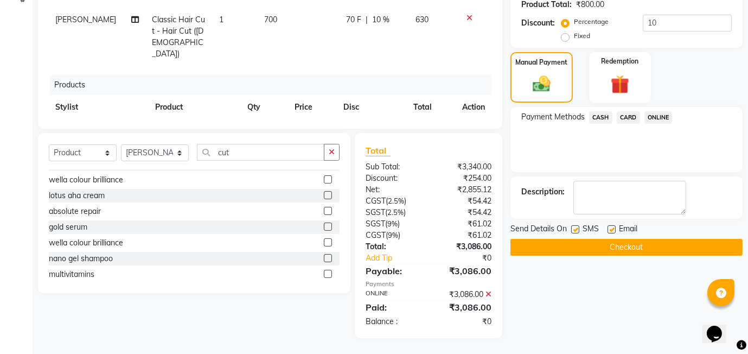
click at [596, 246] on button "Checkout" at bounding box center [627, 247] width 232 height 17
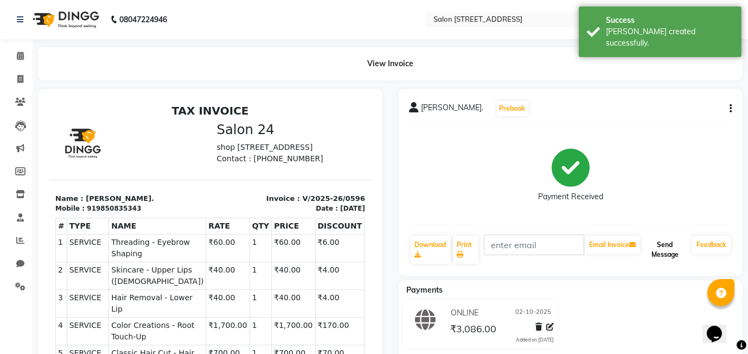
click at [676, 255] on button "Send Message" at bounding box center [666, 250] width 46 height 28
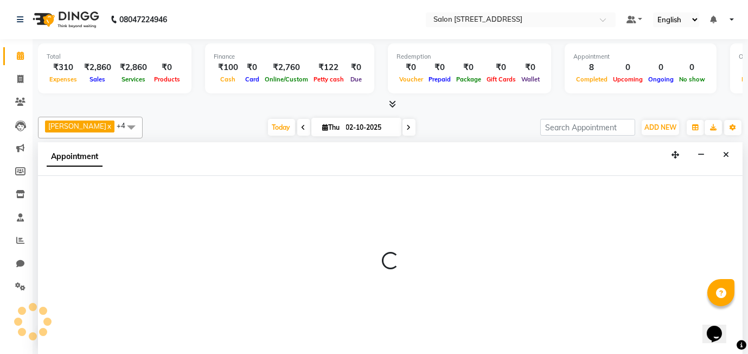
scroll to position [1, 0]
select select "90774"
select select "tentative"
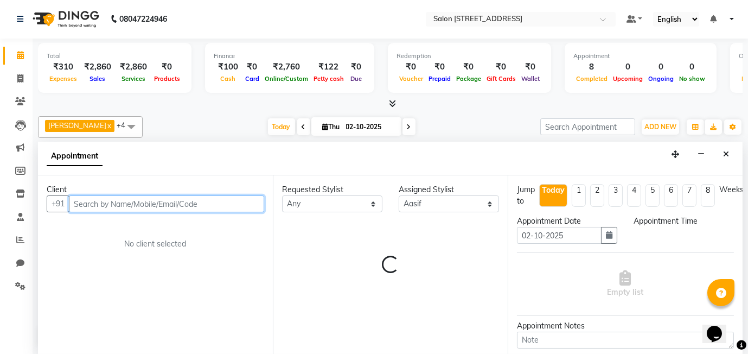
select select "615"
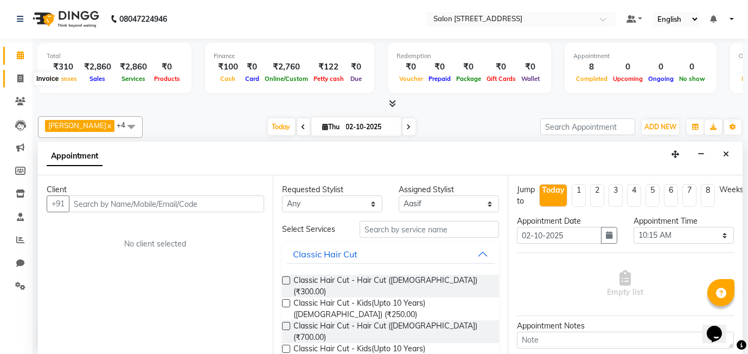
click at [23, 80] on icon at bounding box center [20, 78] width 6 height 8
select select "8448"
select select "service"
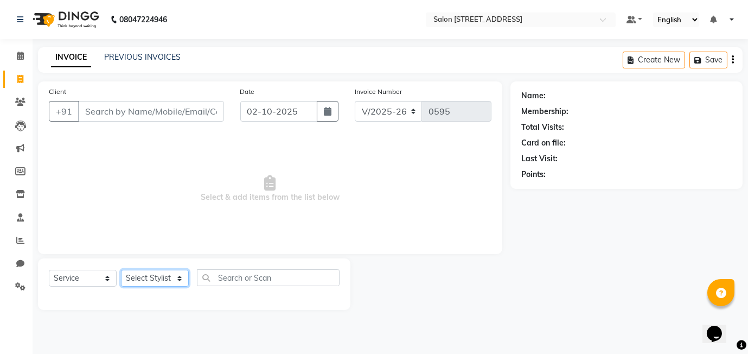
click at [148, 281] on select "Select Stylist [PERSON_NAME] Manager [PERSON_NAME]" at bounding box center [155, 278] width 68 height 17
select select "90774"
click at [121, 270] on select "Select Stylist [PERSON_NAME] Manager [PERSON_NAME]" at bounding box center [155, 278] width 68 height 17
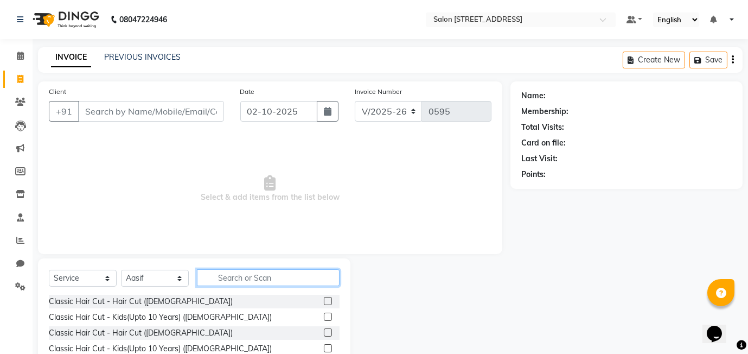
click at [221, 274] on input "text" at bounding box center [268, 277] width 143 height 17
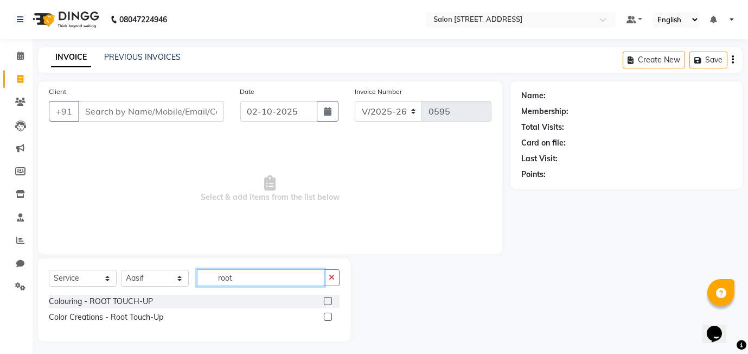
type input "root"
click at [328, 316] on label at bounding box center [328, 317] width 8 height 8
click at [328, 316] on input "checkbox" at bounding box center [327, 317] width 7 height 7
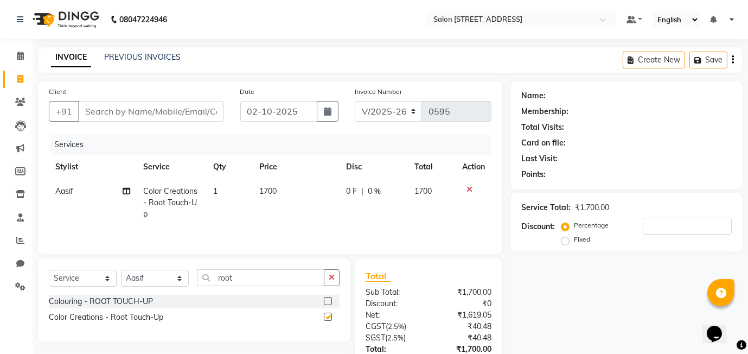
checkbox input "false"
click at [368, 191] on span "0 %" at bounding box center [374, 191] width 13 height 11
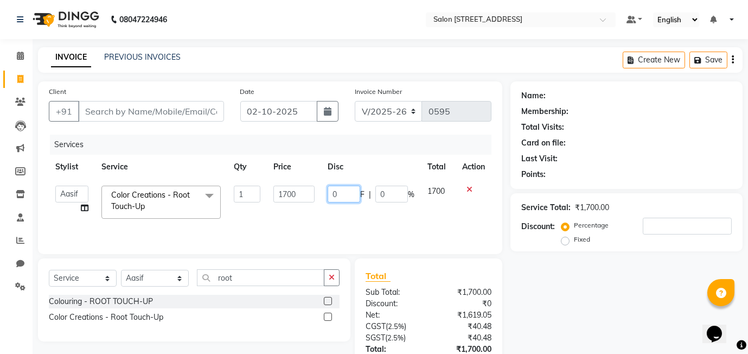
click at [331, 197] on input "0" at bounding box center [344, 194] width 33 height 17
click at [352, 197] on input "20" at bounding box center [344, 194] width 33 height 17
type input "201"
click at [436, 233] on div "Services Stylist Service Qty Price Disc Total Action Aasif harshada Manager Ras…" at bounding box center [270, 189] width 443 height 109
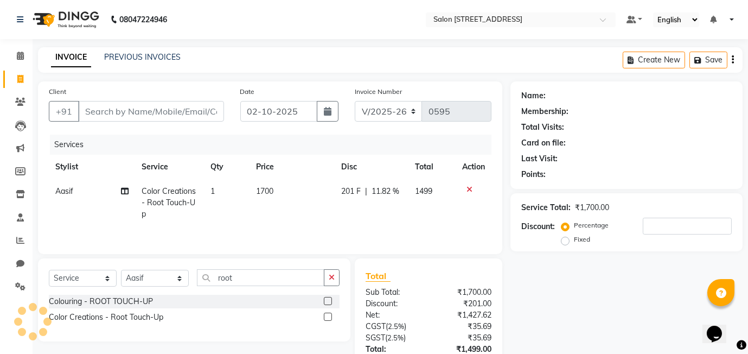
scroll to position [80, 0]
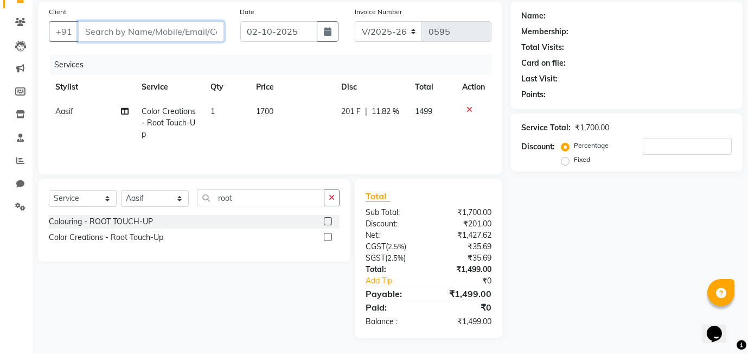
click at [182, 23] on input "Client" at bounding box center [151, 31] width 146 height 21
type input "7"
type input "0"
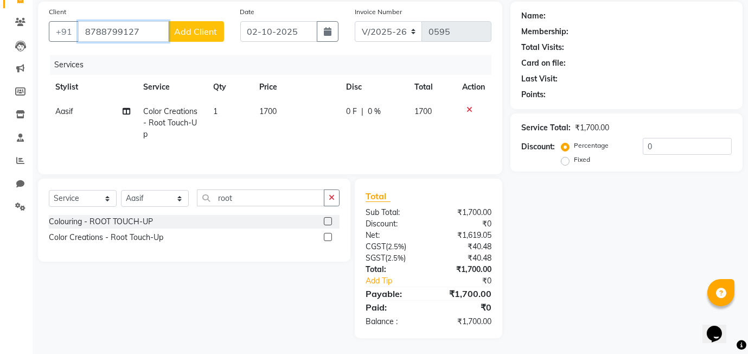
type input "8788799127"
click at [198, 28] on span "Add Client" at bounding box center [196, 31] width 43 height 11
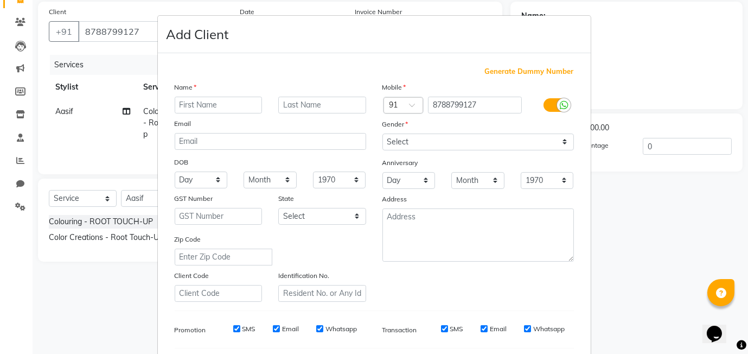
click at [204, 104] on input "text" at bounding box center [219, 105] width 88 height 17
type input "amruta"
click at [301, 106] on input "text" at bounding box center [322, 105] width 88 height 17
type input "jain"
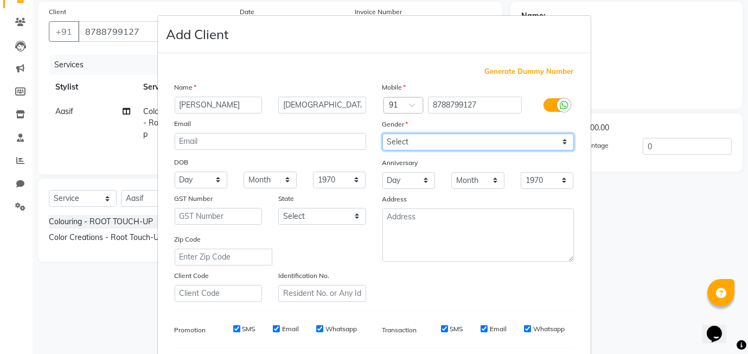
click at [430, 139] on select "Select Male Female Other Prefer Not To Say" at bounding box center [479, 142] width 192 height 17
select select "female"
click at [383, 134] on select "Select Male Female Other Prefer Not To Say" at bounding box center [479, 142] width 192 height 17
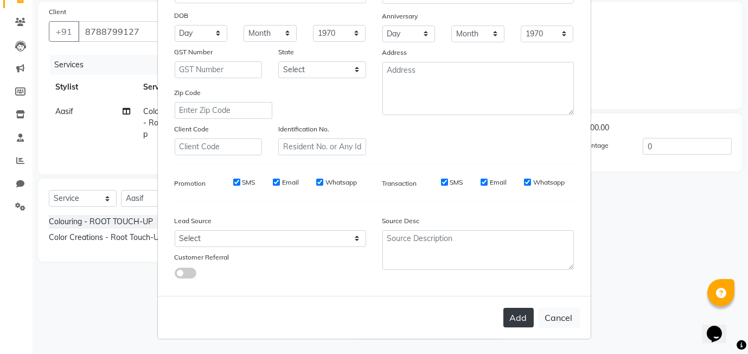
click at [526, 316] on button "Add" at bounding box center [519, 318] width 30 height 20
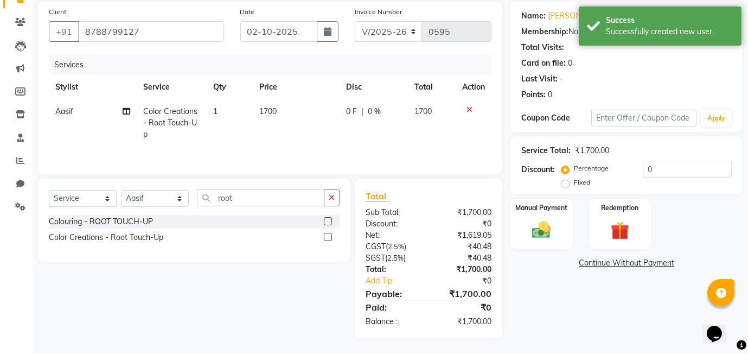
click at [378, 106] on span "0 %" at bounding box center [374, 111] width 13 height 11
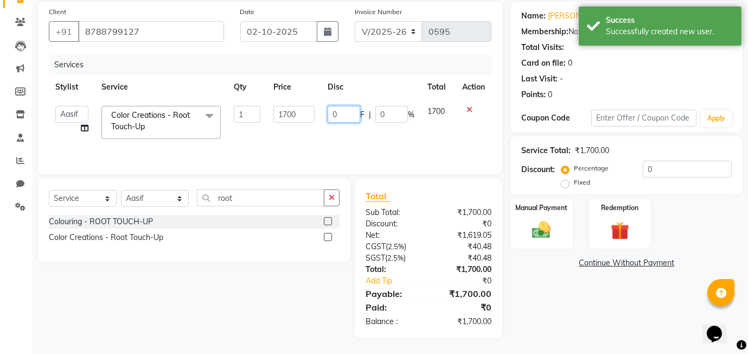
click at [328, 110] on input "0" at bounding box center [344, 114] width 33 height 17
click at [353, 117] on input "20" at bounding box center [344, 114] width 33 height 17
type input "201"
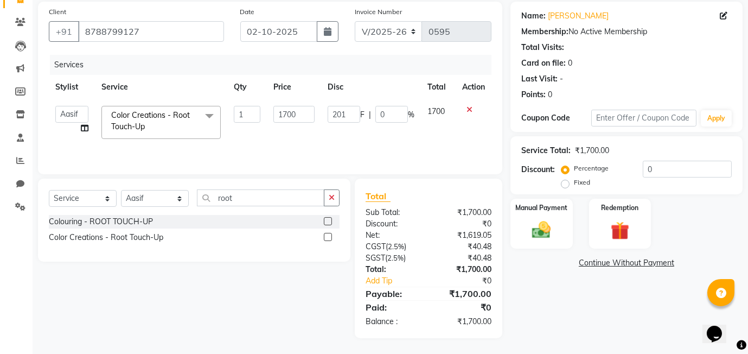
click at [390, 135] on td "201 F | 0 %" at bounding box center [371, 122] width 100 height 46
click at [542, 236] on img at bounding box center [541, 230] width 31 height 22
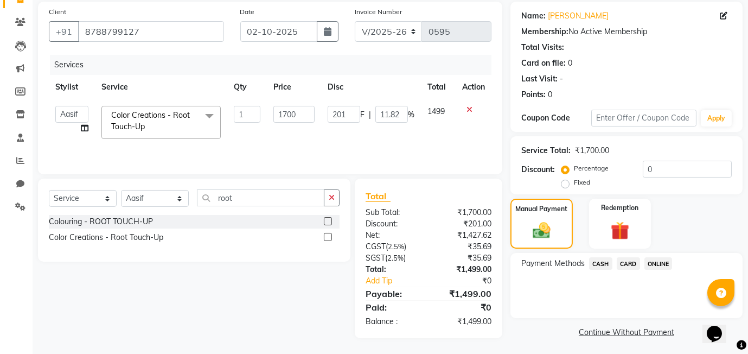
click at [662, 262] on span "ONLINE" at bounding box center [659, 263] width 28 height 12
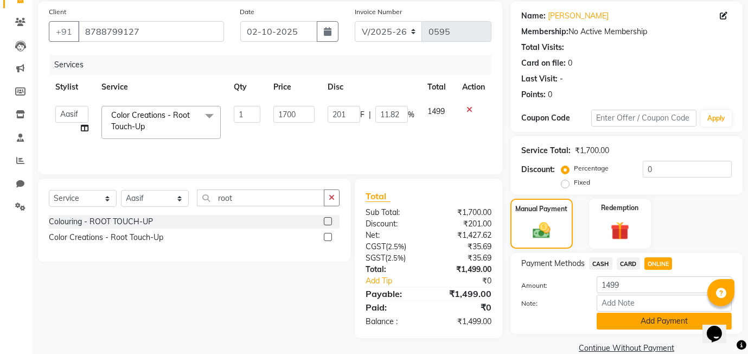
click at [640, 325] on button "Add Payment" at bounding box center [664, 321] width 135 height 17
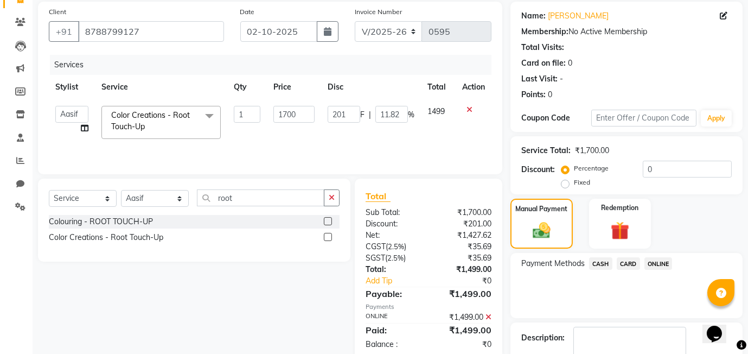
scroll to position [144, 0]
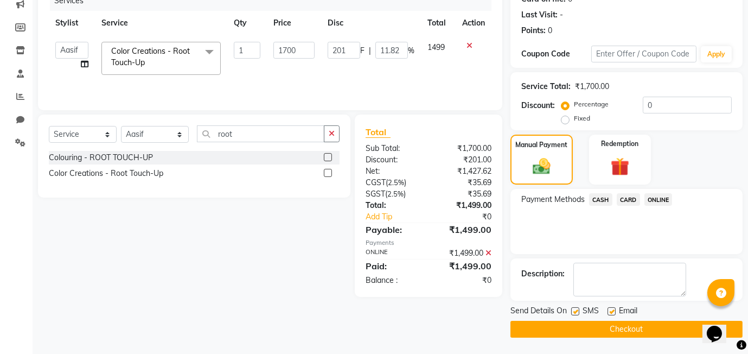
click at [576, 329] on button "Checkout" at bounding box center [627, 329] width 232 height 17
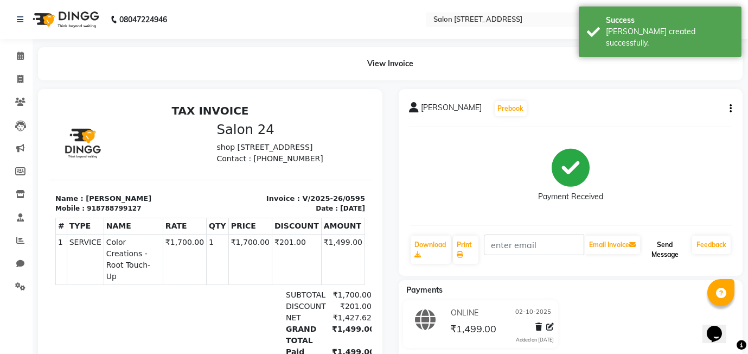
click at [671, 250] on button "Send Message" at bounding box center [666, 250] width 46 height 28
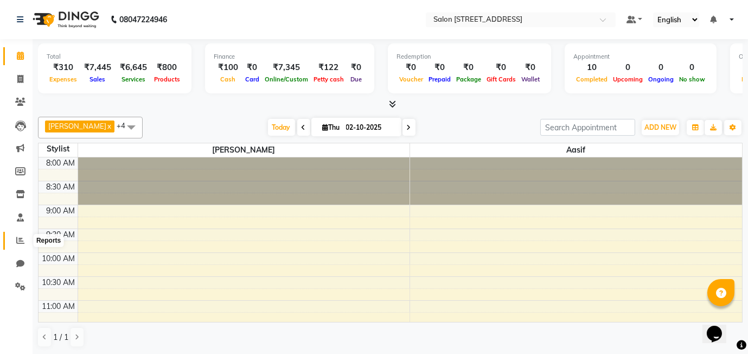
click at [20, 236] on icon at bounding box center [20, 240] width 8 height 8
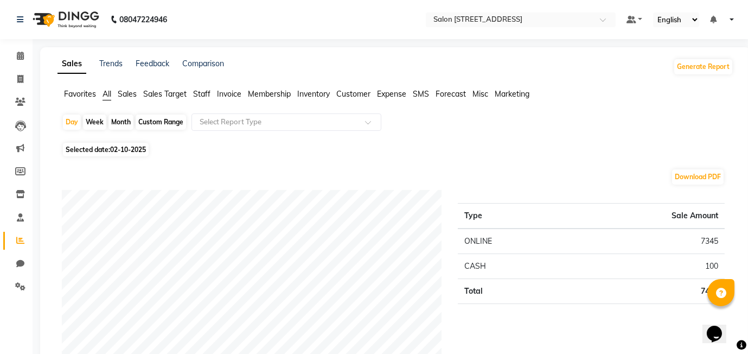
click at [122, 118] on div "Month" at bounding box center [121, 122] width 25 height 15
select select "10"
select select "2025"
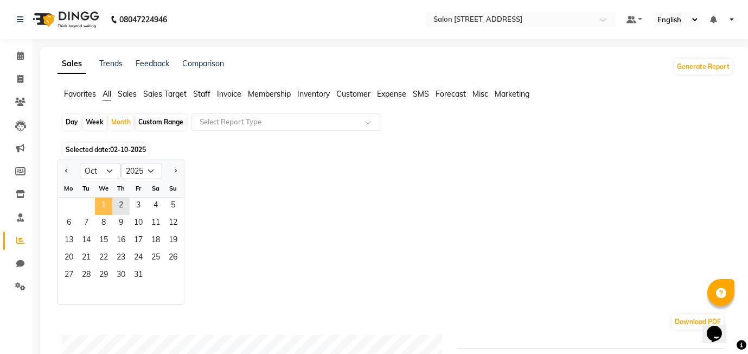
click at [109, 206] on span "1" at bounding box center [103, 206] width 17 height 17
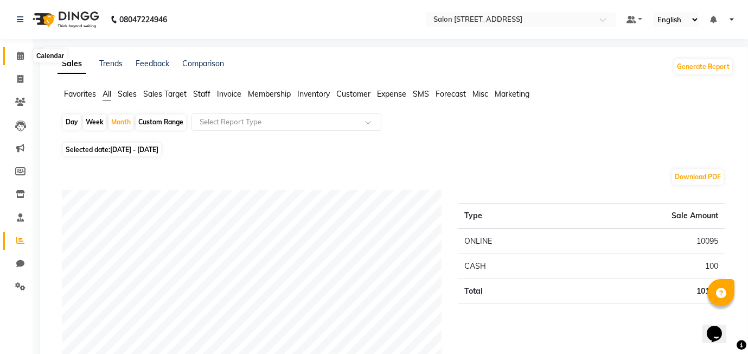
click at [17, 54] on icon at bounding box center [20, 56] width 7 height 8
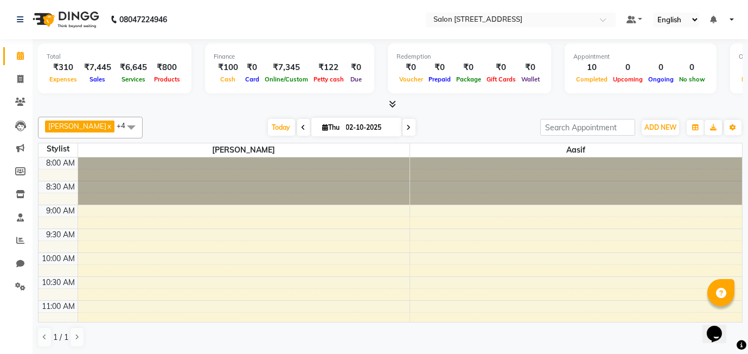
click at [96, 80] on span "Sales" at bounding box center [97, 79] width 21 height 8
